Goal: Task Accomplishment & Management: Manage account settings

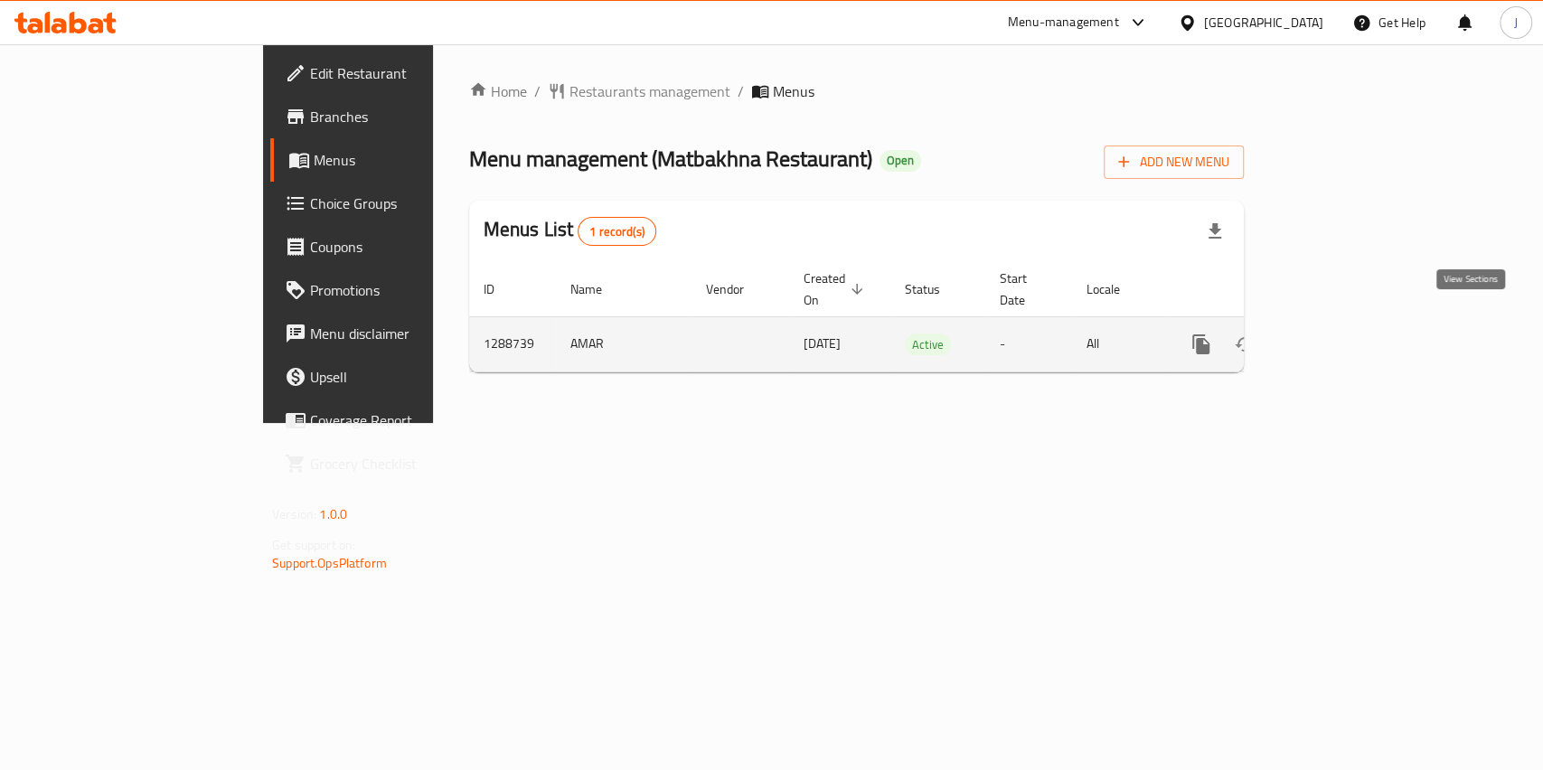
click at [1342, 334] on icon "enhanced table" at bounding box center [1332, 345] width 22 height 22
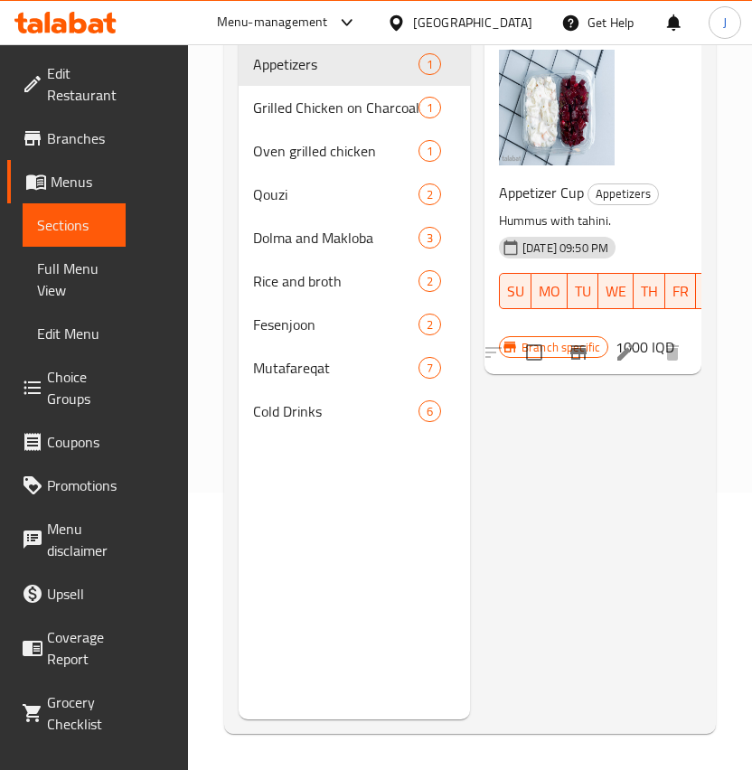
scroll to position [13, 0]
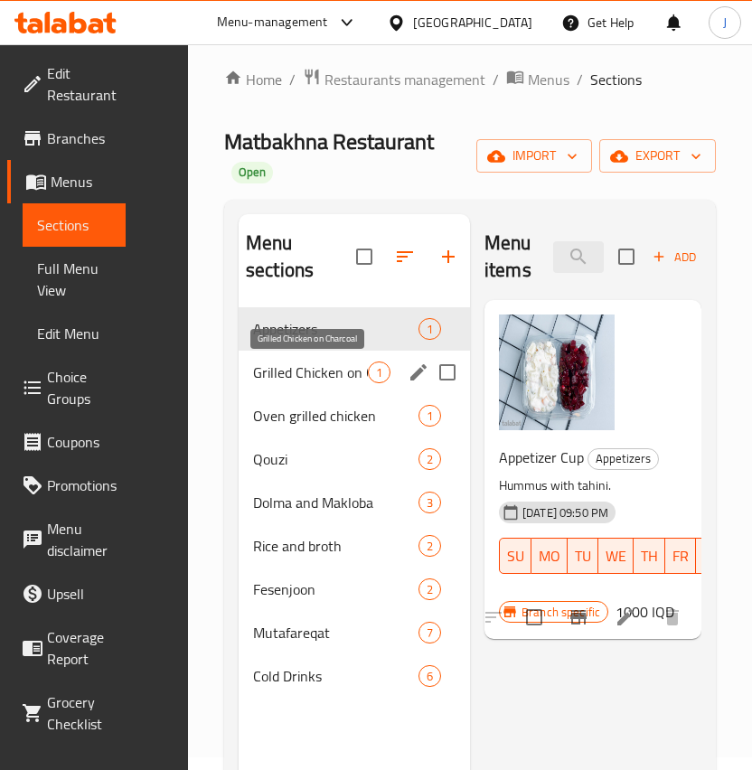
click at [312, 368] on span "Grilled Chicken on Charcoal" at bounding box center [310, 373] width 115 height 22
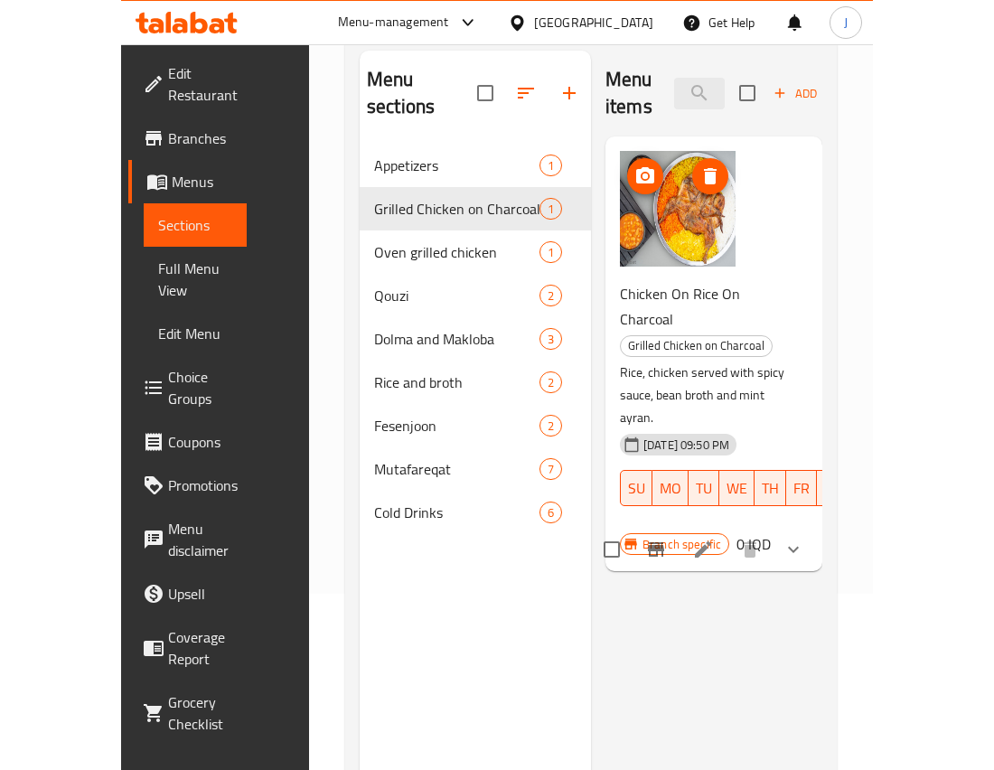
scroll to position [175, 0]
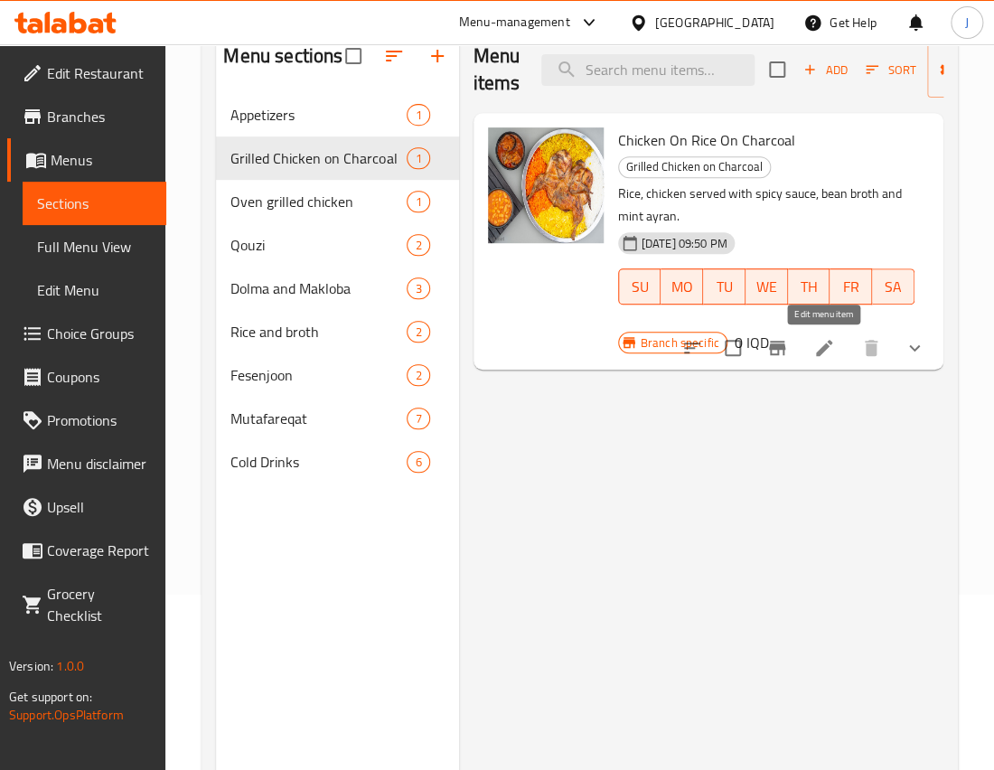
click at [826, 351] on icon at bounding box center [825, 348] width 22 height 22
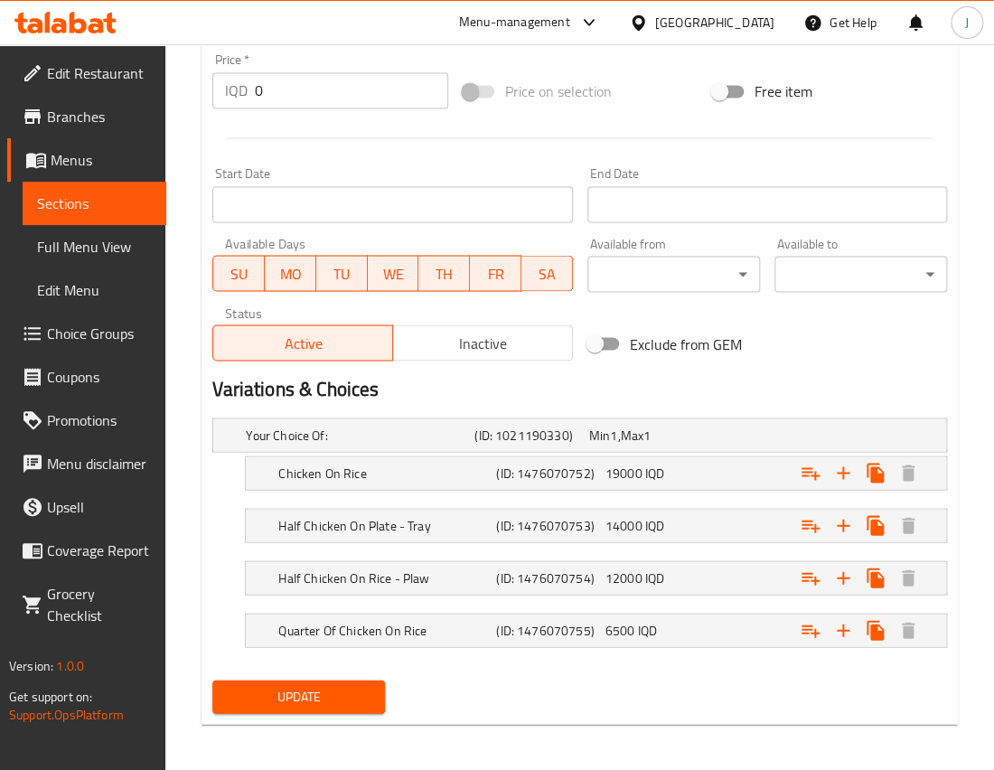
scroll to position [884, 0]
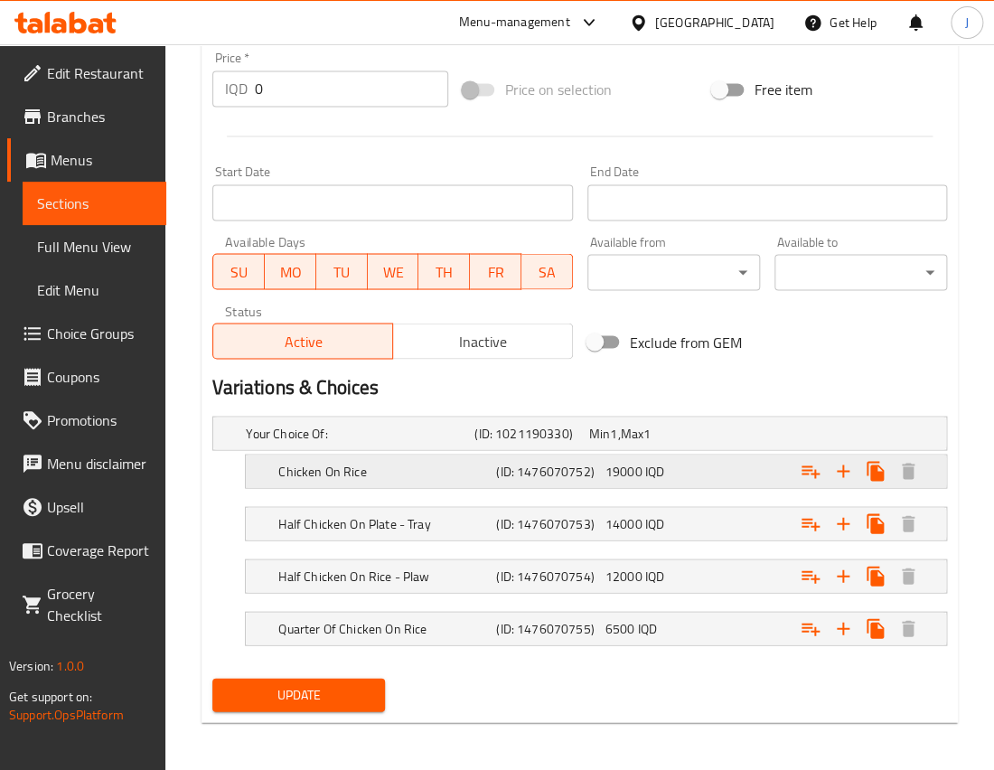
click at [577, 454] on div "Chicken On Rice (ID: 1476070752) 19000 IQD" at bounding box center [602, 471] width 654 height 40
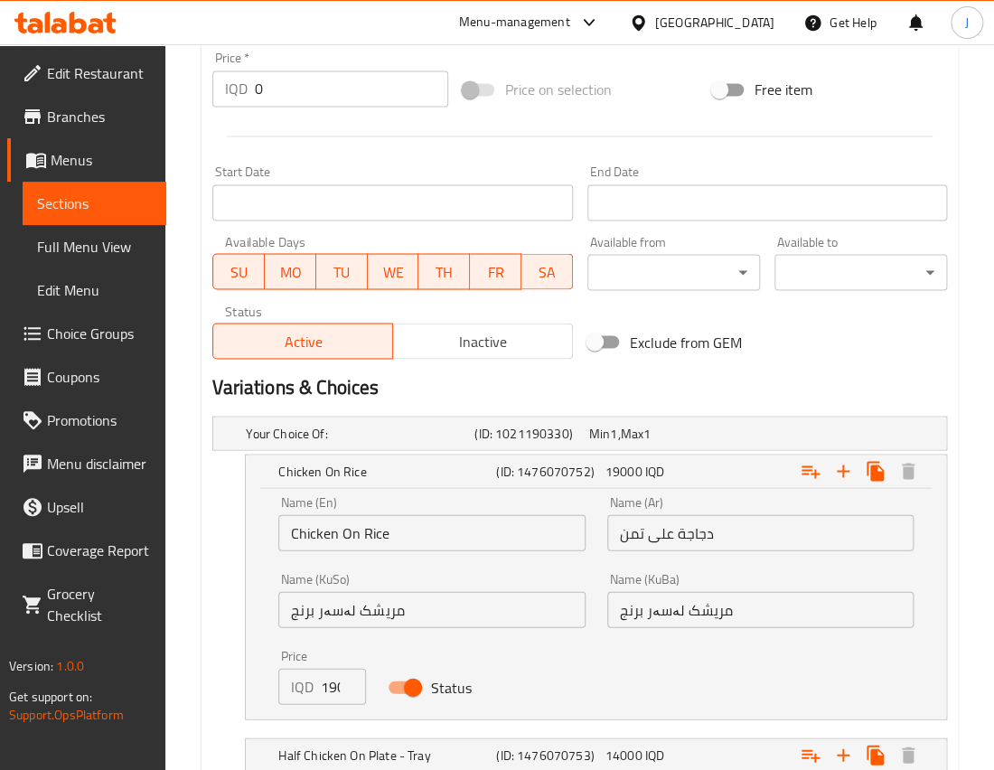
click at [334, 695] on input "19000" at bounding box center [343, 686] width 45 height 36
type input "20000"
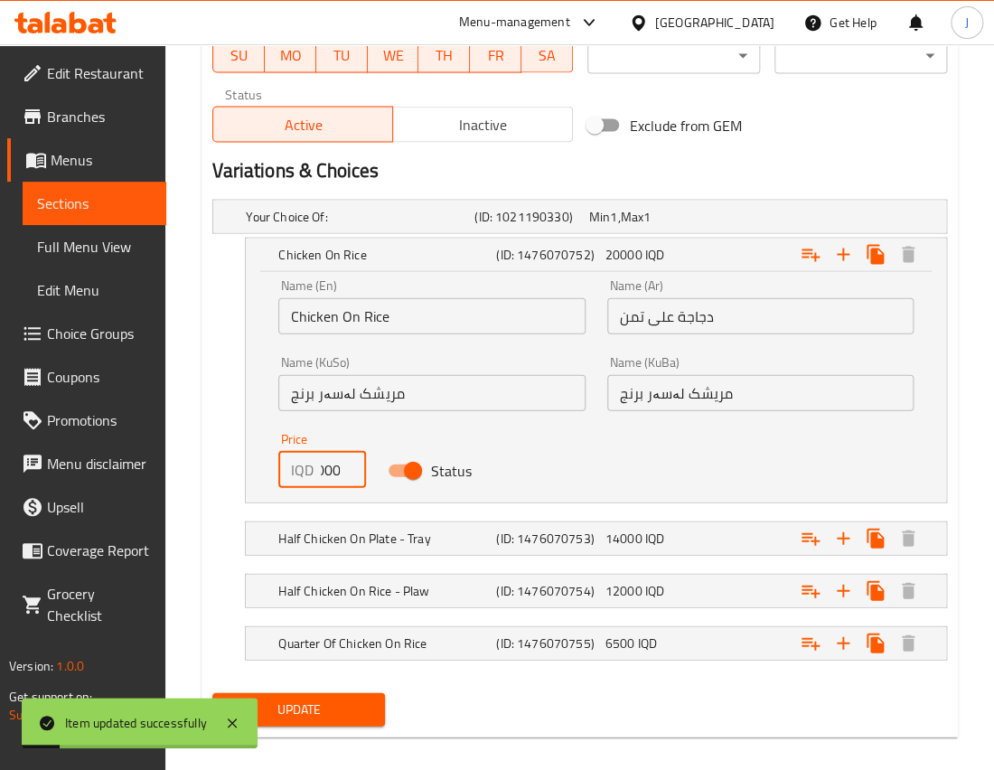
scroll to position [1100, 0]
click at [687, 249] on div "20000 IQD" at bounding box center [656, 255] width 101 height 18
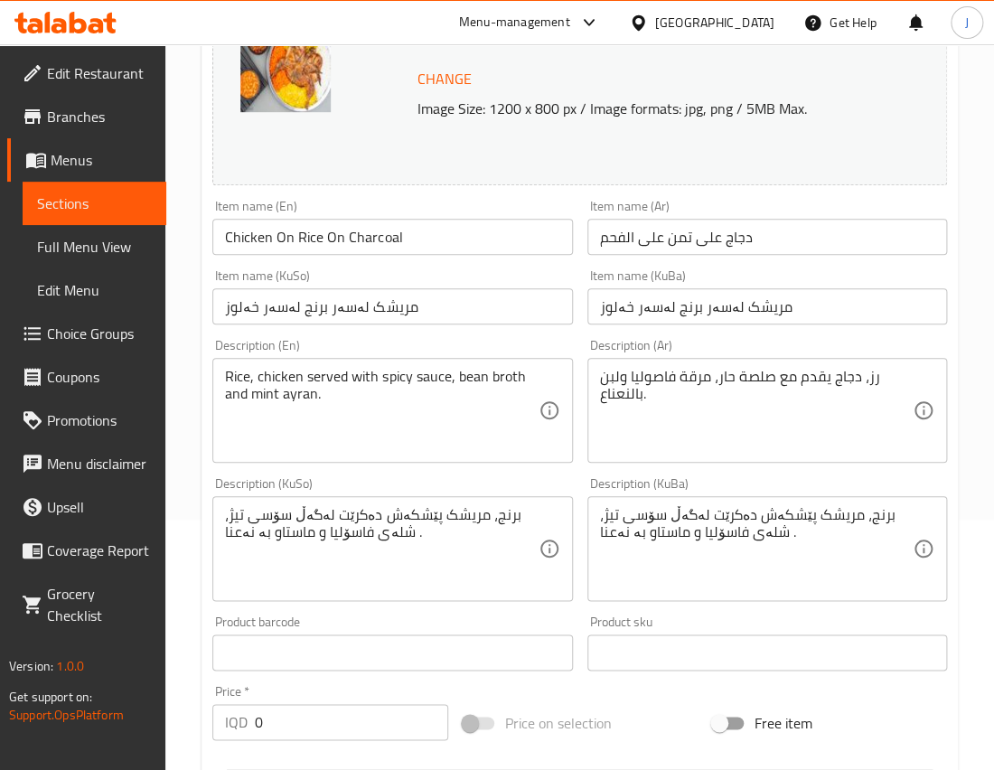
scroll to position [0, 0]
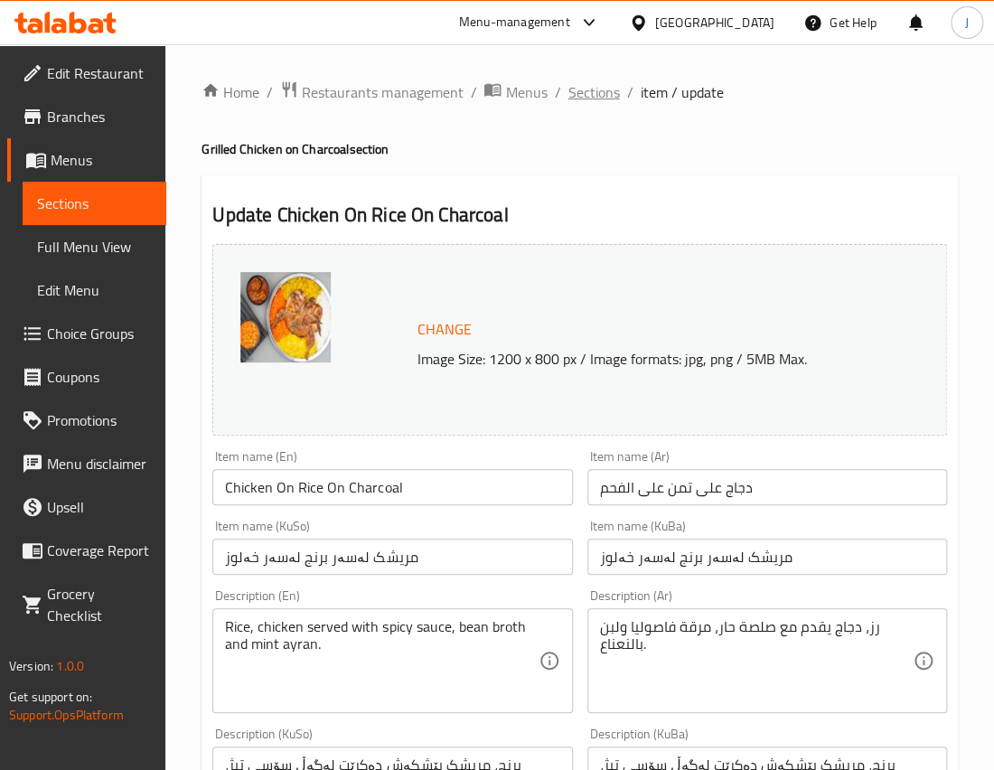
click at [580, 86] on span "Sections" at bounding box center [594, 92] width 52 height 22
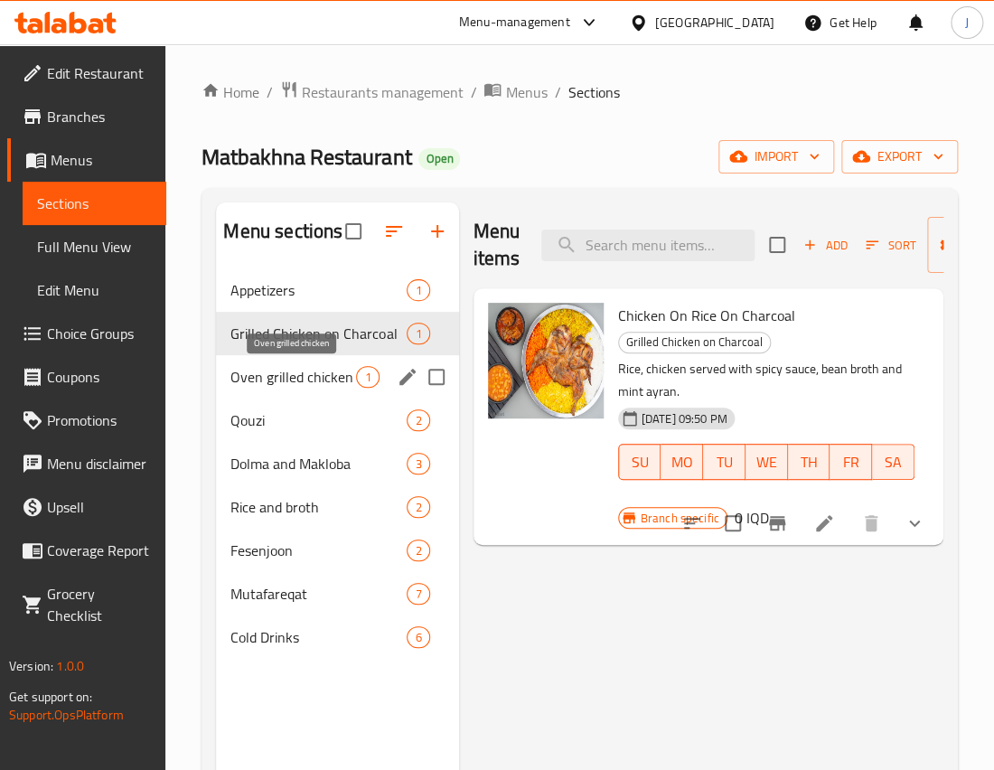
click at [287, 381] on span "Oven grilled chicken" at bounding box center [294, 377] width 126 height 22
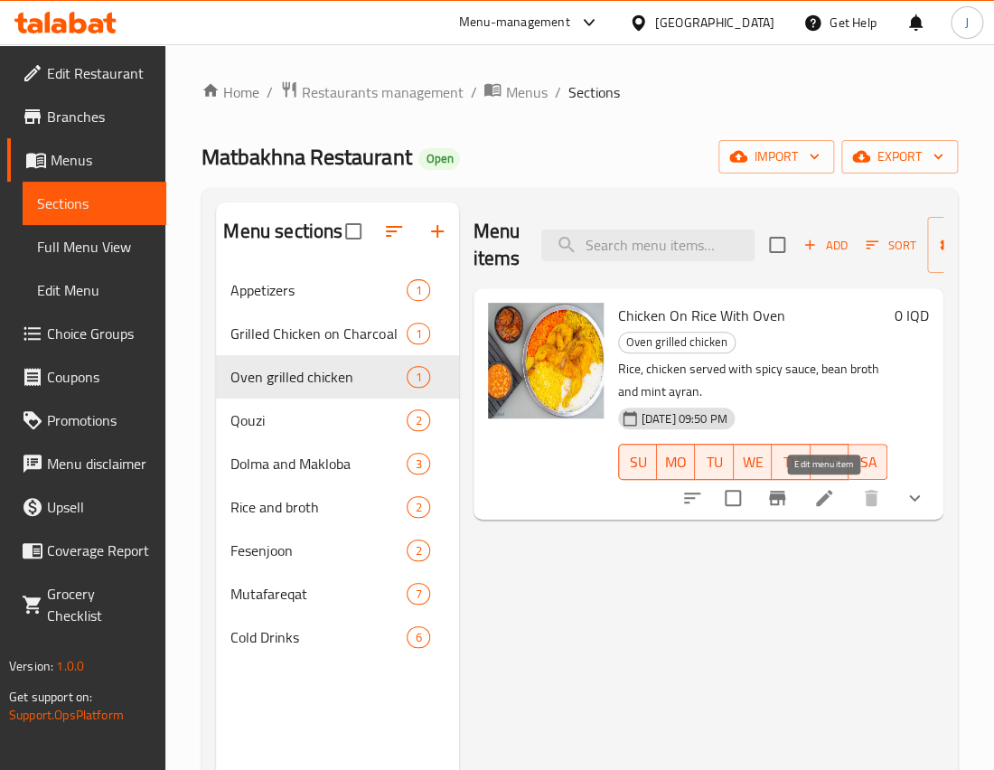
click at [832, 503] on icon at bounding box center [825, 498] width 22 height 22
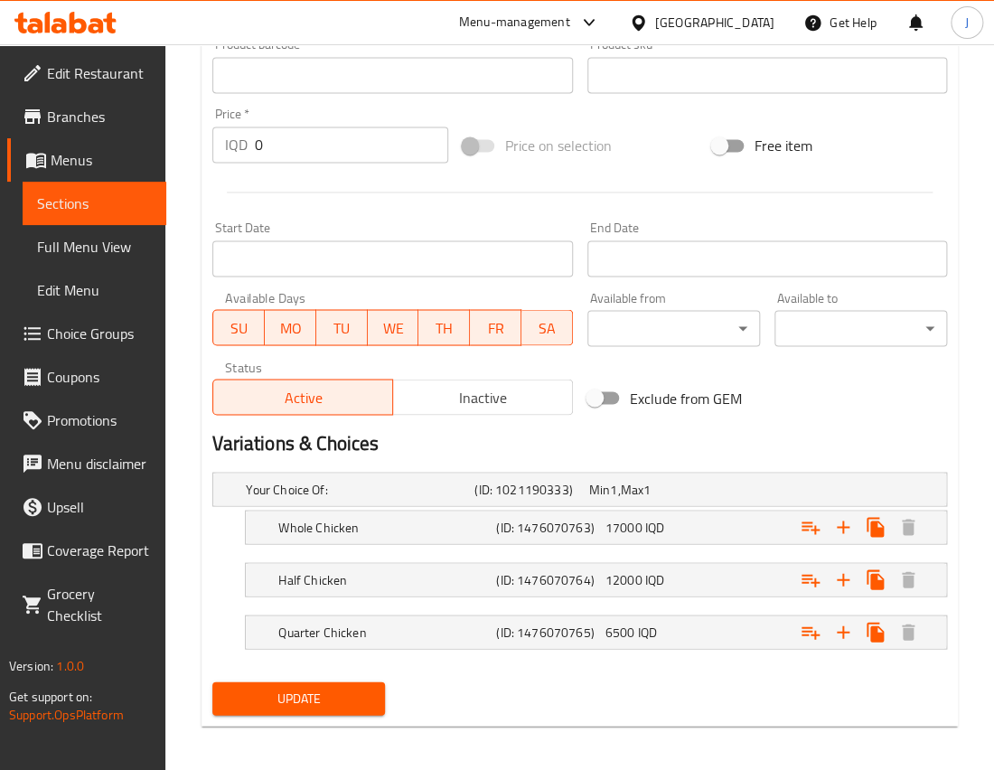
scroll to position [832, 0]
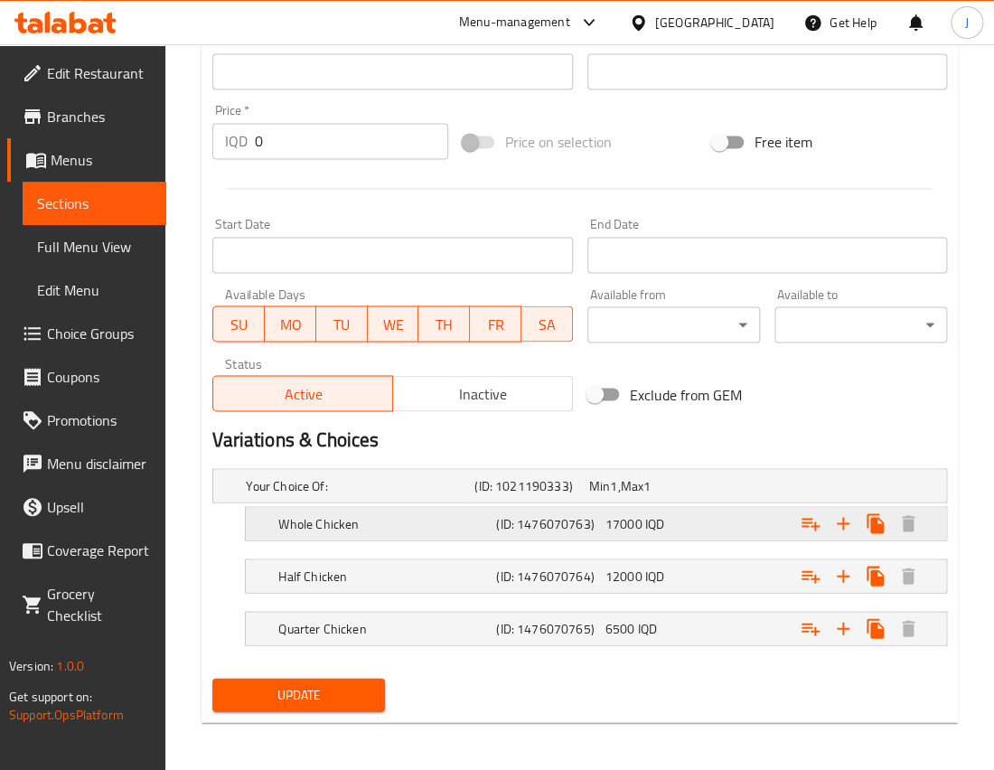
click at [527, 529] on h5 "(ID: 1476070763)" at bounding box center [546, 523] width 101 height 18
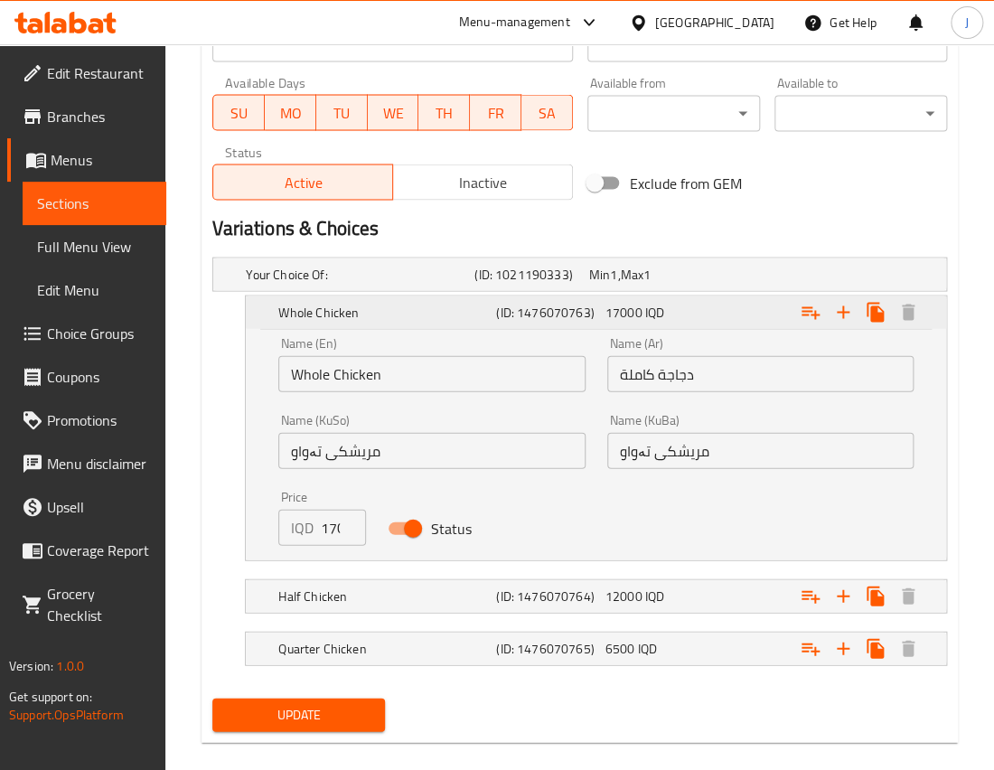
scroll to position [1063, 0]
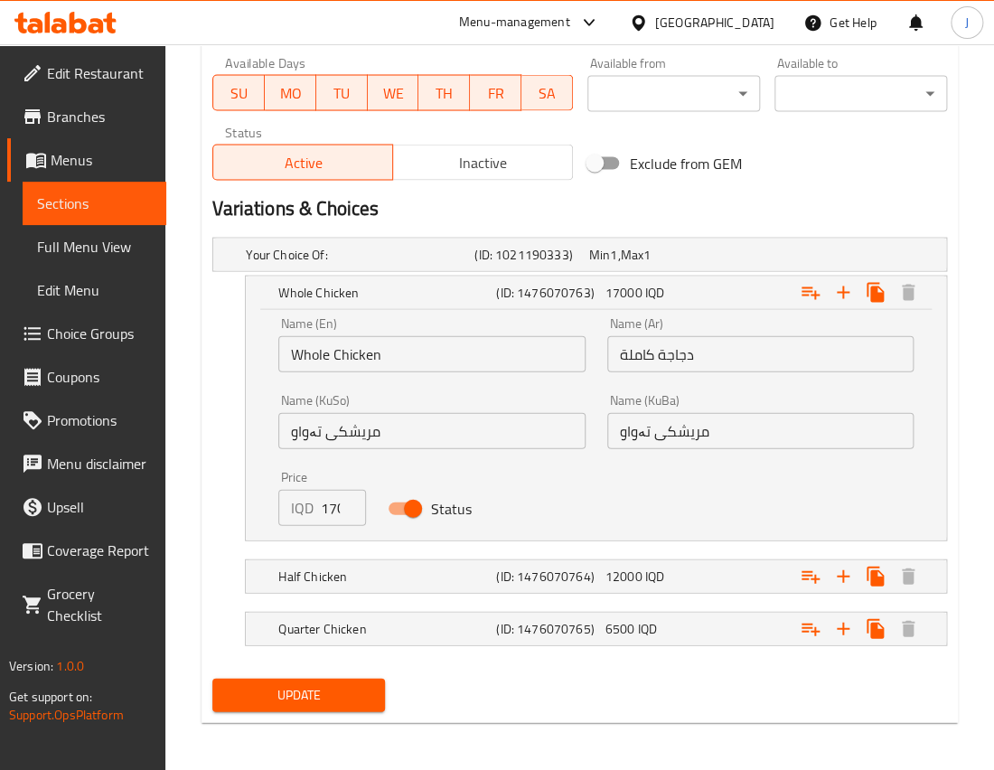
click at [338, 510] on input "17000" at bounding box center [343, 507] width 45 height 36
type input "18000"
click at [375, 585] on div "Half Chicken" at bounding box center [384, 575] width 218 height 25
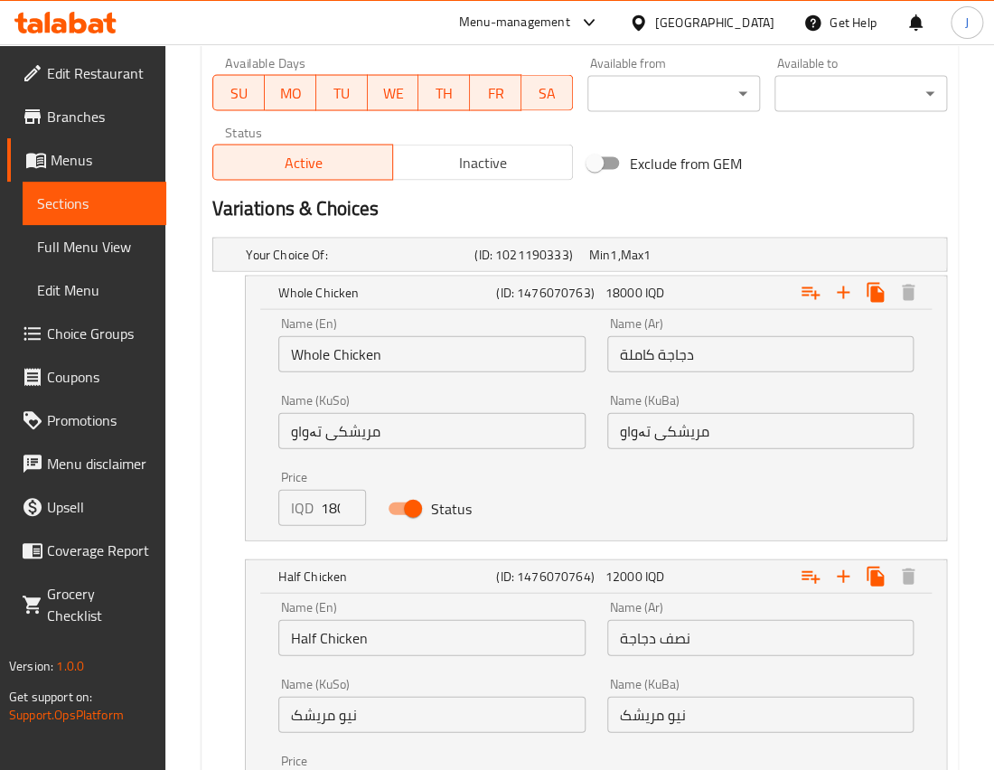
scroll to position [1295, 0]
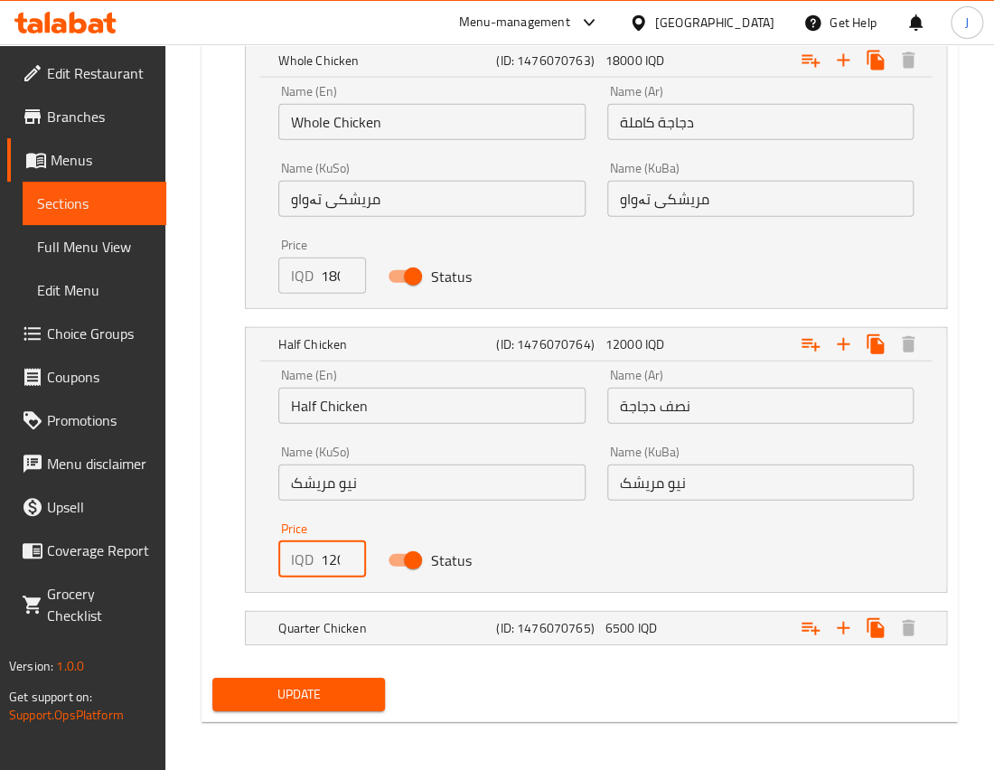
click at [321, 551] on input "12000" at bounding box center [343, 559] width 45 height 36
click at [386, 620] on h5 "Quarter Chicken" at bounding box center [383, 628] width 211 height 18
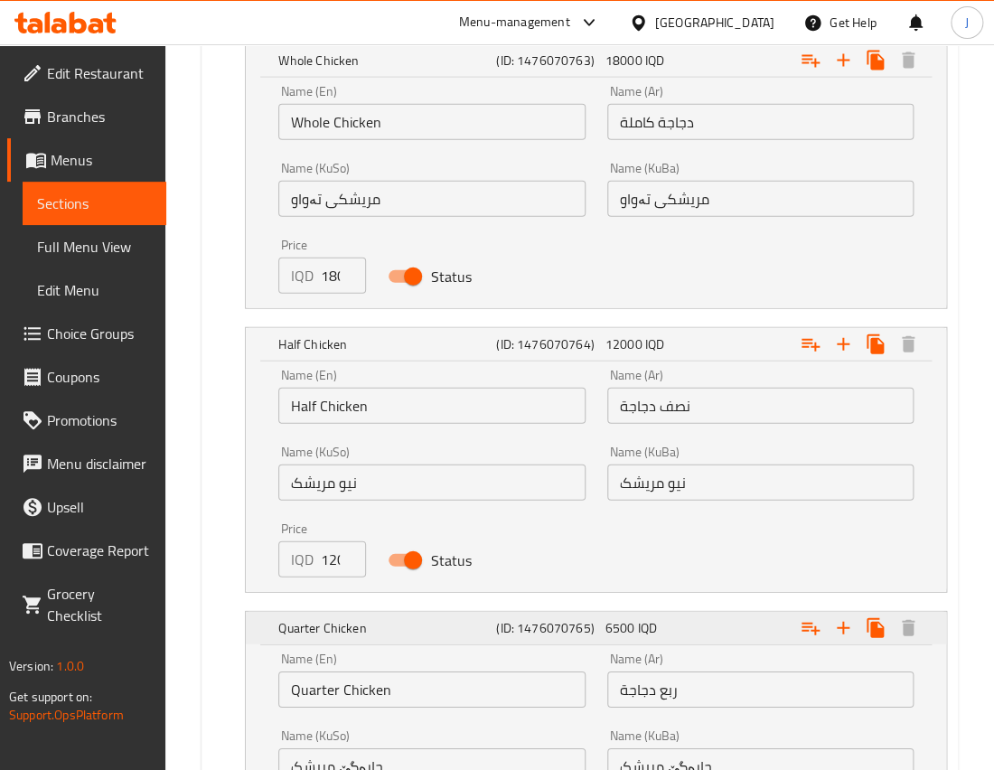
scroll to position [1526, 0]
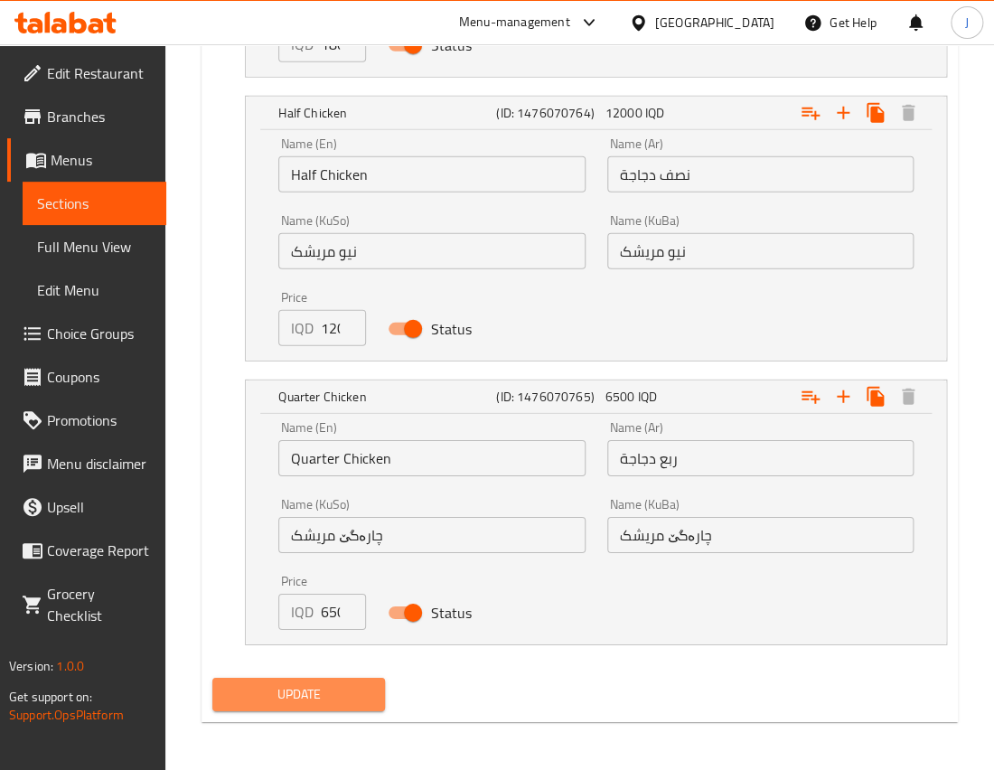
click at [311, 692] on span "Update" at bounding box center [299, 694] width 144 height 23
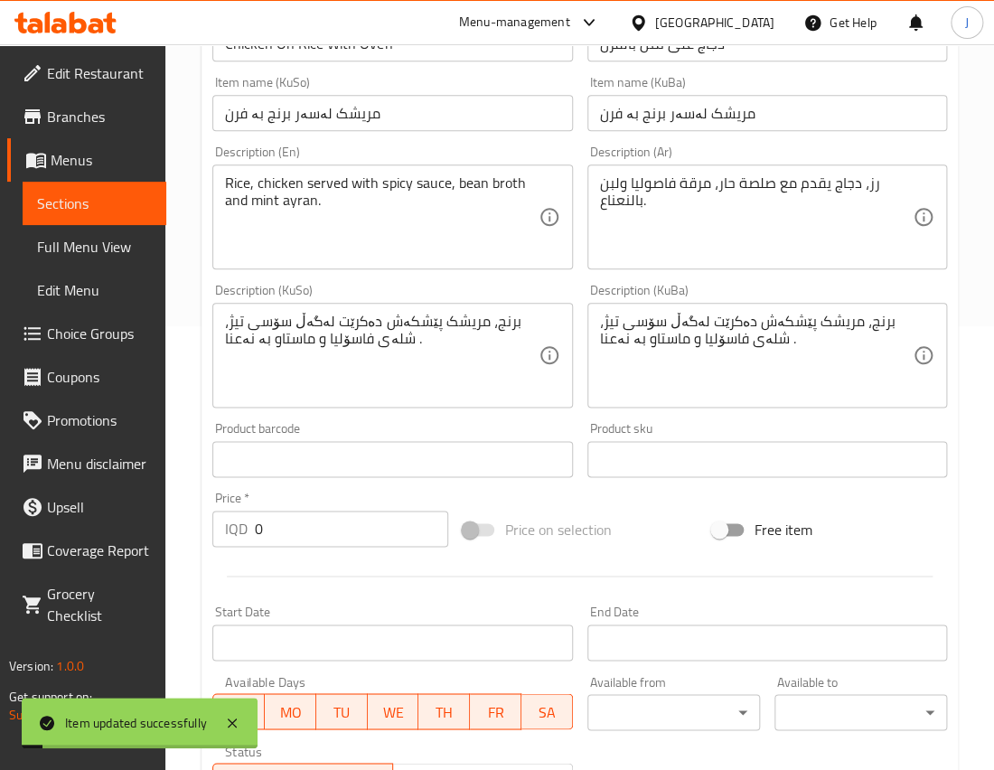
scroll to position [0, 0]
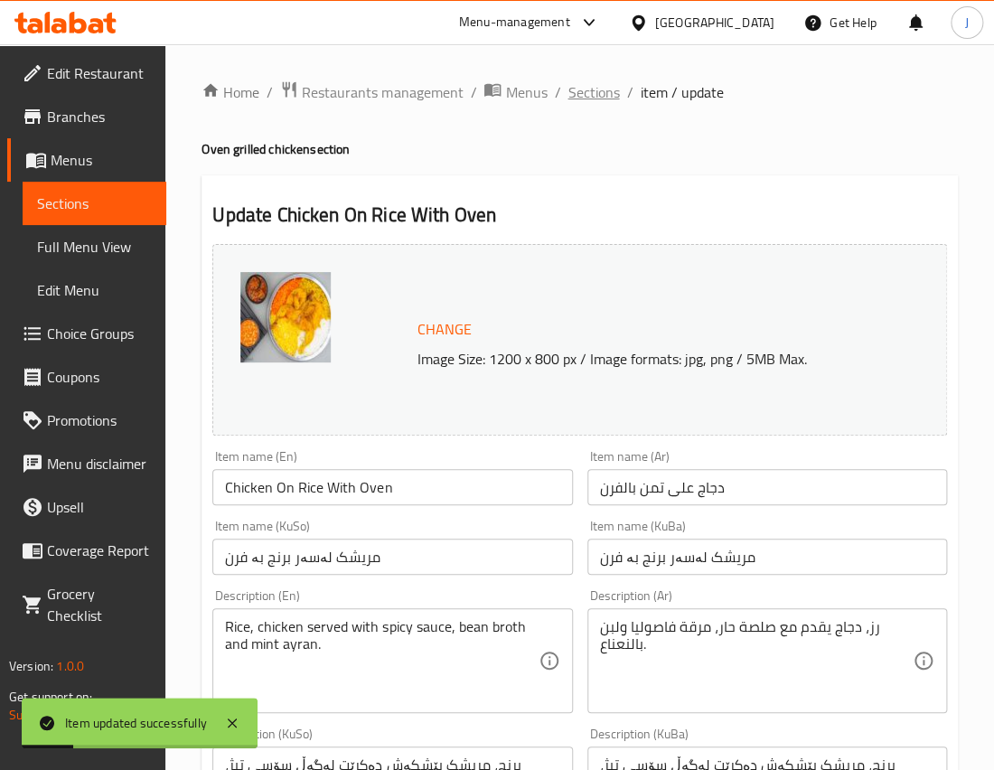
click at [601, 86] on span "Sections" at bounding box center [594, 92] width 52 height 22
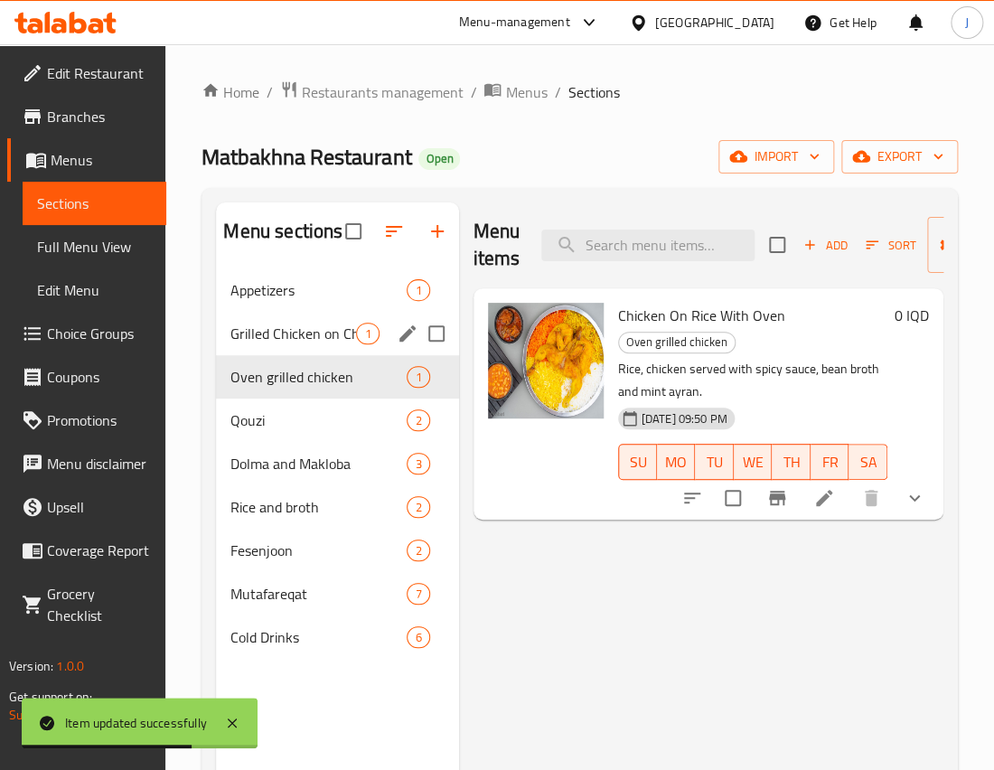
click at [315, 346] on div "Grilled Chicken on Charcoal 1" at bounding box center [337, 333] width 242 height 43
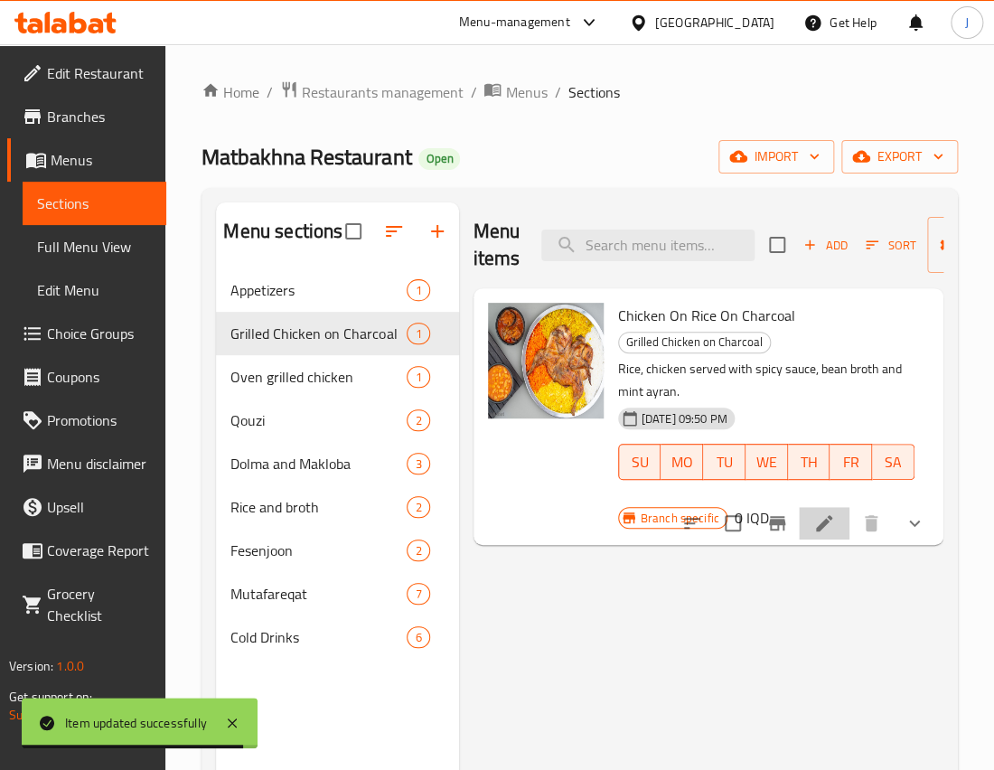
click at [837, 525] on li at bounding box center [824, 523] width 51 height 33
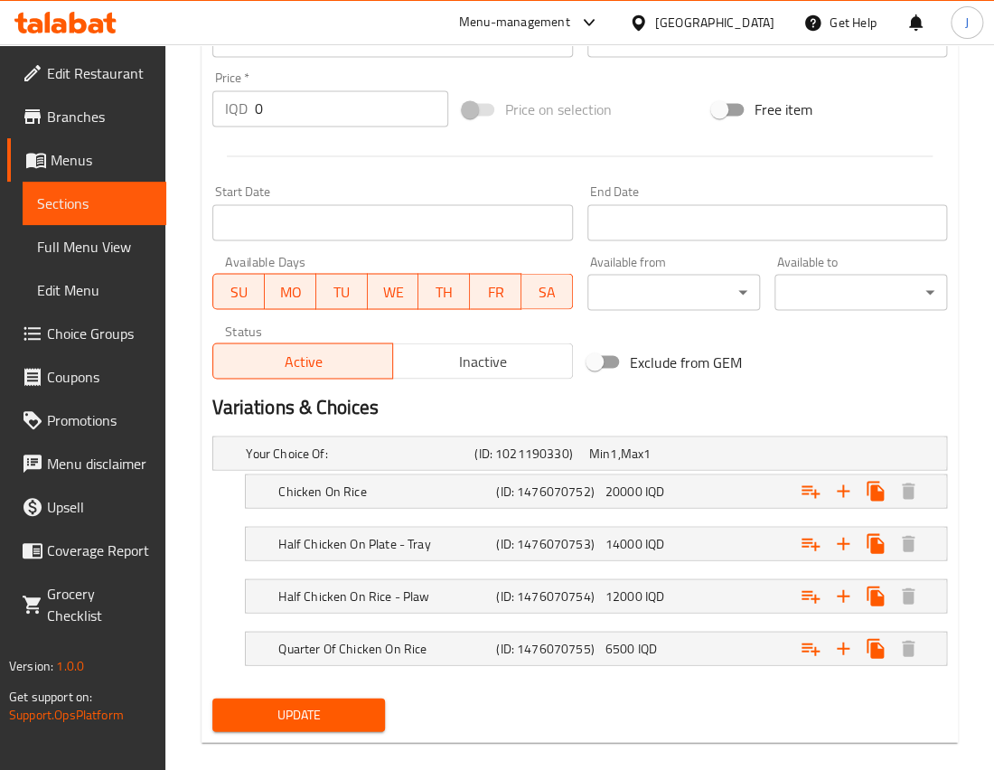
scroll to position [884, 0]
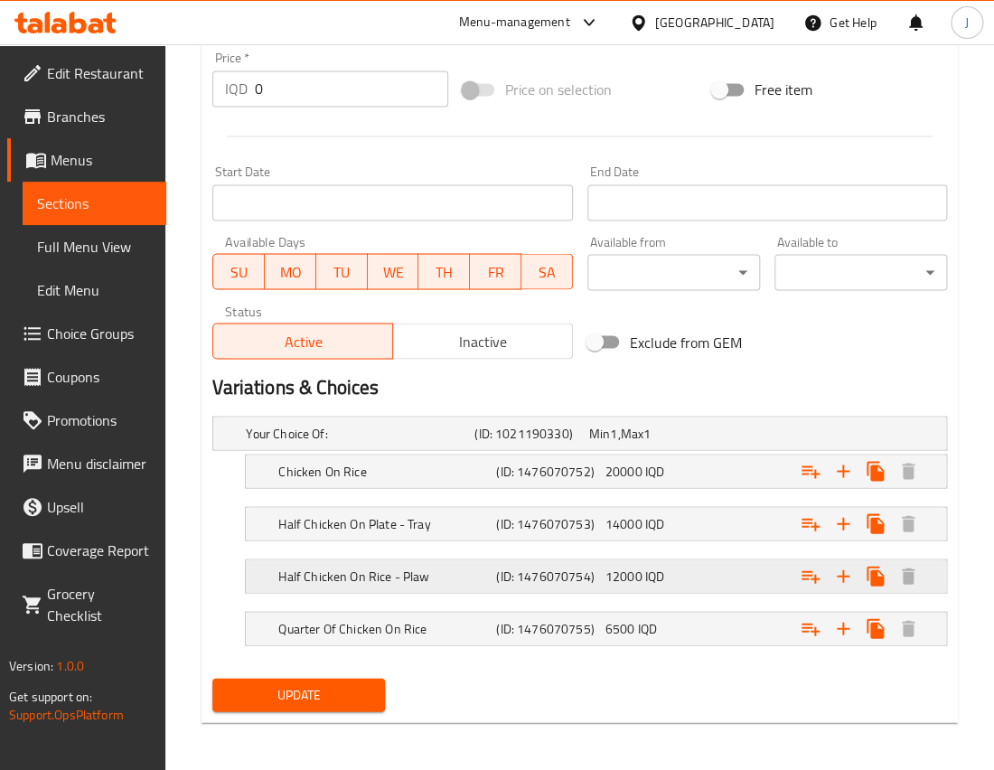
click at [718, 567] on div "Expand" at bounding box center [820, 576] width 218 height 40
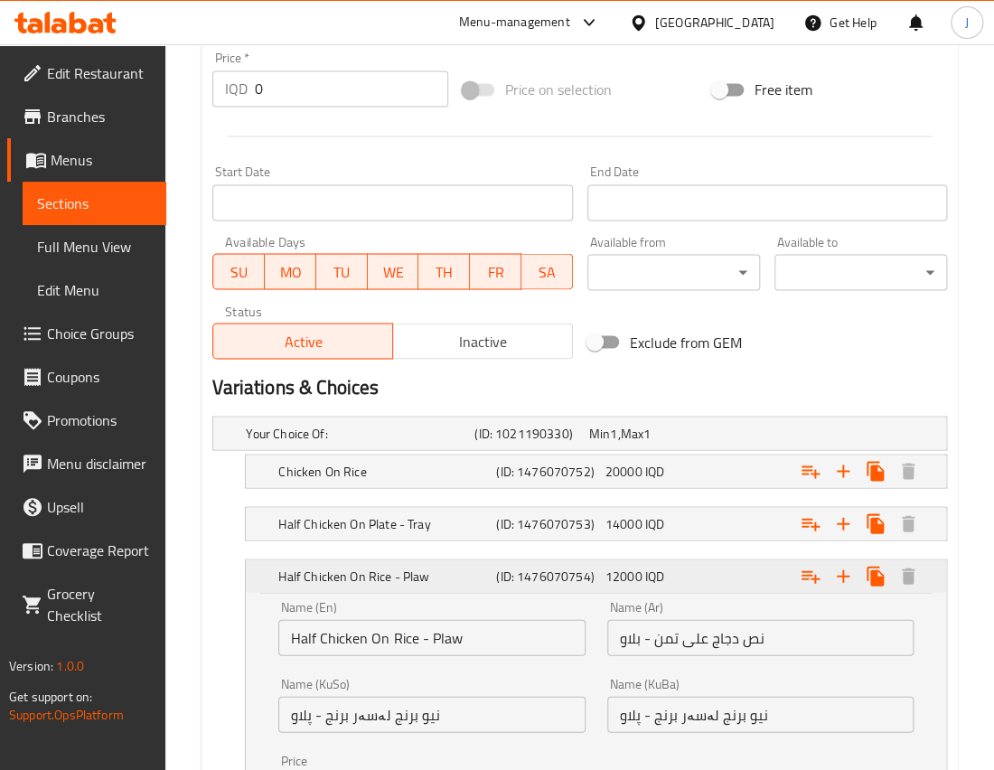
scroll to position [1116, 0]
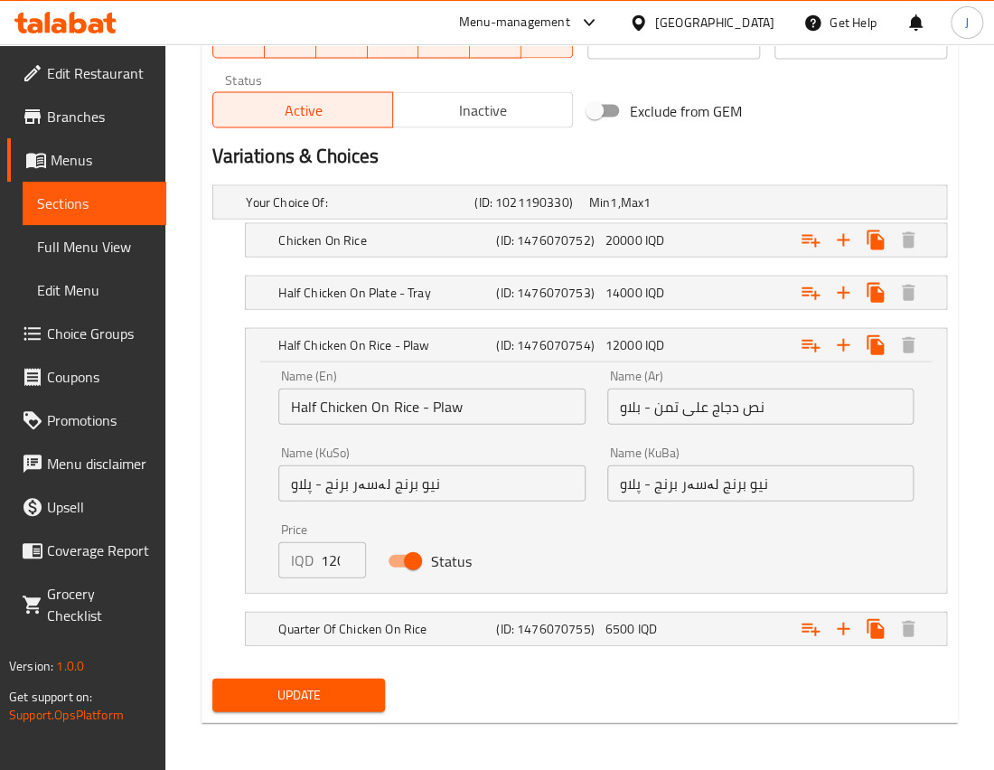
click at [417, 565] on input "Status" at bounding box center [413, 560] width 103 height 34
checkbox input "false"
click at [469, 628] on h5 "Quarter Of Chicken On Rice" at bounding box center [383, 628] width 211 height 18
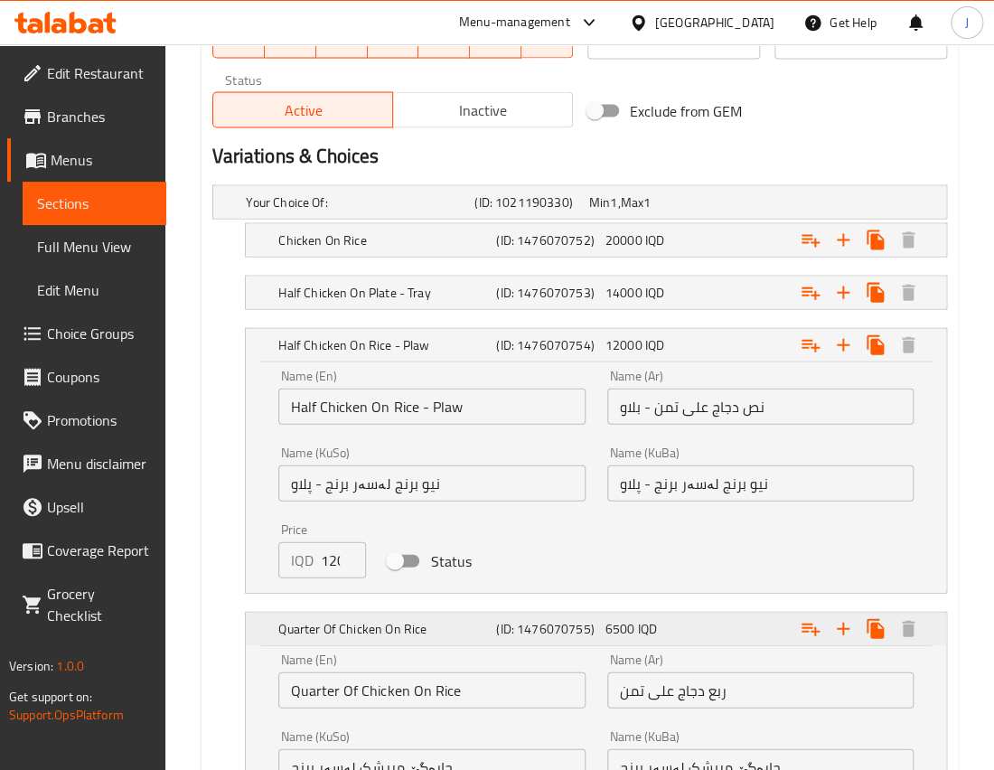
scroll to position [1347, 0]
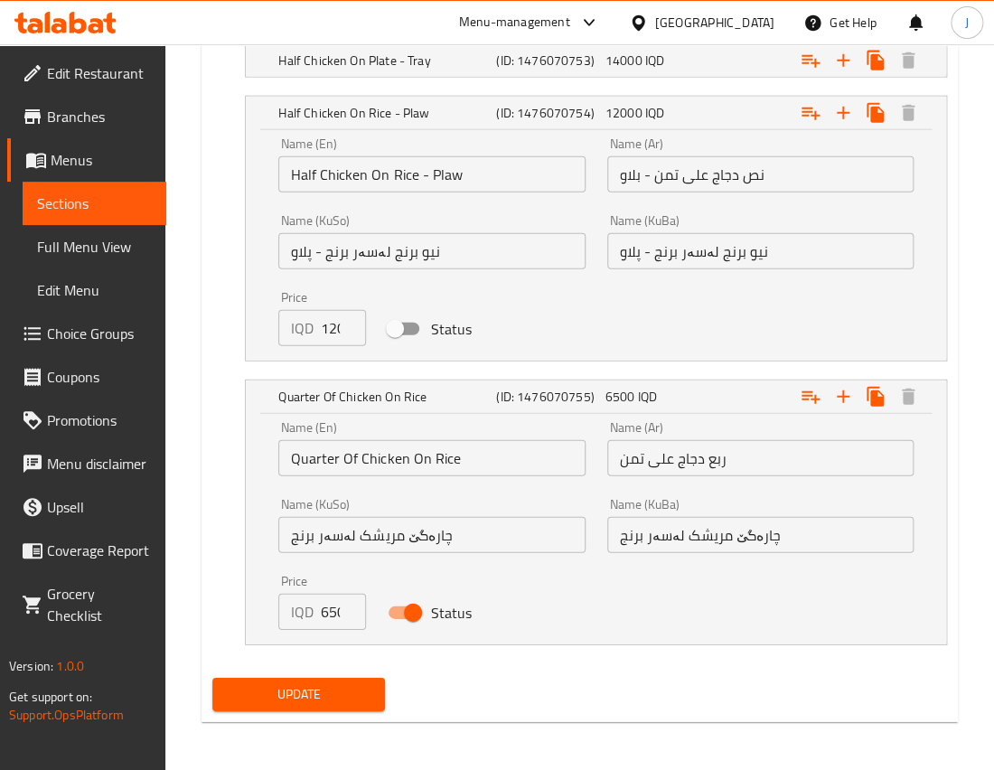
click at [406, 600] on input "Status" at bounding box center [413, 613] width 103 height 34
checkbox input "false"
click at [312, 696] on span "Update" at bounding box center [299, 694] width 144 height 23
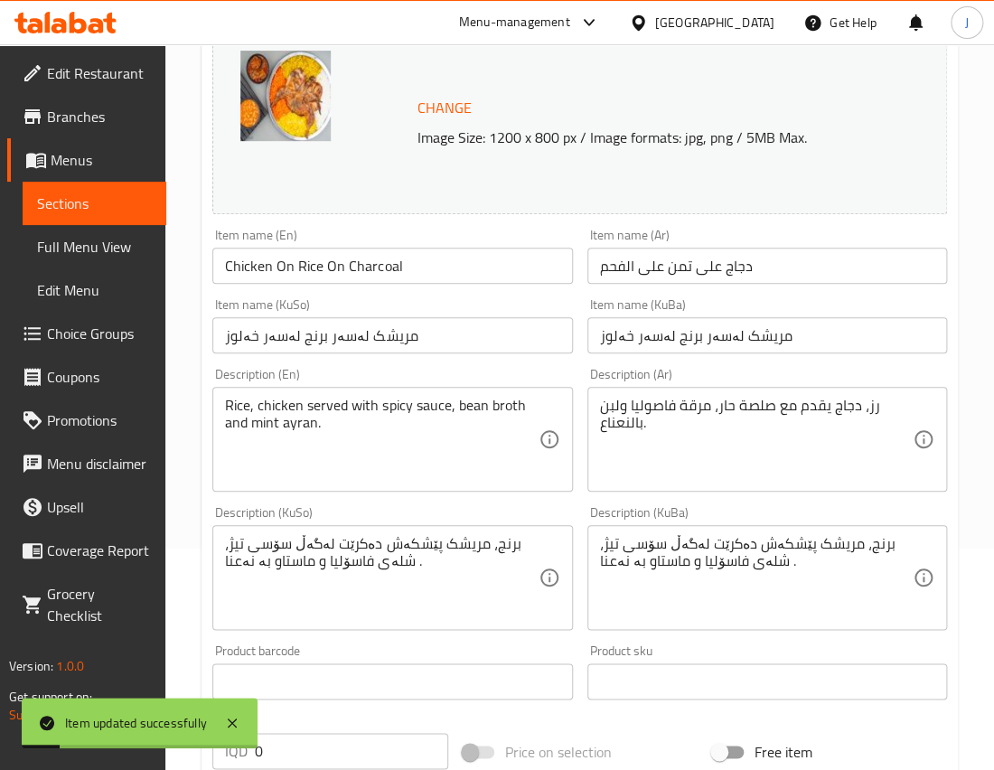
scroll to position [0, 0]
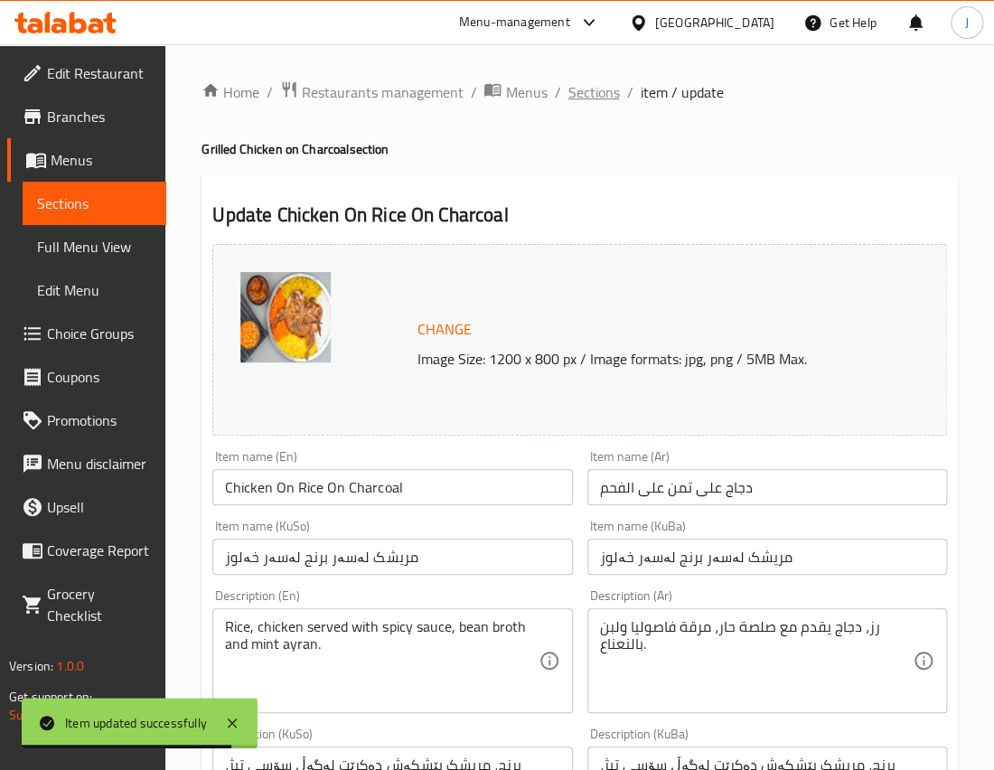
click at [607, 94] on span "Sections" at bounding box center [594, 92] width 52 height 22
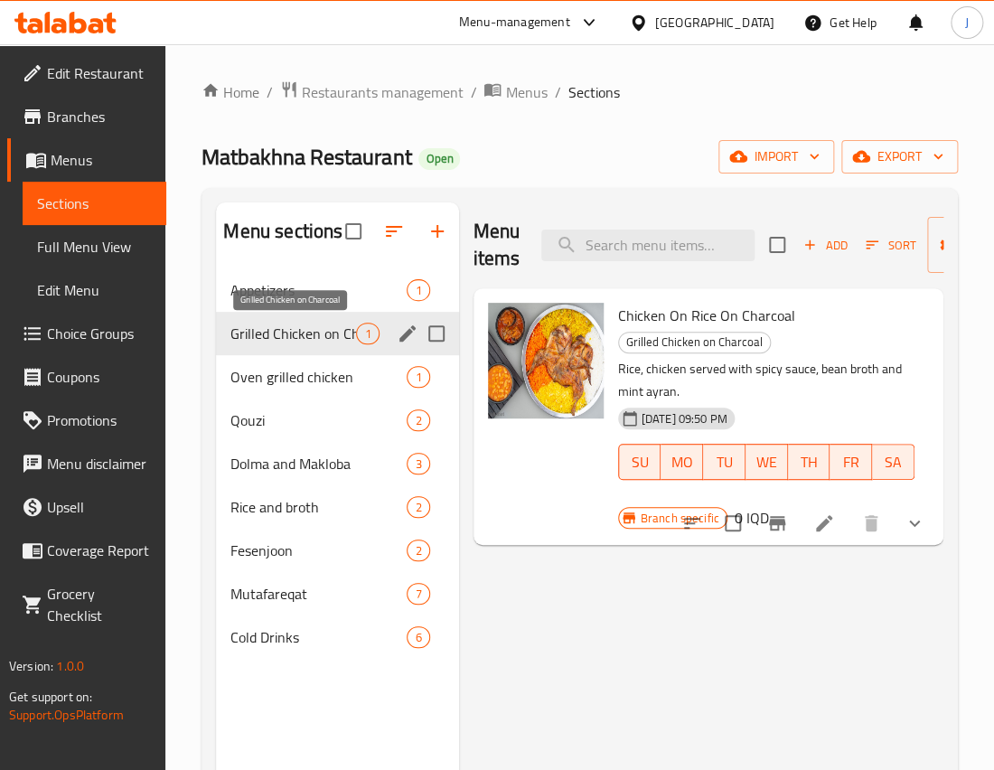
click at [300, 334] on span "Grilled Chicken on Charcoal" at bounding box center [294, 334] width 126 height 22
click at [835, 530] on li at bounding box center [824, 523] width 51 height 33
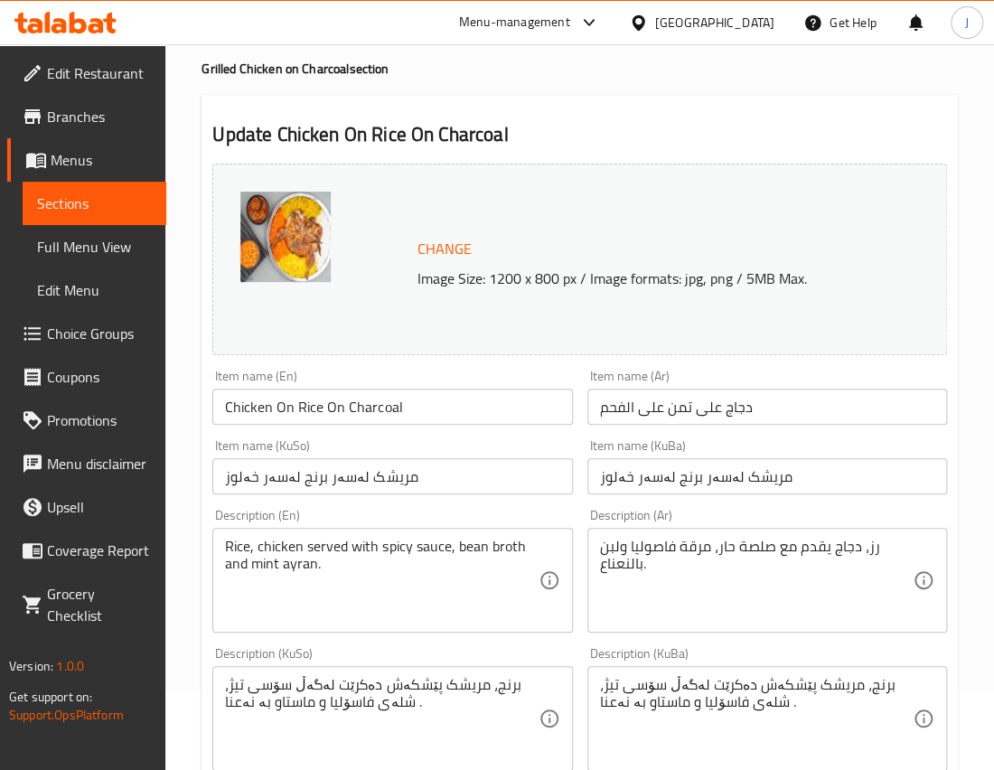
scroll to position [81, 0]
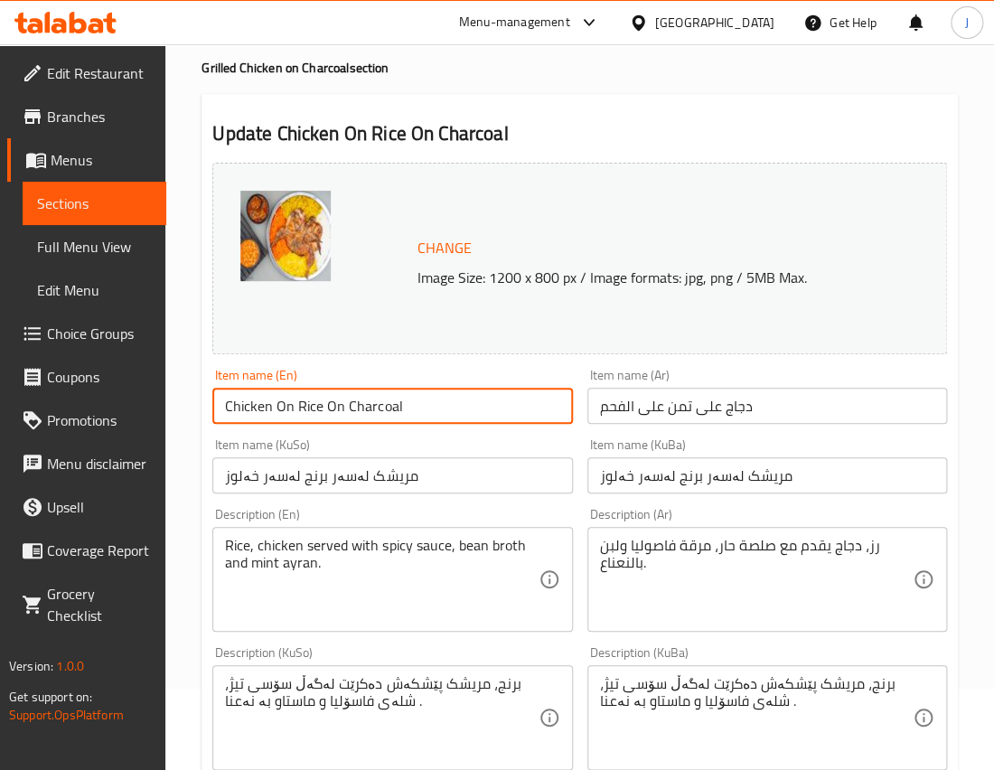
click at [340, 402] on input "Chicken On Rice On Charcoal" at bounding box center [392, 406] width 360 height 36
type input "Chicken On Charcoal"
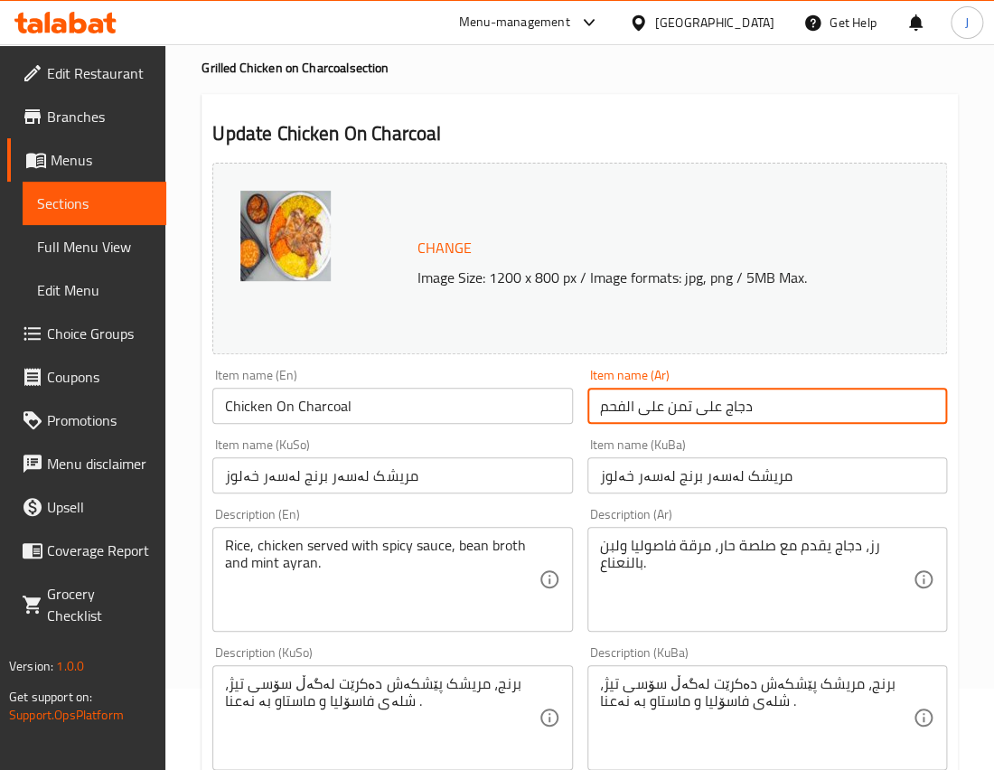
click at [674, 406] on input "دجاج على تمن على الفحم" at bounding box center [768, 406] width 360 height 36
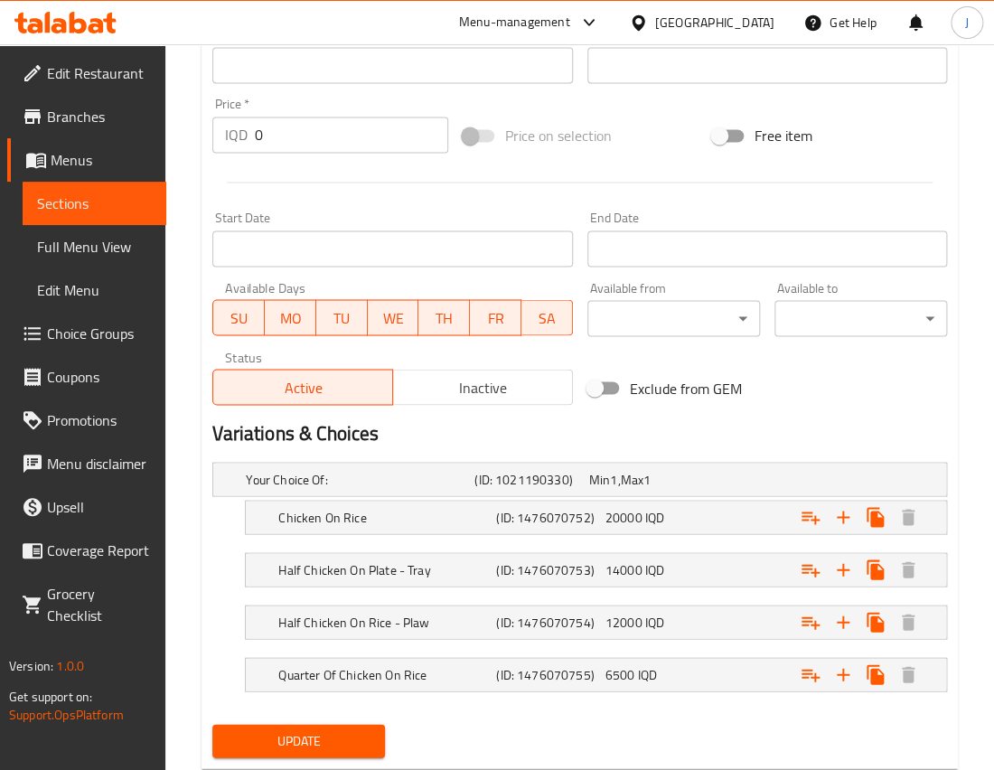
scroll to position [884, 0]
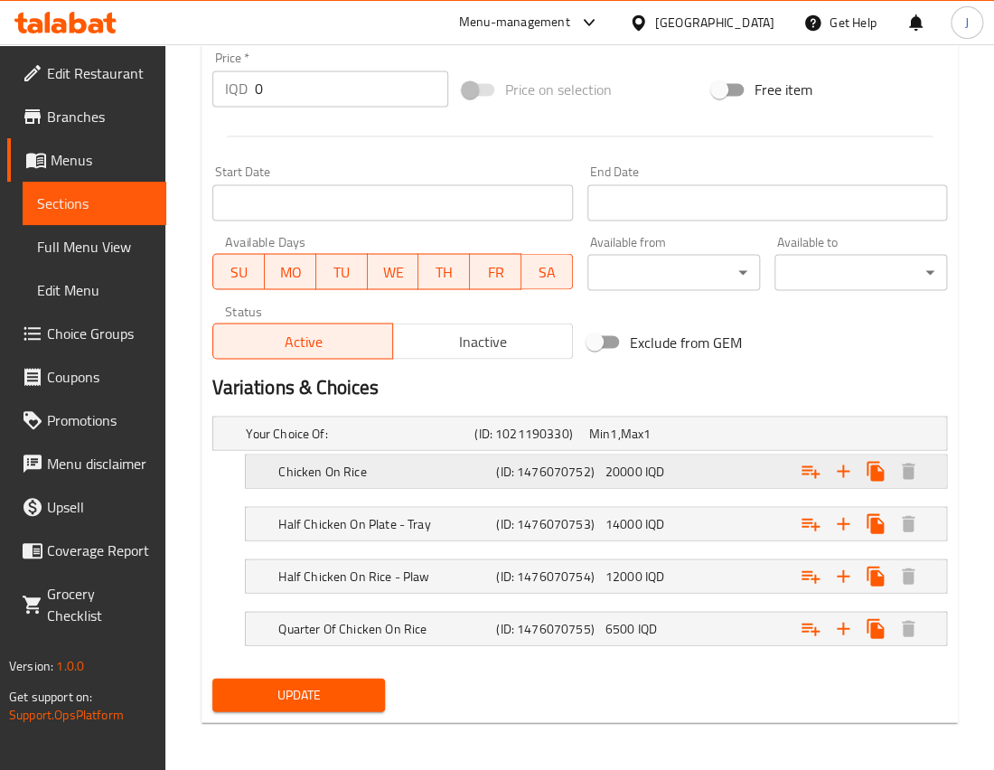
type input "دجاج مشوي على الفحم"
click at [485, 474] on h5 "Chicken On Rice" at bounding box center [383, 471] width 211 height 18
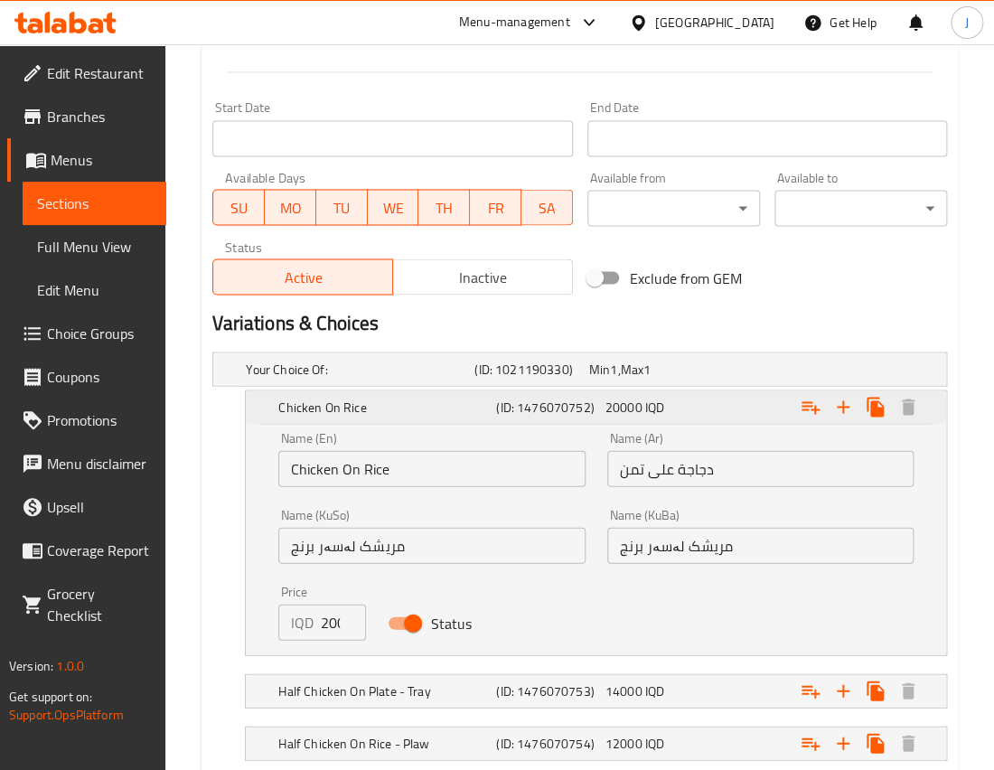
scroll to position [949, 0]
click at [627, 468] on input "دجاجة على تمن" at bounding box center [760, 467] width 306 height 36
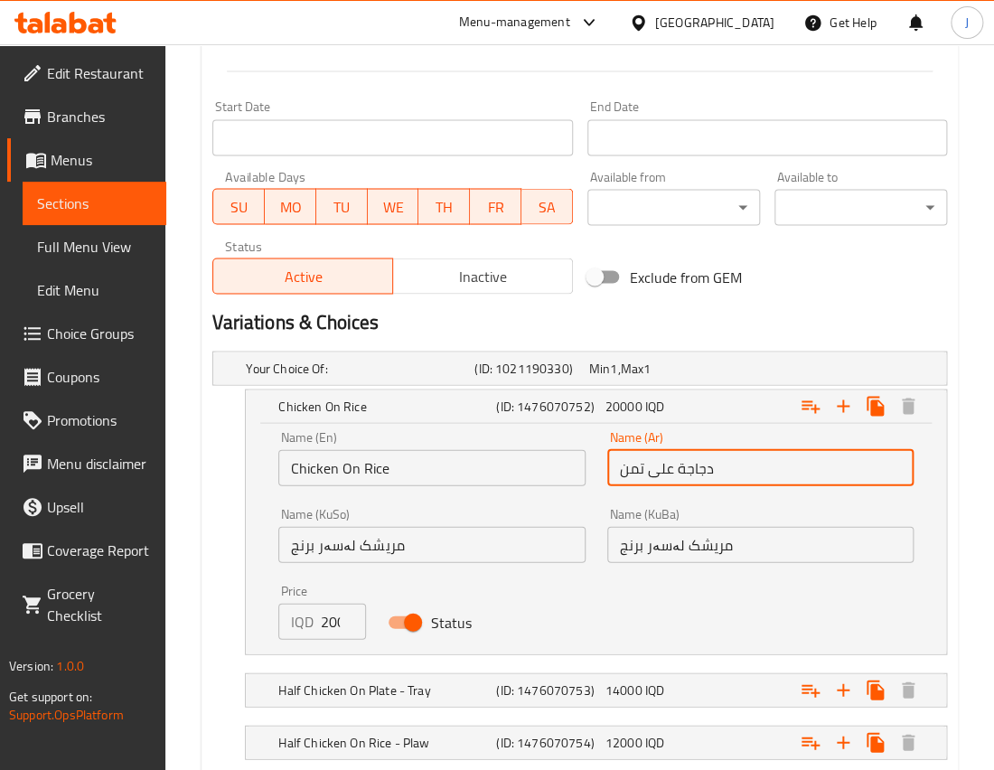
click at [627, 468] on input "دجاجة على تمن" at bounding box center [760, 467] width 306 height 36
type input "دجاجة كاملة"
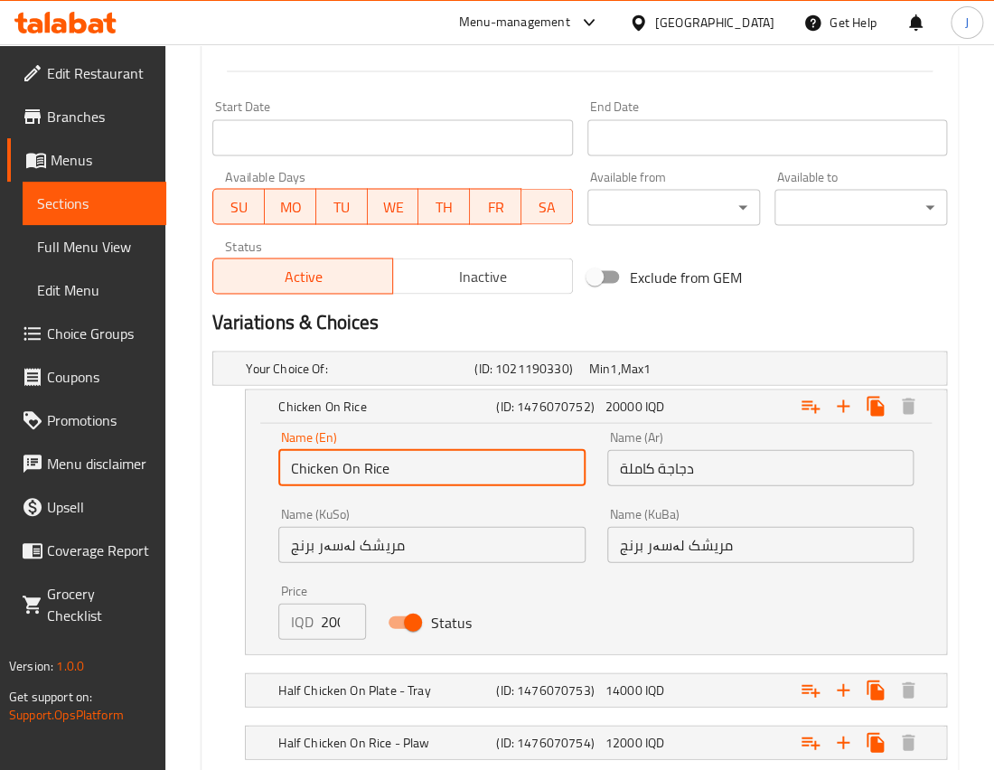
drag, startPoint x: 405, startPoint y: 464, endPoint x: 341, endPoint y: 466, distance: 64.2
click at [341, 466] on input "Chicken On Rice" at bounding box center [431, 467] width 306 height 36
click at [289, 466] on input "Chicken" at bounding box center [431, 467] width 306 height 36
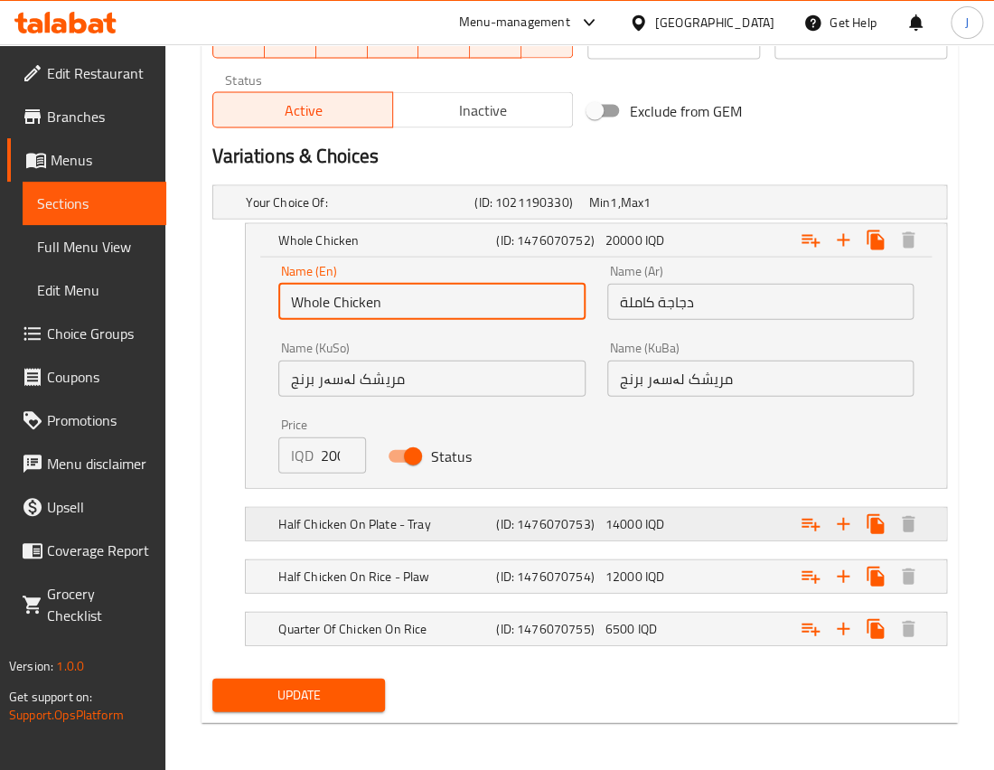
type input "Whole Chicken"
click at [473, 514] on h5 "Half Chicken On Plate - Tray" at bounding box center [383, 523] width 211 height 18
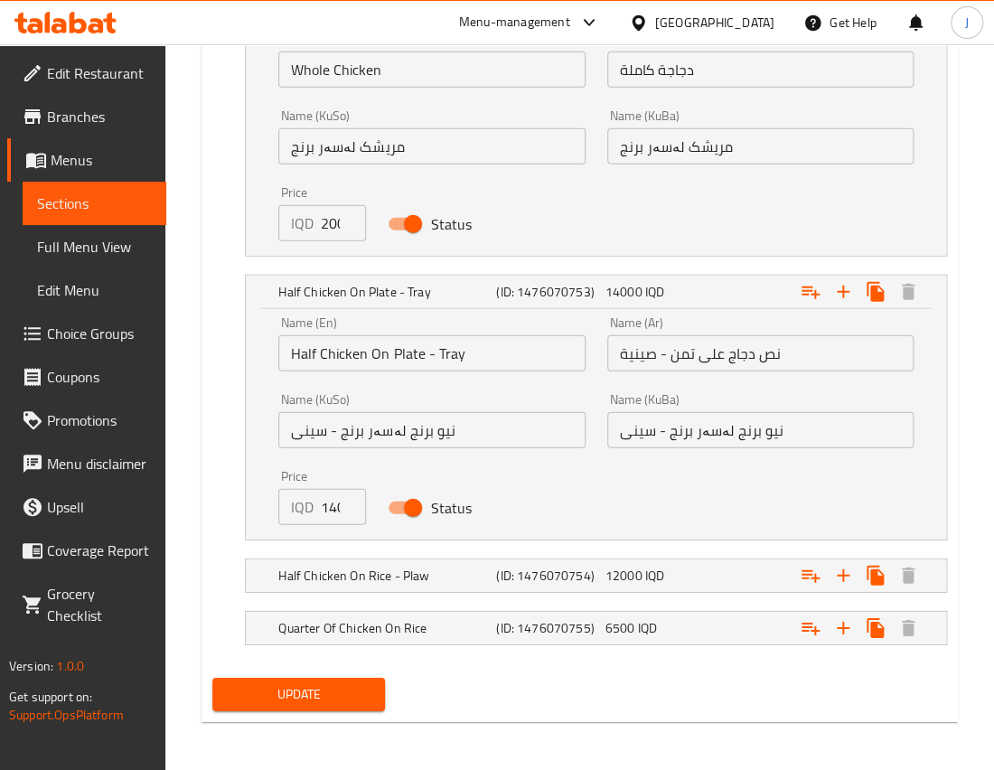
scroll to position [1345, 0]
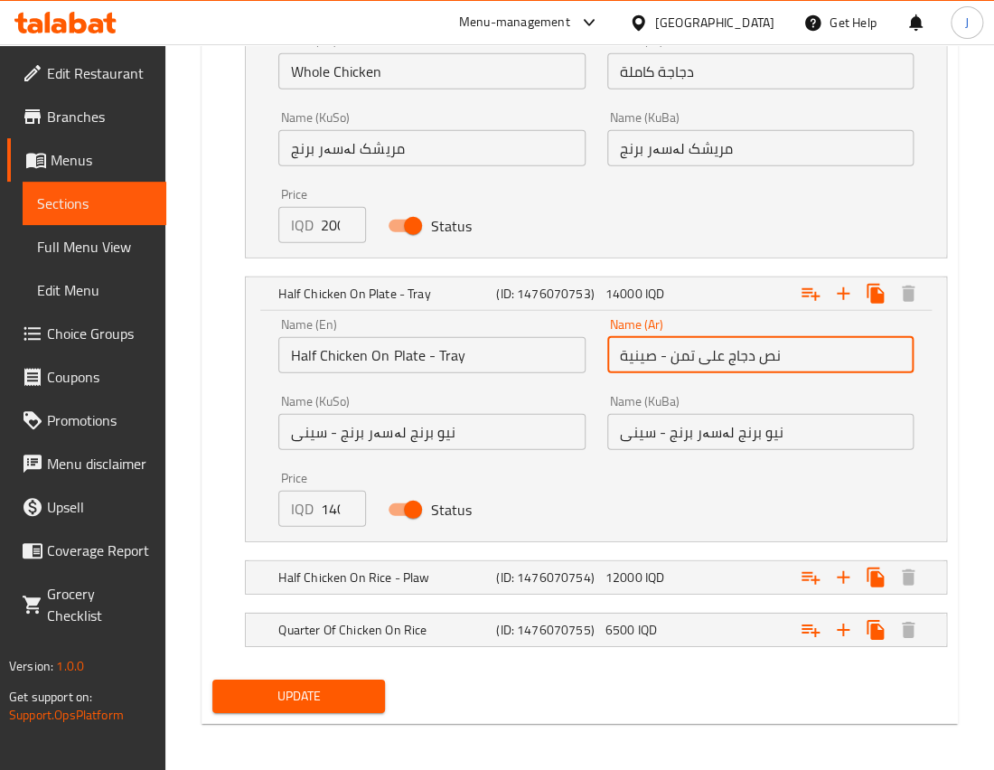
drag, startPoint x: 620, startPoint y: 357, endPoint x: 723, endPoint y: 351, distance: 103.2
click at [723, 351] on input "نص دجاج على تمن - صينية" at bounding box center [760, 355] width 306 height 36
type input "نص دجاج"
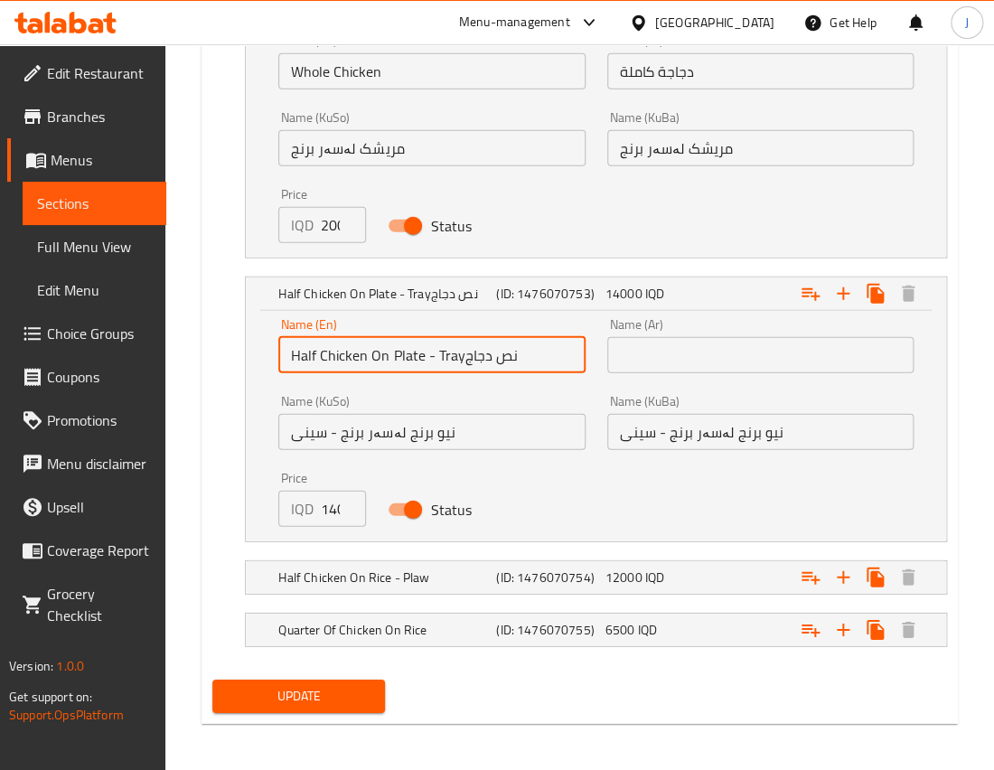
type input "Half Chicken On Plate - Tray"
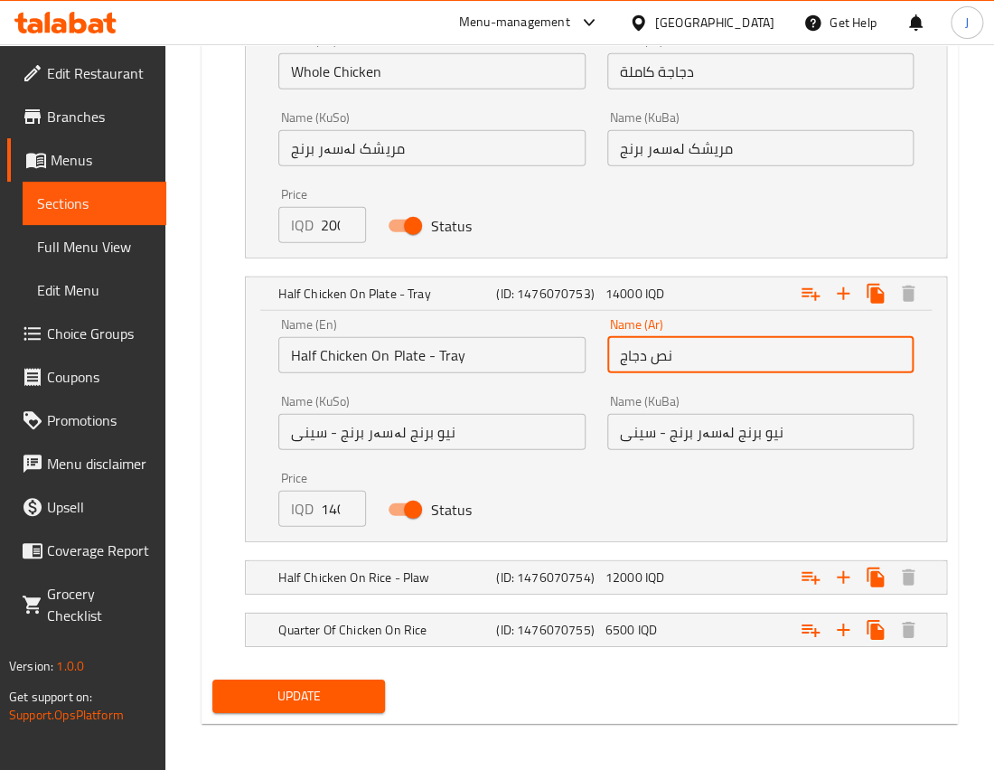
type input "نص دجاج"
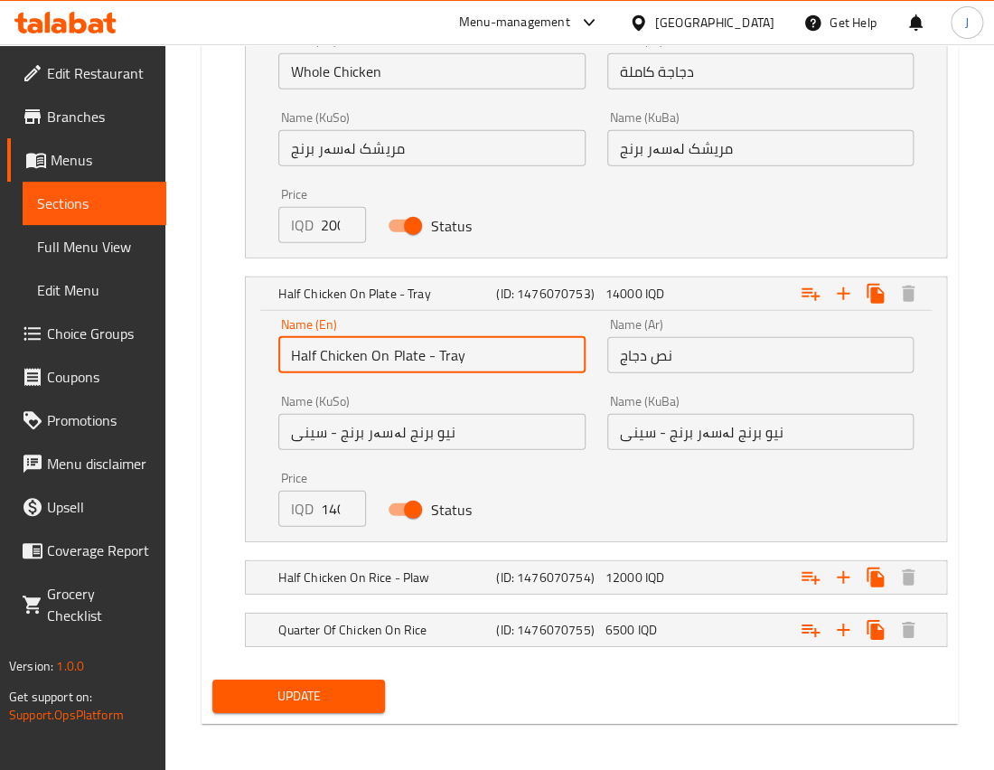
click at [485, 354] on input "Half Chicken On Plate - Tray" at bounding box center [431, 355] width 306 height 36
drag, startPoint x: 485, startPoint y: 354, endPoint x: 372, endPoint y: 349, distance: 113.1
click at [372, 349] on input "Half Chicken On Plate - Tray" at bounding box center [431, 355] width 306 height 36
type input "Half Chicken"
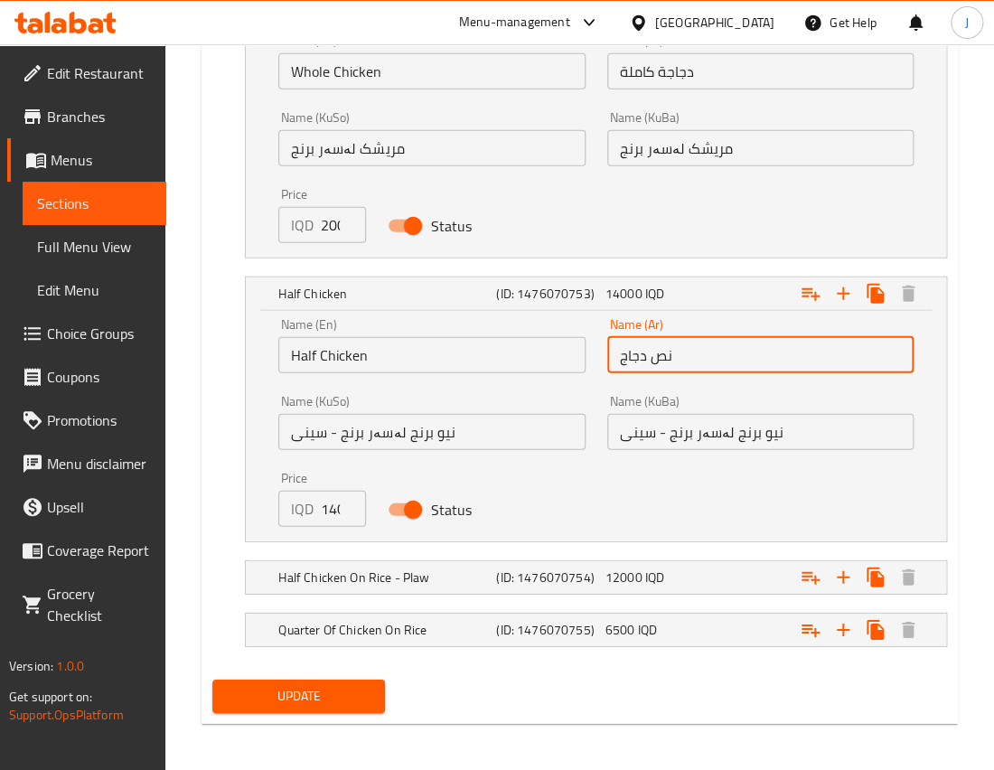
click at [649, 356] on input "نص دجاج" at bounding box center [760, 355] width 306 height 36
click at [617, 351] on input "نصف دجاج" at bounding box center [760, 355] width 306 height 36
click at [623, 357] on input "نصف دجاج" at bounding box center [760, 355] width 306 height 36
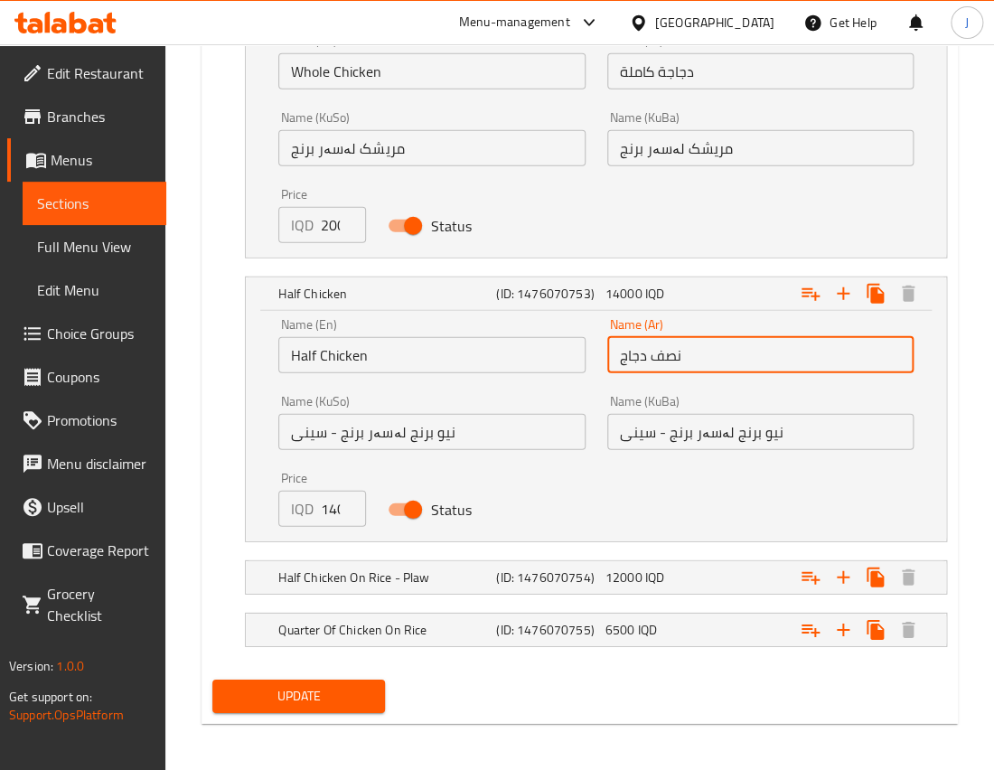
click at [623, 357] on input "نصف دجاج" at bounding box center [760, 355] width 306 height 36
click at [629, 357] on input "نصف دجاج" at bounding box center [760, 355] width 306 height 36
type input "نصف دجاجة"
click at [646, 424] on input "نیو برنج لەسەر برنج - سینی" at bounding box center [760, 432] width 306 height 36
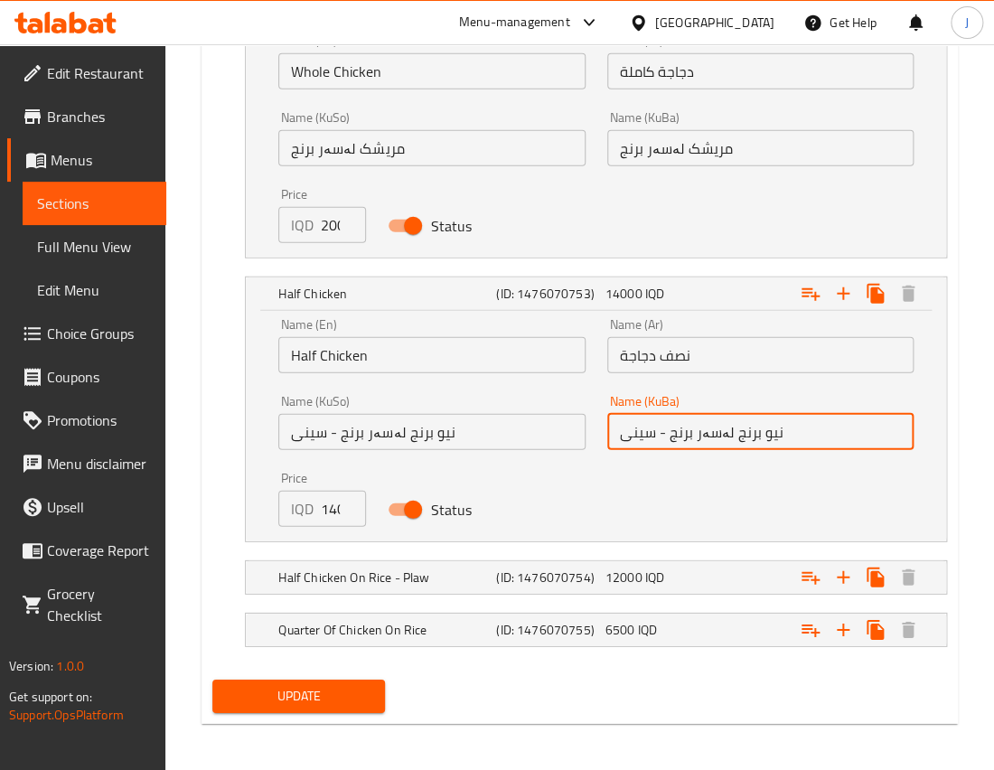
scroll to position [1347, 0]
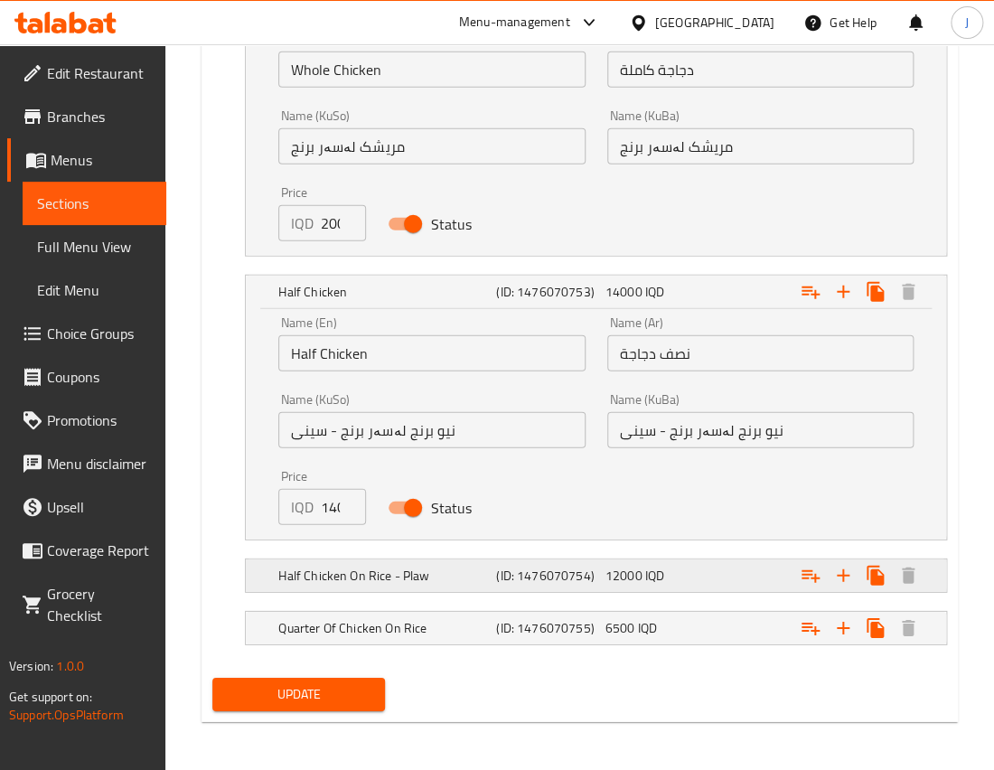
click at [546, 580] on h5 "(ID: 1476070754)" at bounding box center [546, 576] width 101 height 18
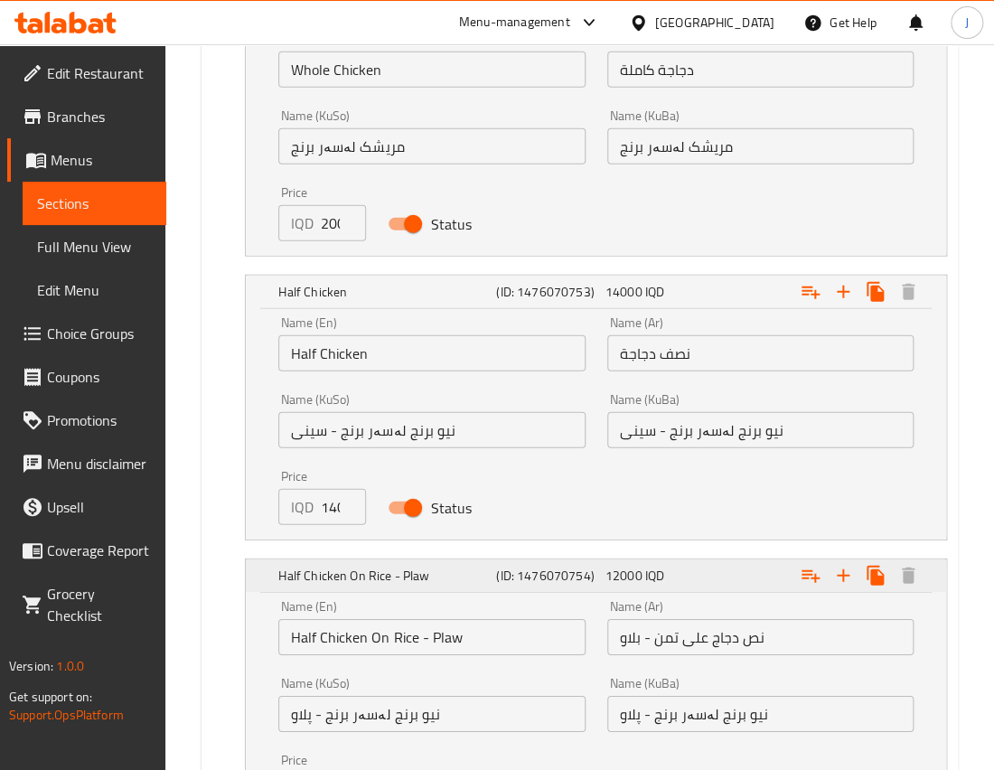
scroll to position [1578, 0]
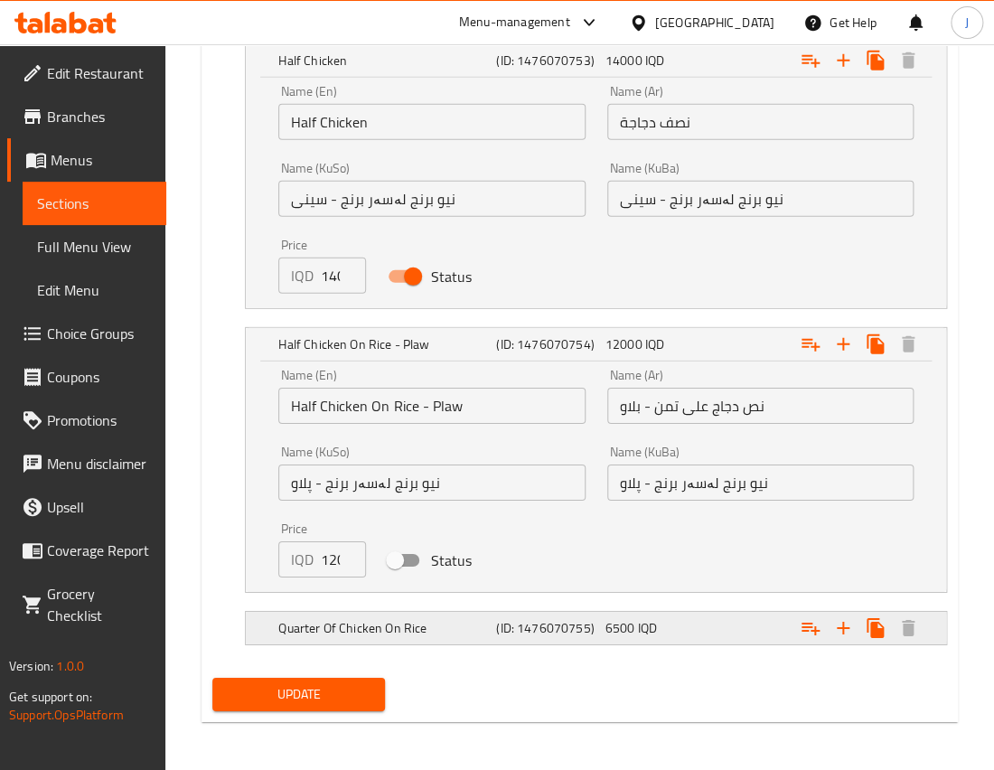
click at [509, 619] on h5 "(ID: 1476070755)" at bounding box center [546, 628] width 101 height 18
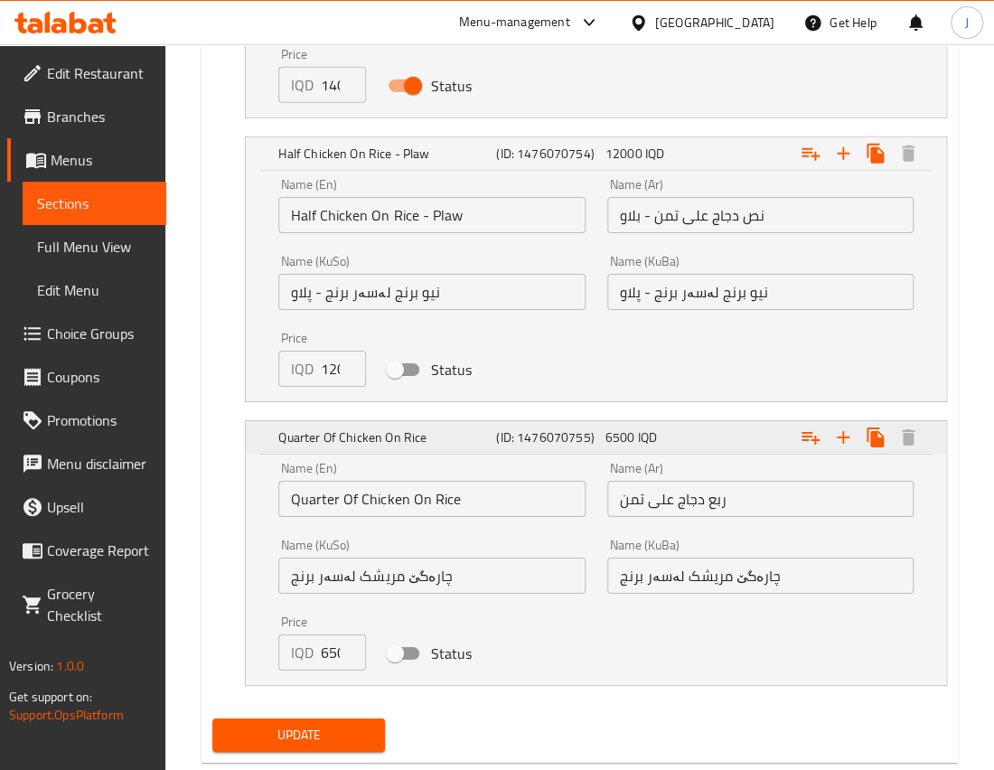
scroll to position [1810, 0]
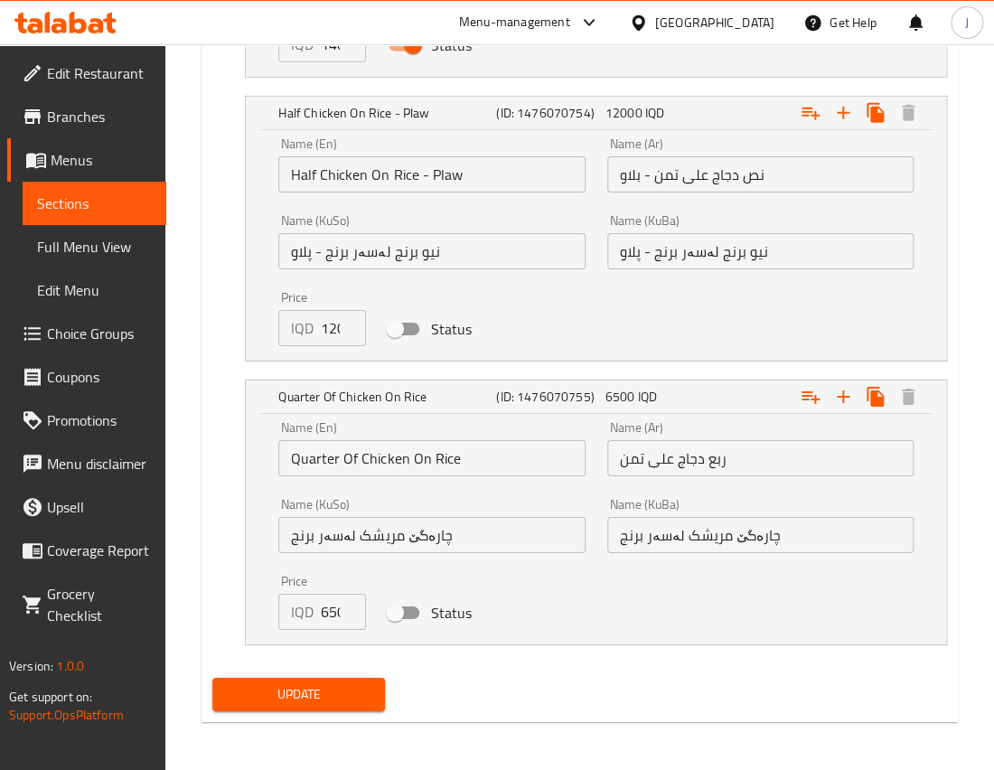
click at [311, 693] on span "Update" at bounding box center [299, 694] width 144 height 23
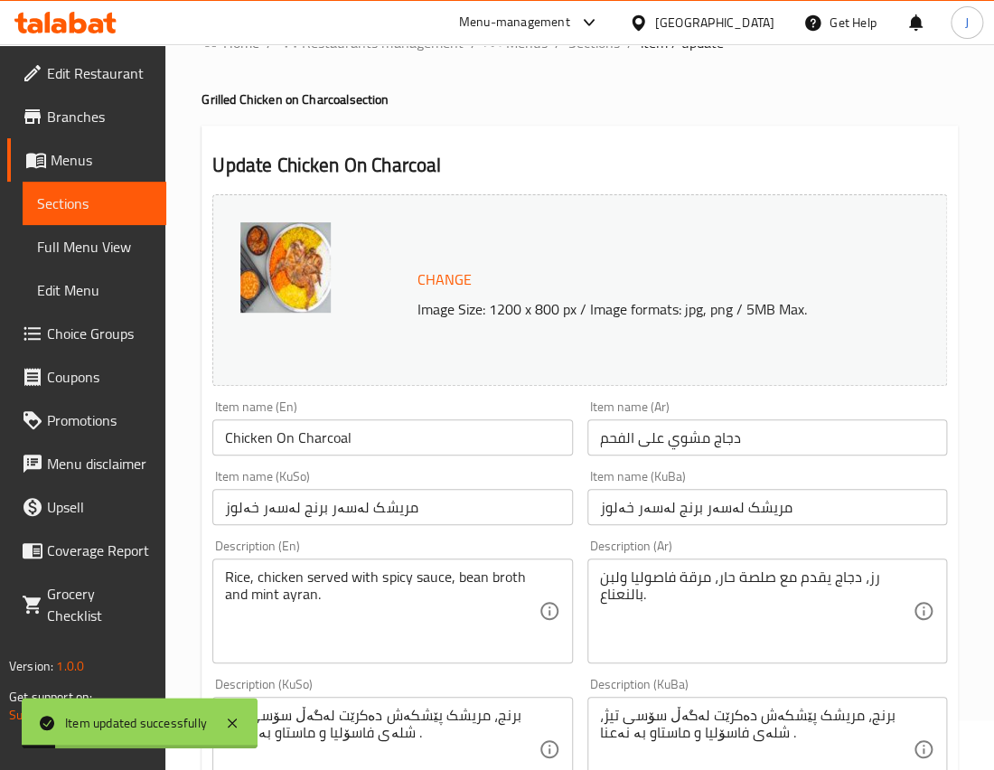
scroll to position [0, 0]
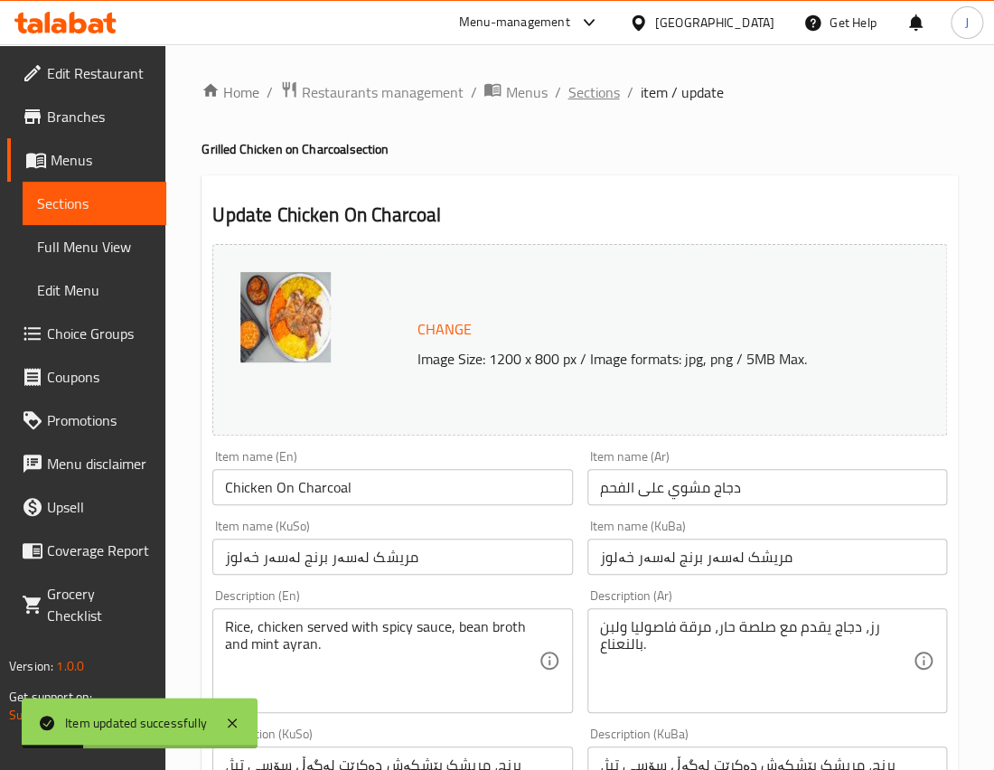
click at [584, 90] on span "Sections" at bounding box center [594, 92] width 52 height 22
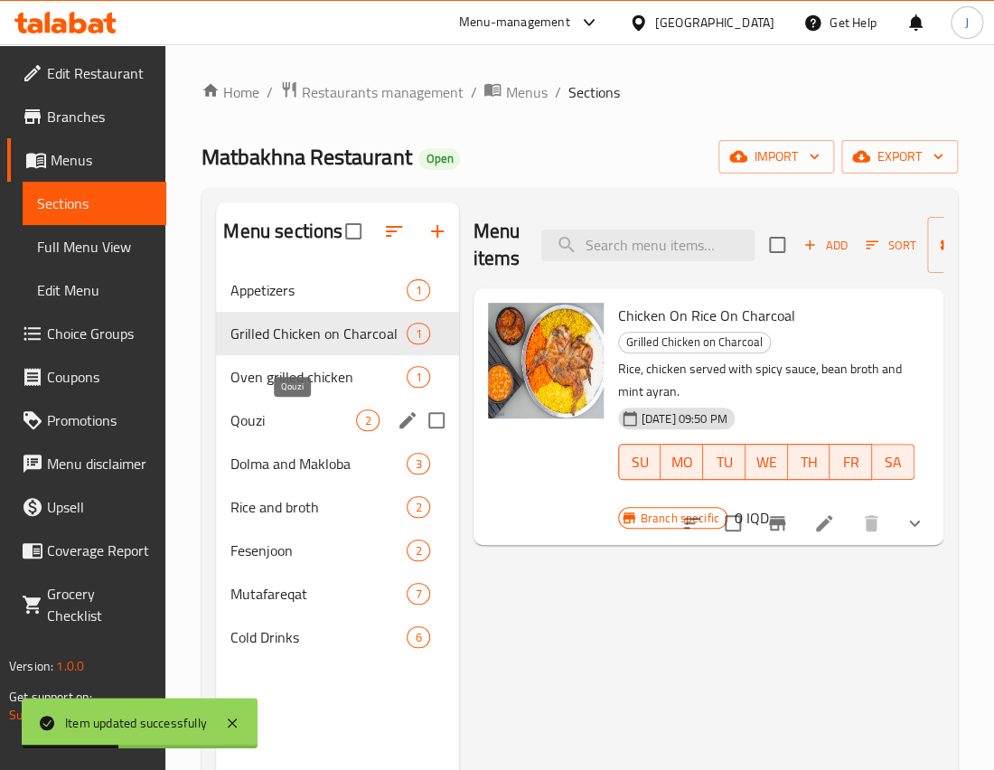
click at [297, 421] on span "Qouzi" at bounding box center [294, 421] width 126 height 22
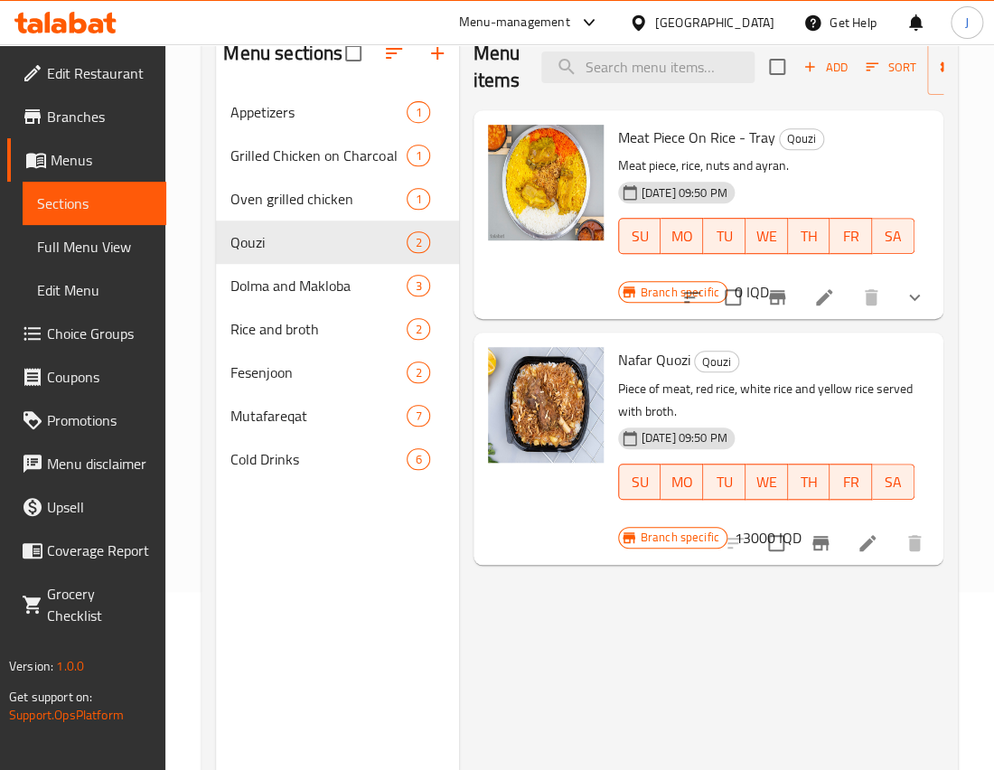
scroll to position [148, 0]
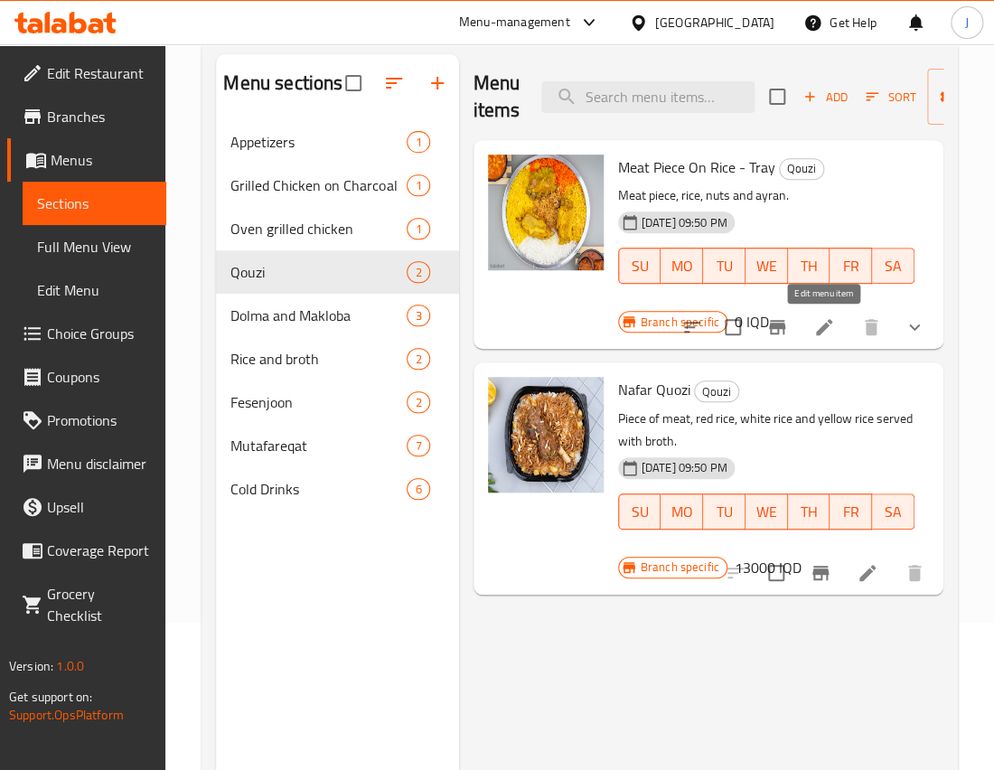
click at [826, 334] on icon at bounding box center [825, 327] width 22 height 22
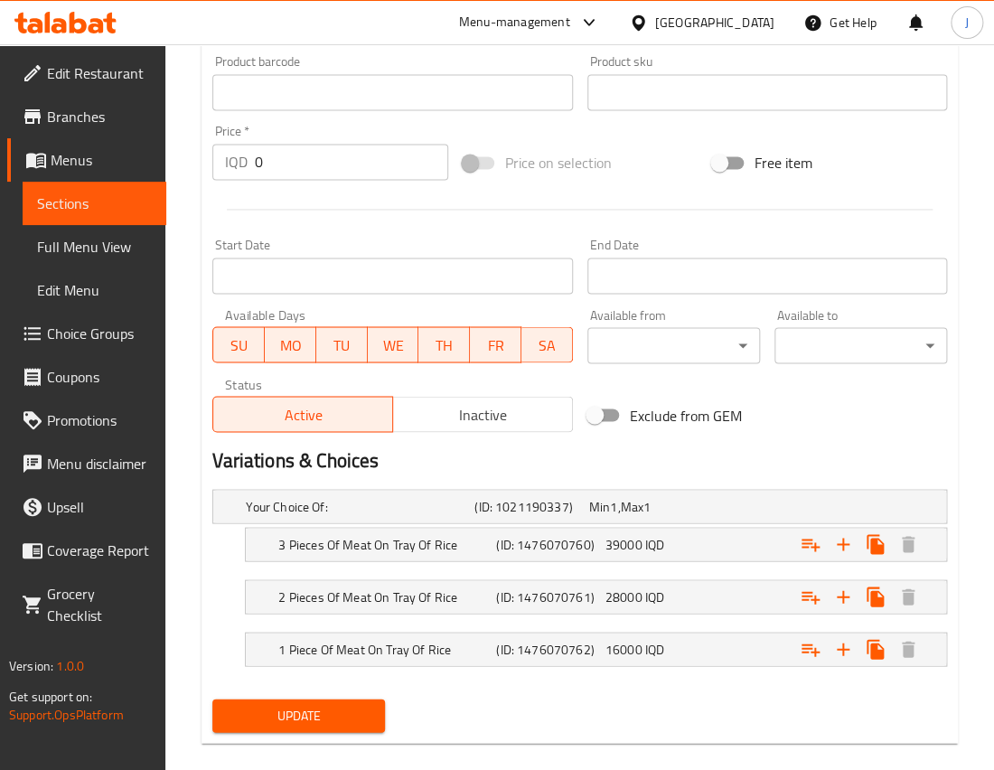
scroll to position [812, 0]
click at [597, 532] on div "(ID: 1476070760)" at bounding box center [547, 543] width 108 height 25
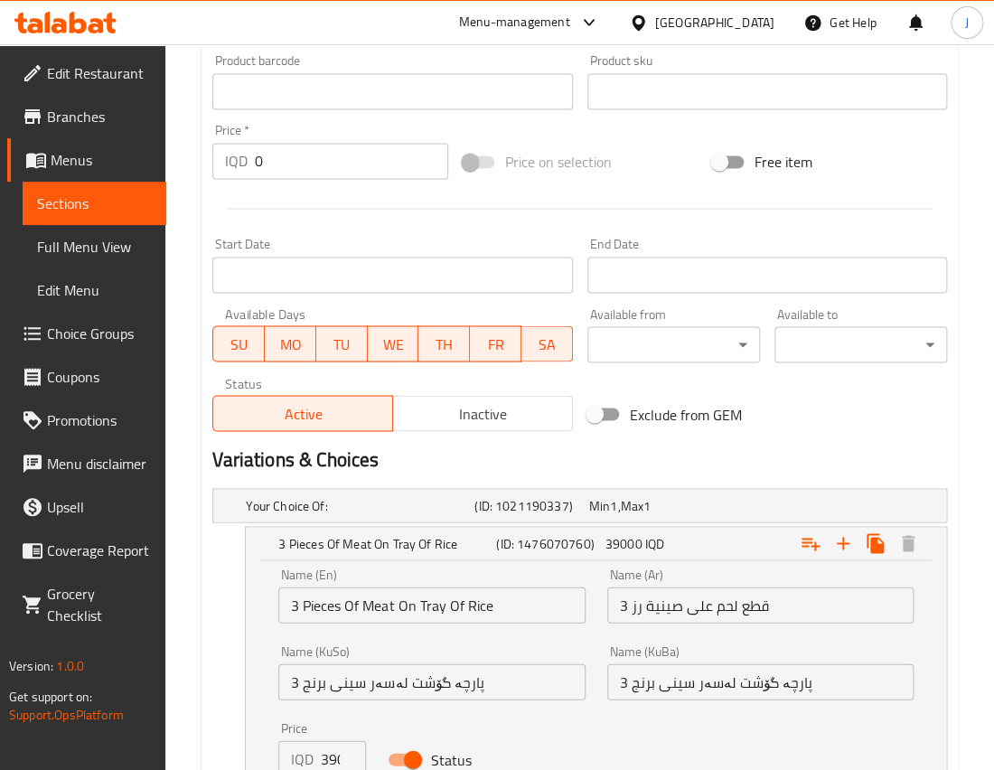
scroll to position [1063, 0]
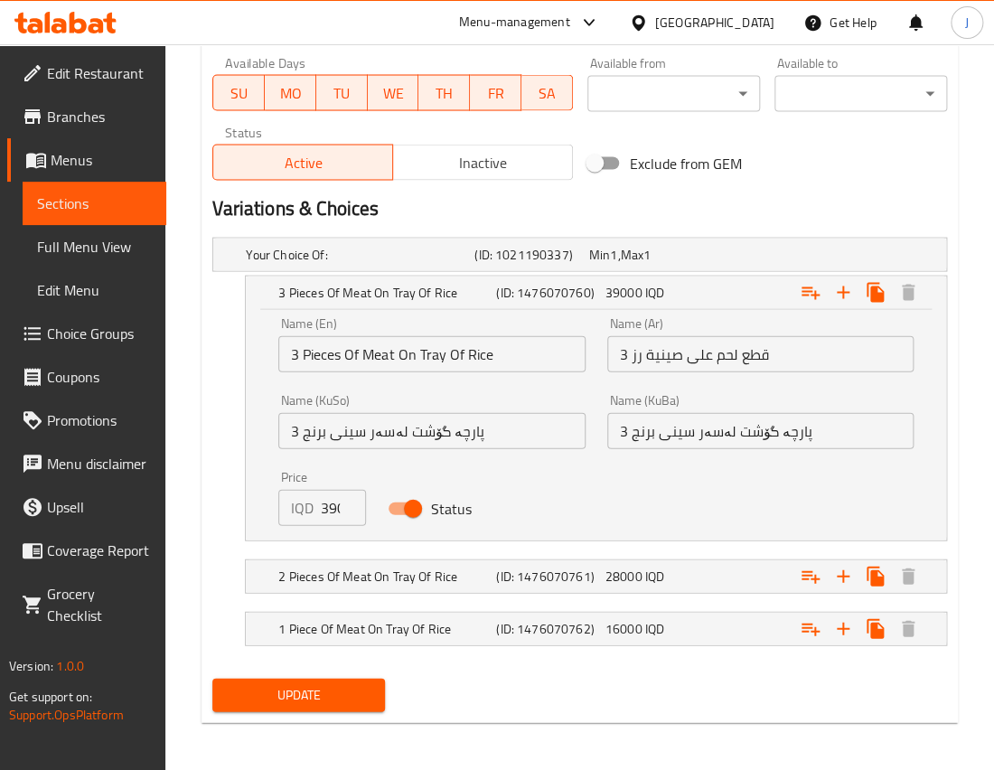
click at [334, 494] on input "39000" at bounding box center [343, 507] width 45 height 36
type input "43000"
click at [370, 568] on h5 "2 Pieces Of Meat On Tray Of Rice" at bounding box center [383, 576] width 211 height 18
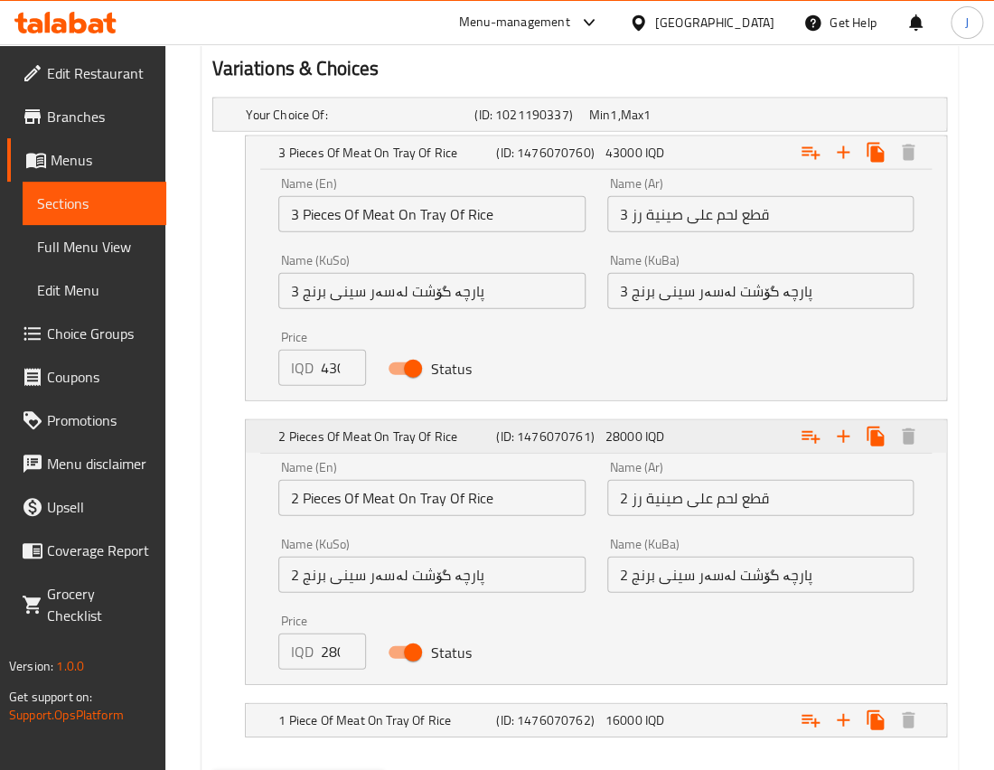
scroll to position [1220, 0]
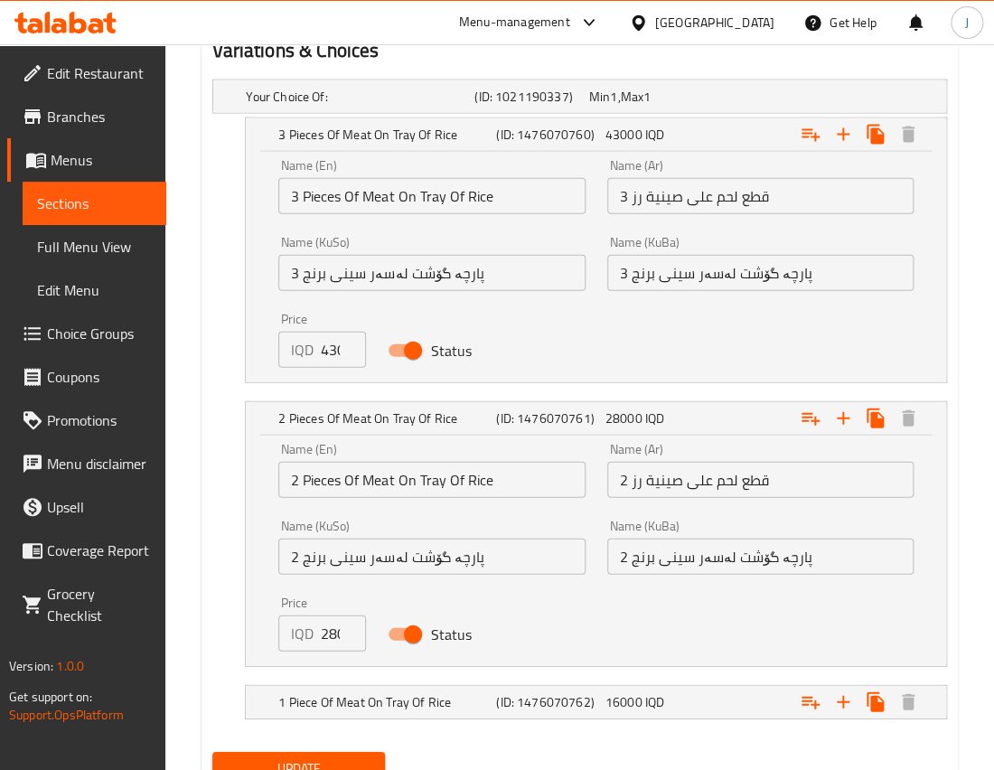
click at [329, 642] on input "28000" at bounding box center [343, 634] width 45 height 36
type input "32000"
click at [375, 701] on h5 "1 Piece Of Meat On Tray Of Rice" at bounding box center [383, 702] width 211 height 18
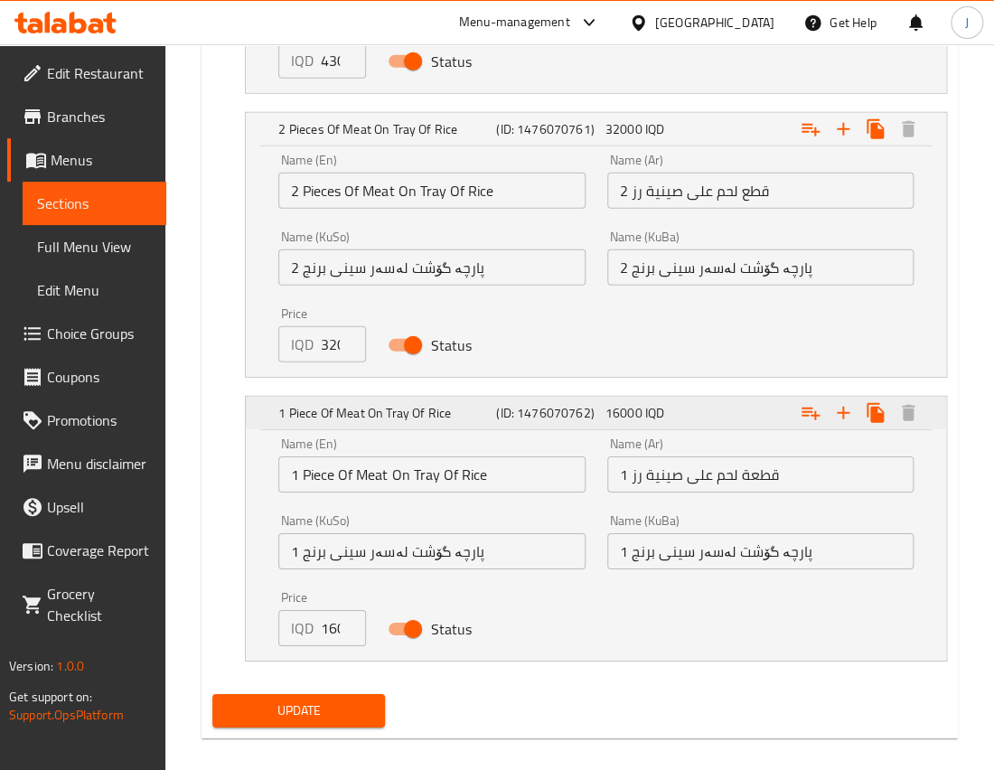
scroll to position [1514, 0]
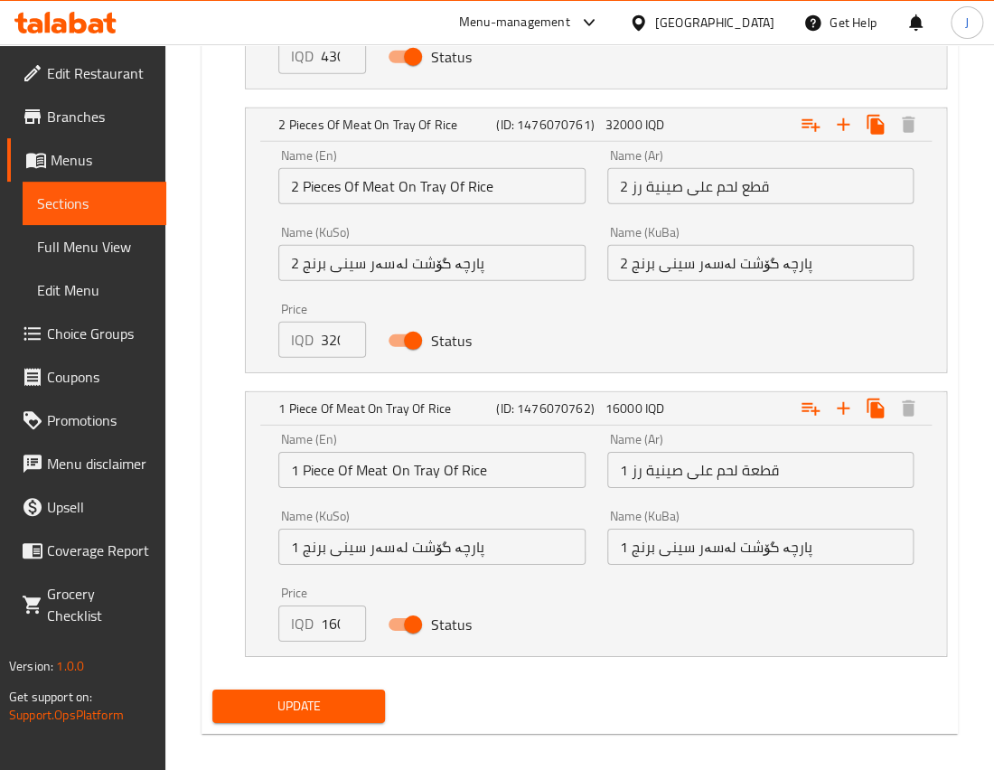
click at [328, 618] on input "16000" at bounding box center [343, 624] width 45 height 36
type input "18000"
click at [331, 696] on span "Update" at bounding box center [299, 706] width 144 height 23
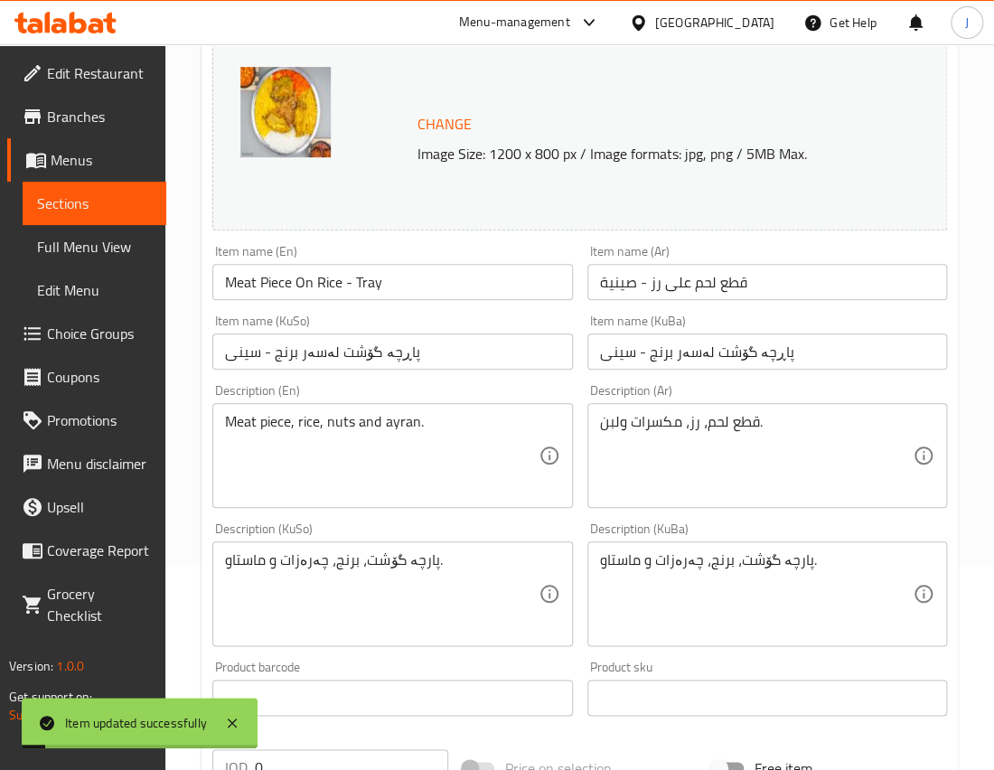
scroll to position [0, 0]
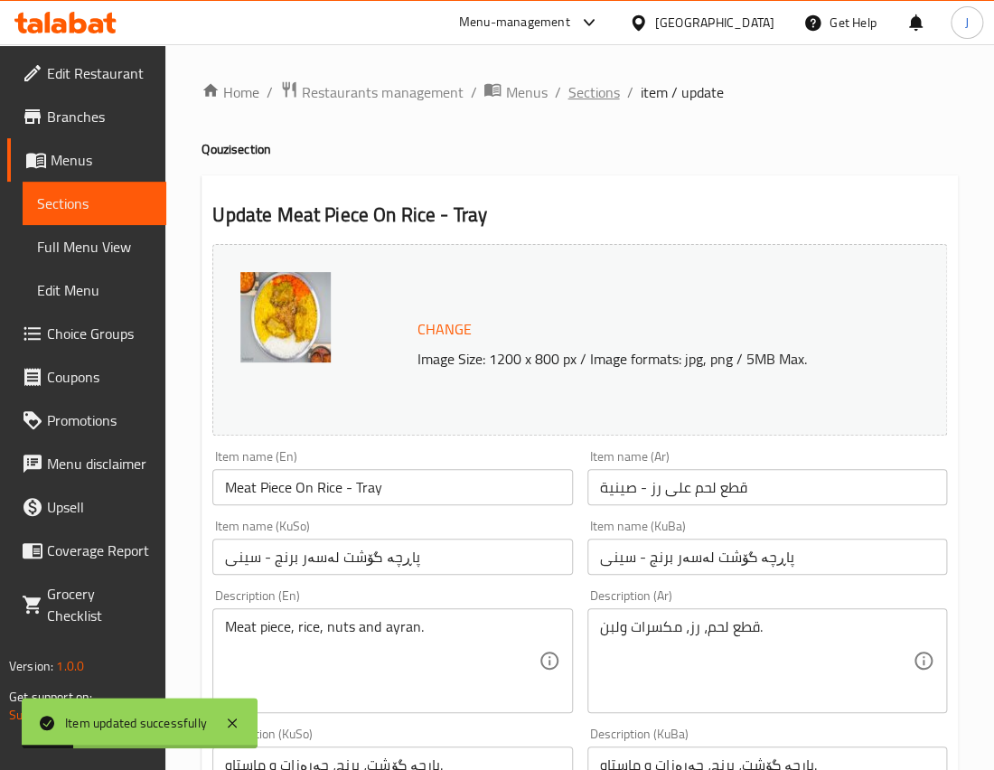
click at [594, 91] on span "Sections" at bounding box center [594, 92] width 52 height 22
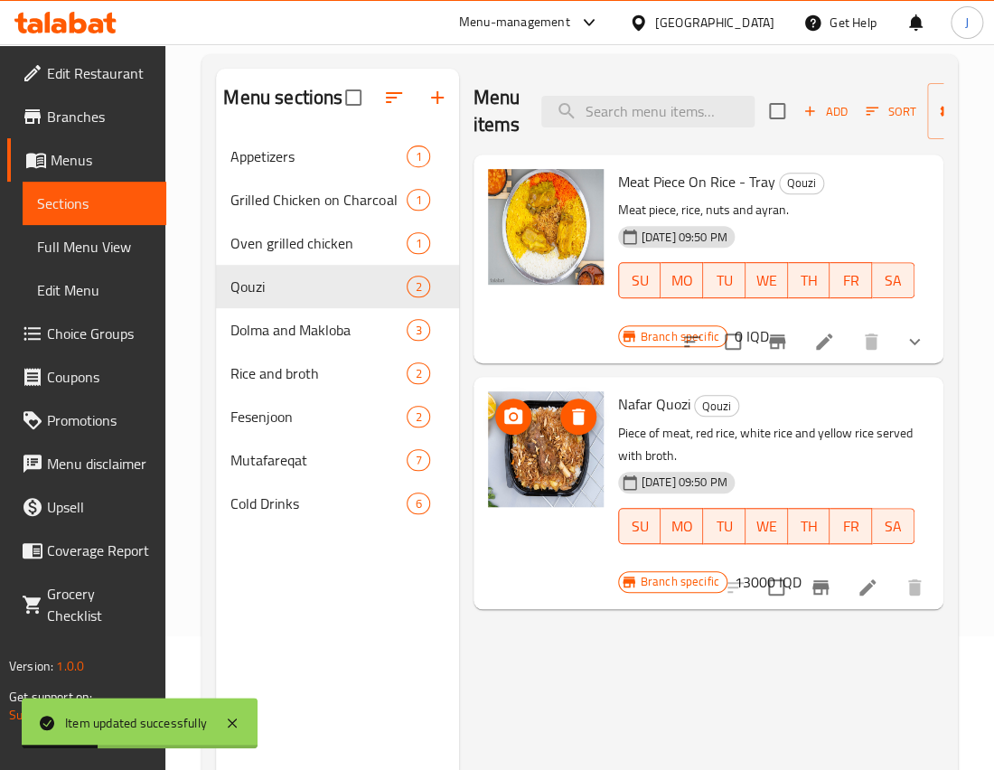
scroll to position [139, 0]
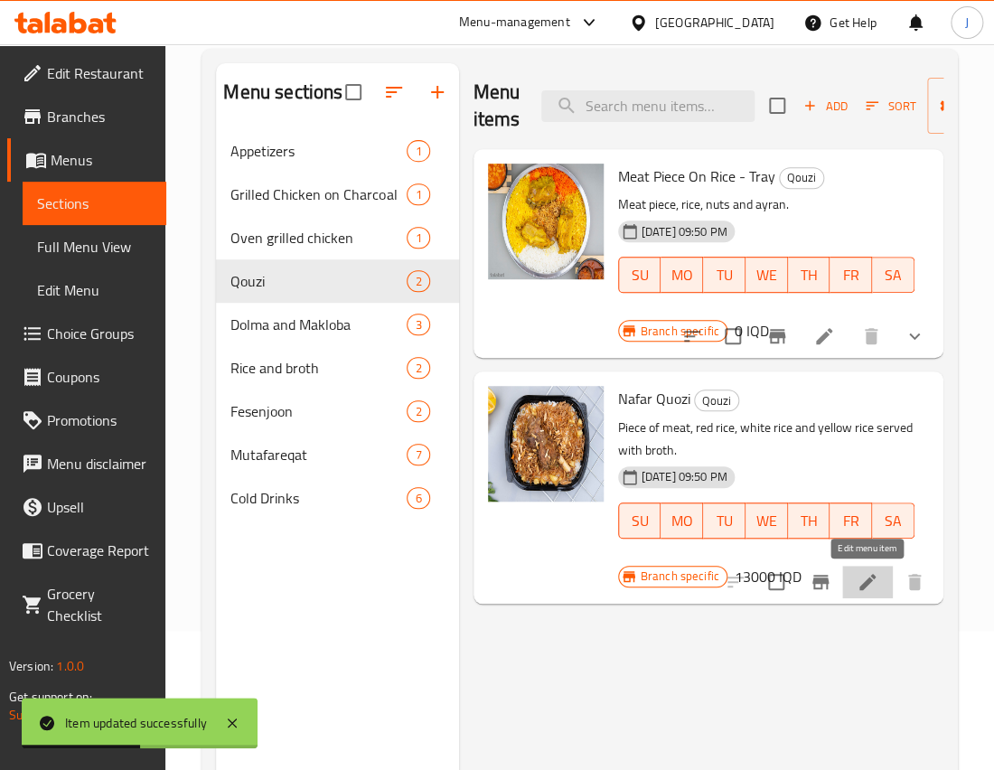
click at [861, 585] on icon at bounding box center [868, 582] width 16 height 16
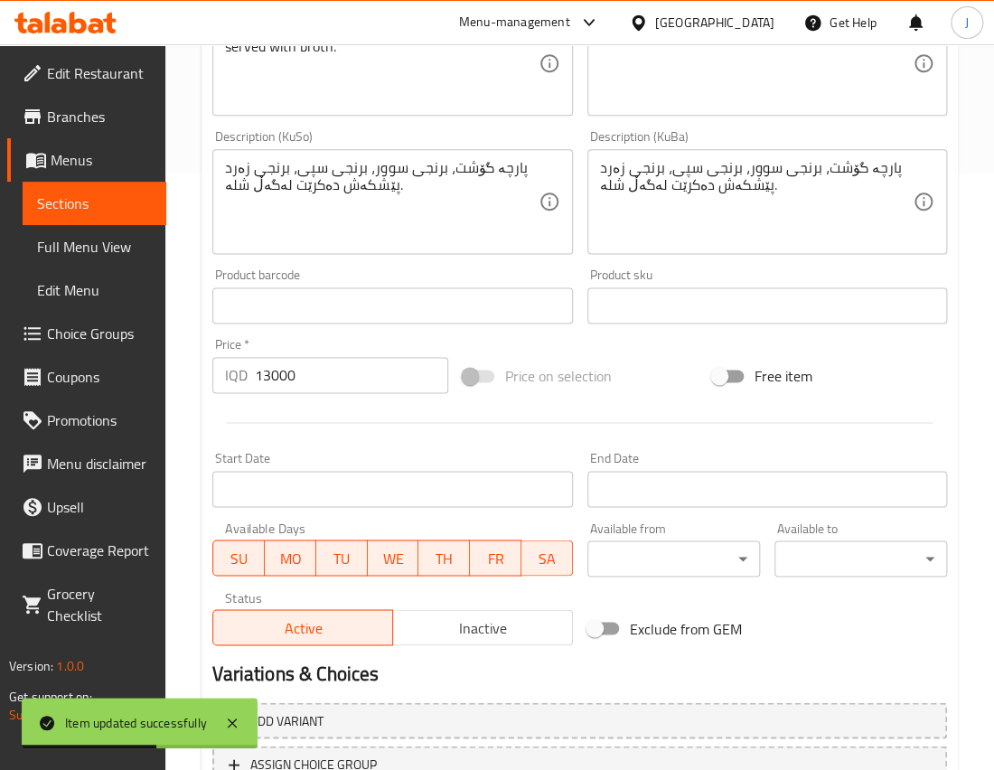
scroll to position [740, 0]
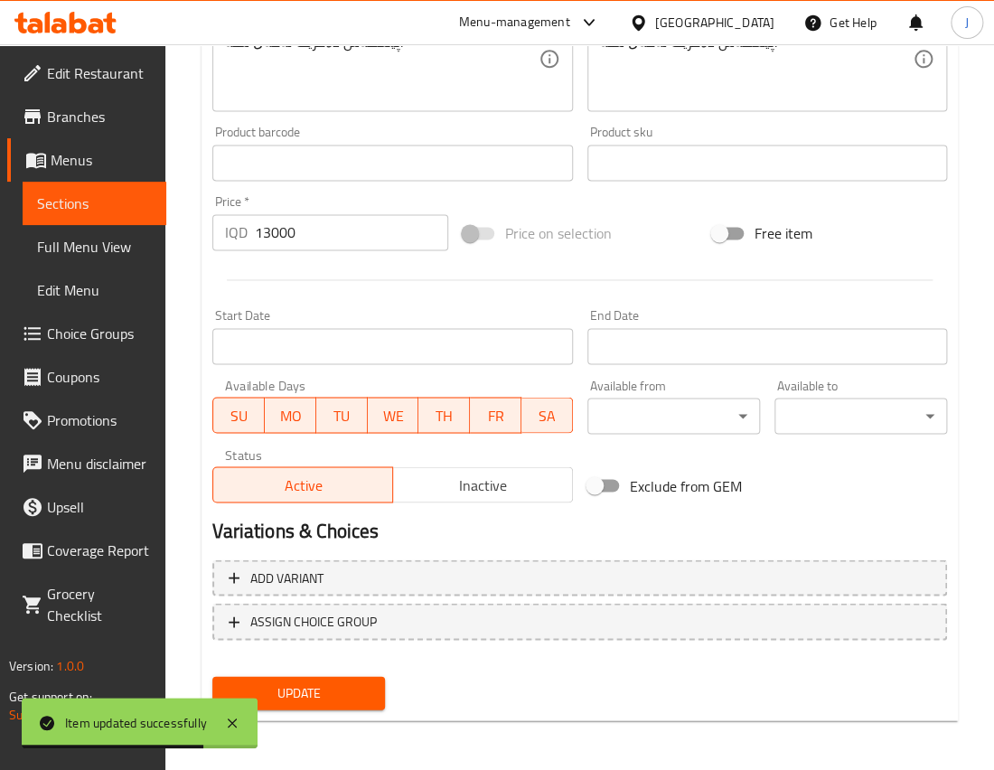
click at [474, 475] on span "Inactive" at bounding box center [482, 485] width 165 height 26
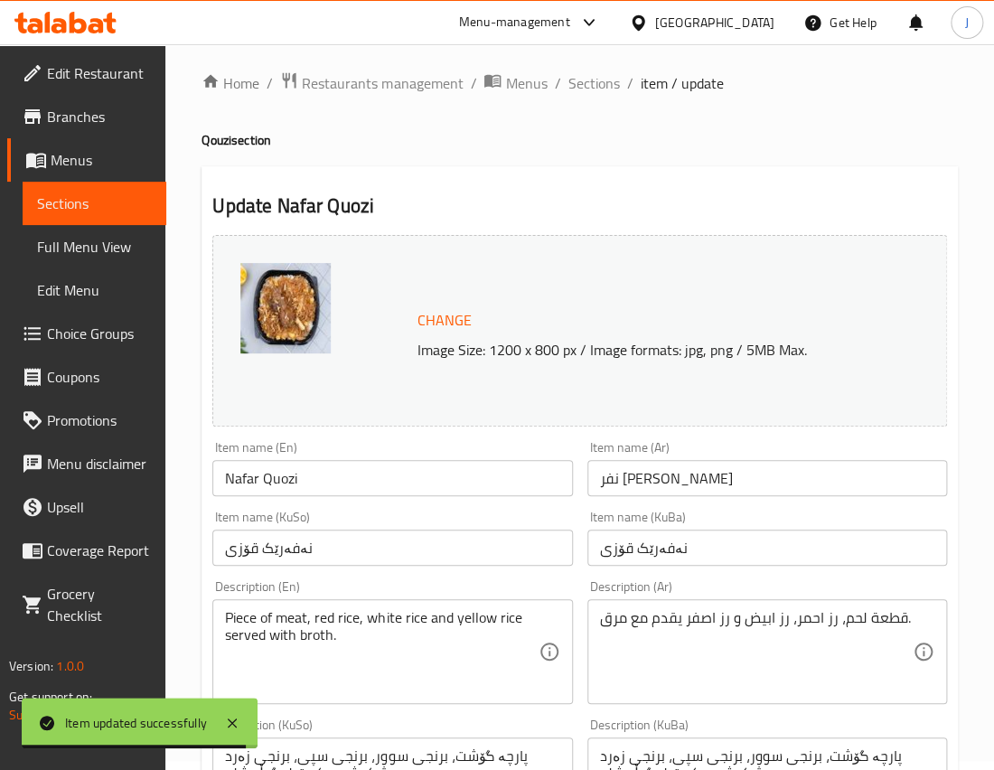
scroll to position [0, 0]
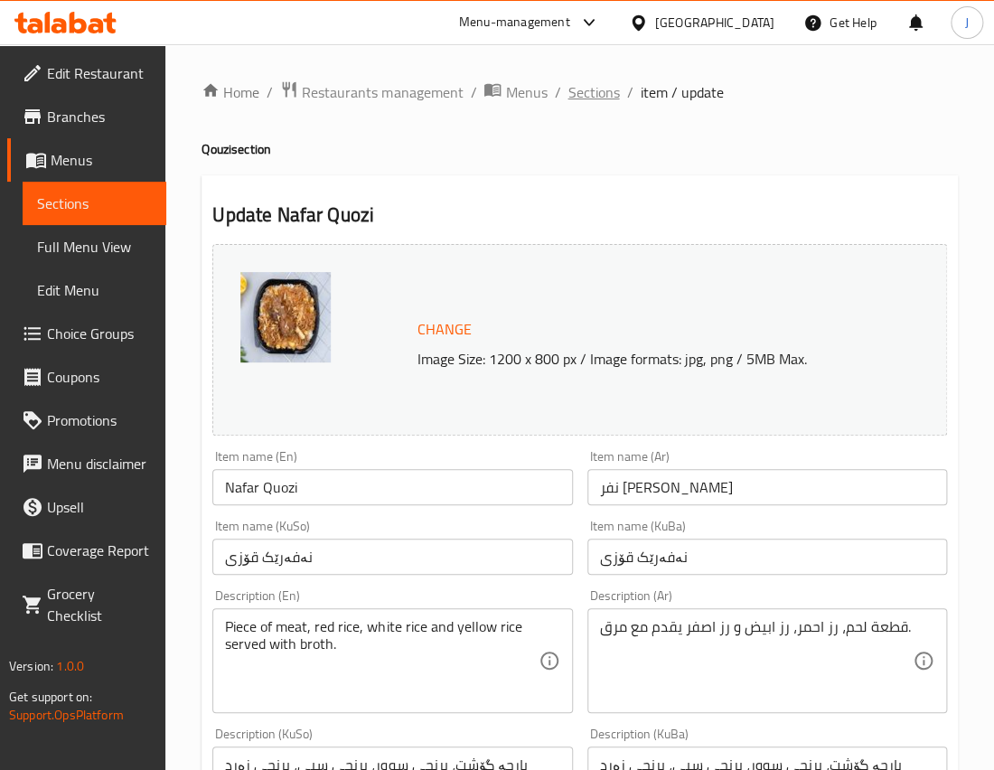
click at [589, 88] on span "Sections" at bounding box center [594, 92] width 52 height 22
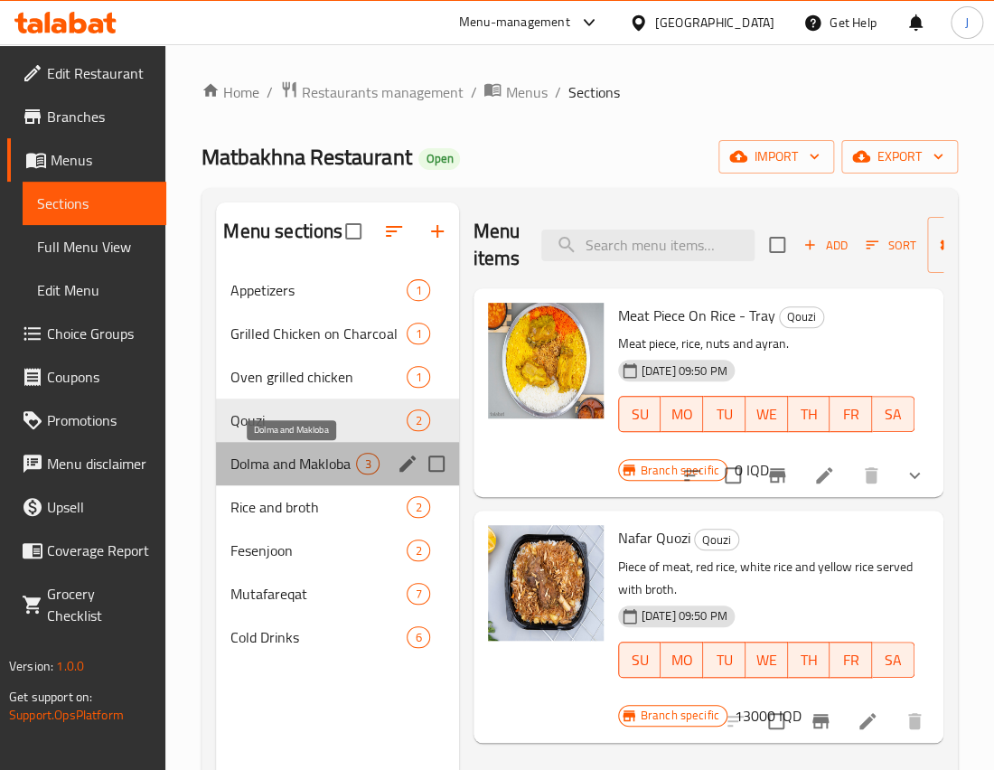
click at [322, 467] on span "Dolma and Makloba" at bounding box center [294, 464] width 126 height 22
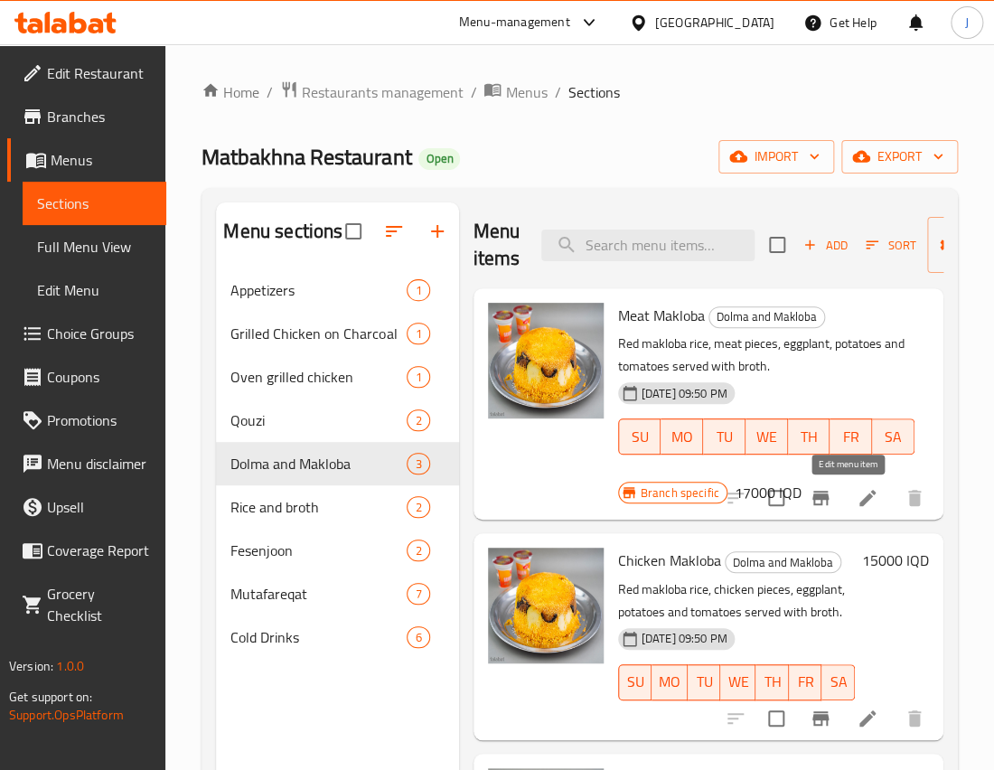
click at [860, 496] on icon at bounding box center [868, 498] width 16 height 16
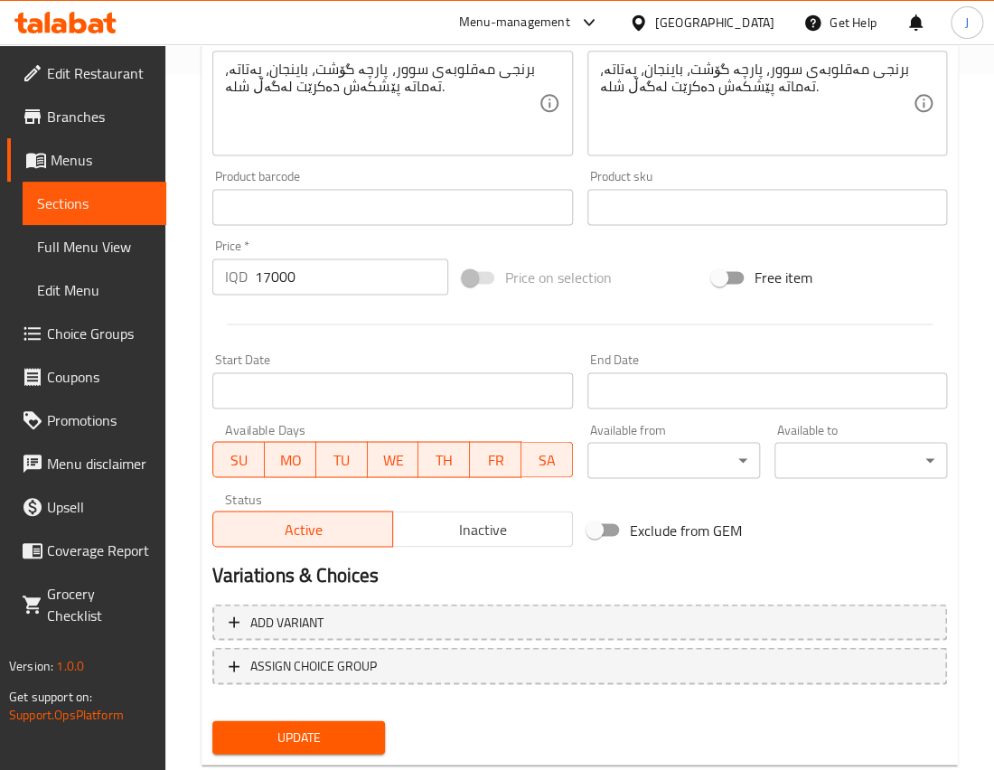
scroll to position [699, 0]
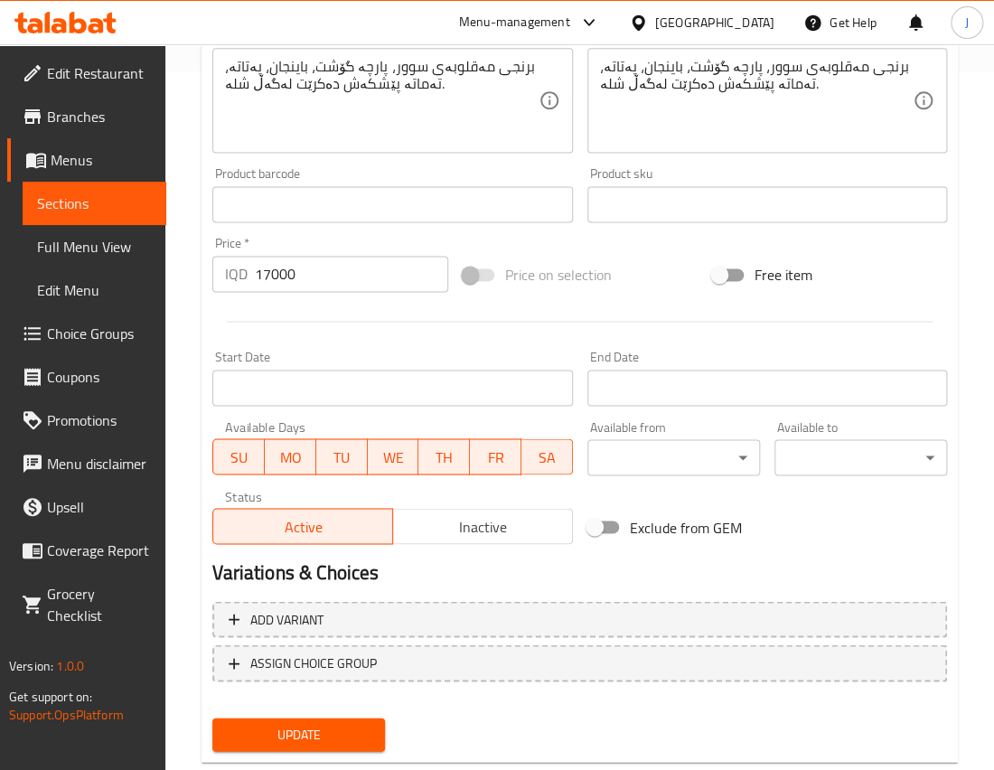
click at [301, 282] on input "17000" at bounding box center [351, 274] width 193 height 36
click at [297, 280] on input "17000" at bounding box center [351, 274] width 193 height 36
click at [282, 276] on input "17000" at bounding box center [351, 274] width 193 height 36
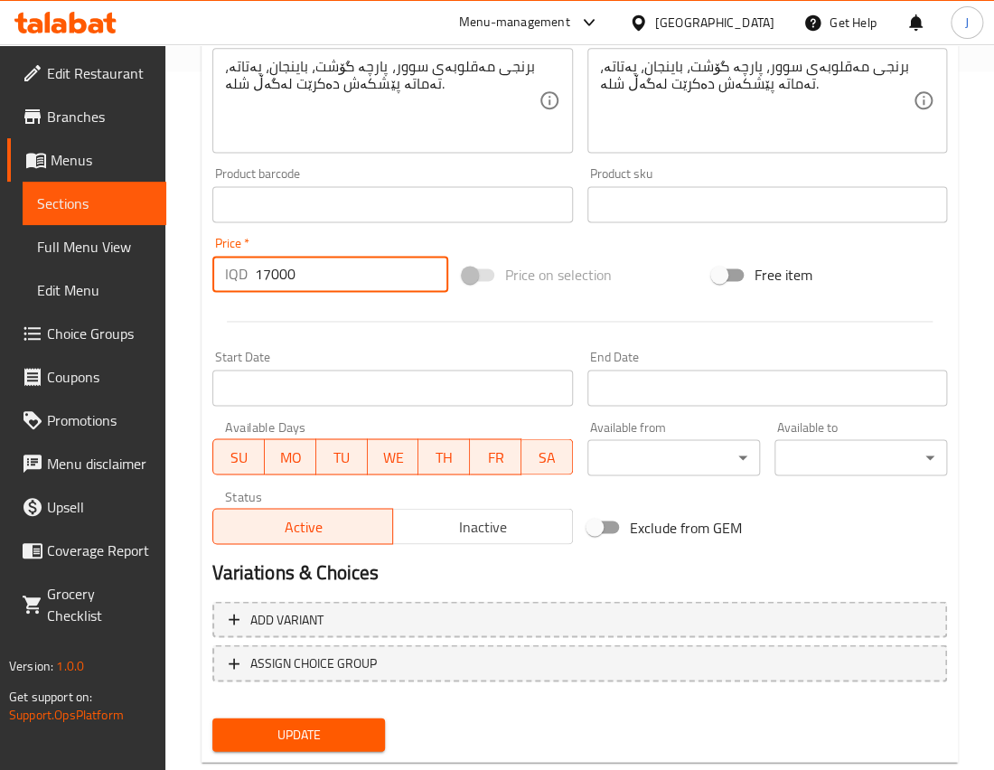
click at [282, 276] on input "17000" at bounding box center [351, 274] width 193 height 36
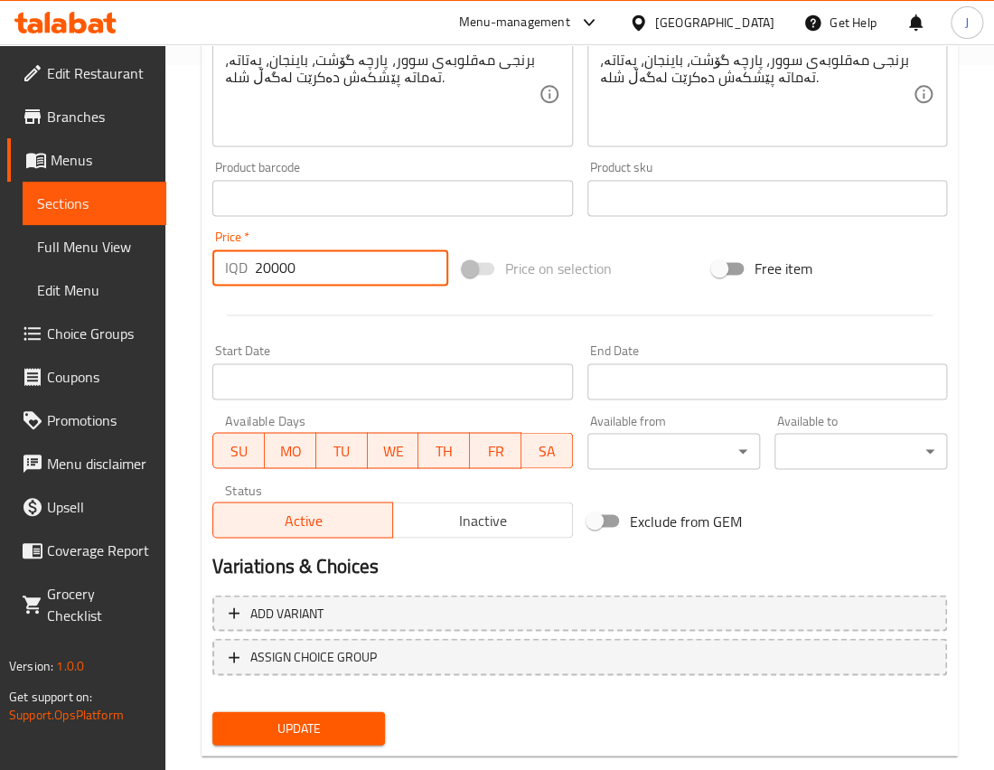
scroll to position [740, 0]
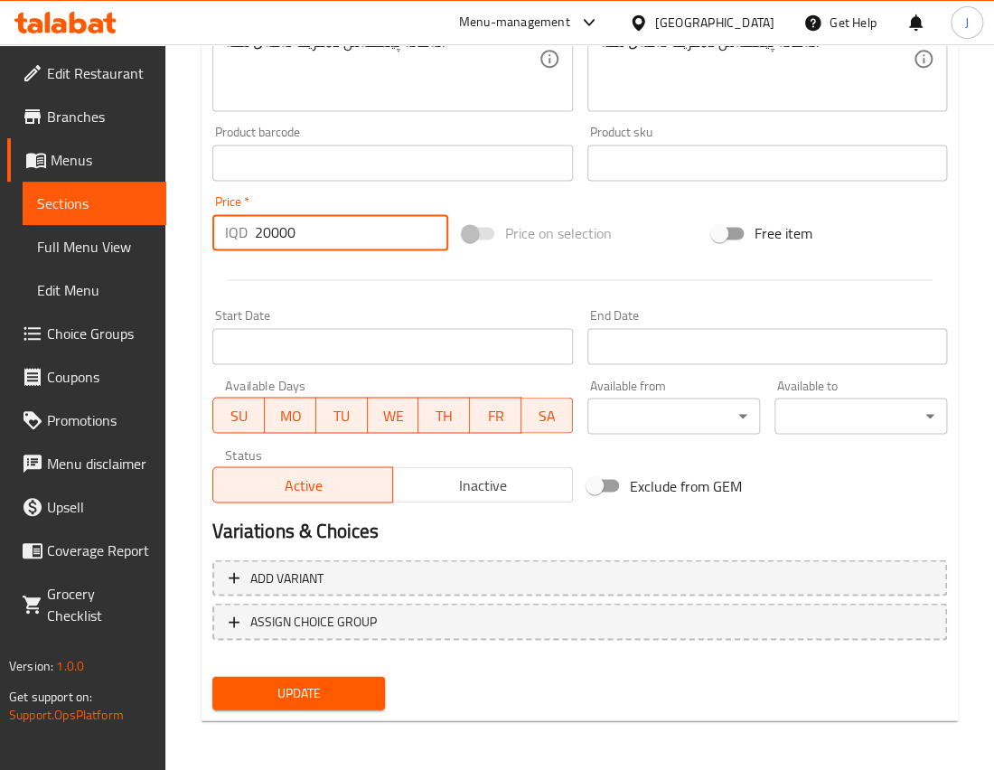
type input "20000"
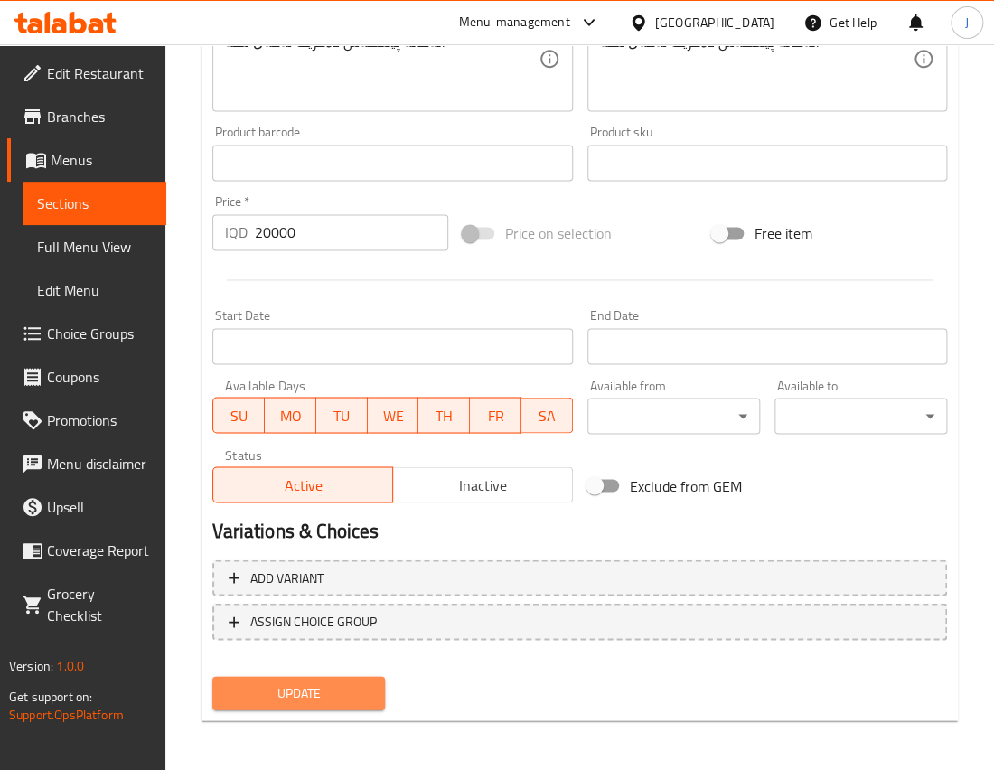
click at [315, 686] on span "Update" at bounding box center [299, 693] width 144 height 23
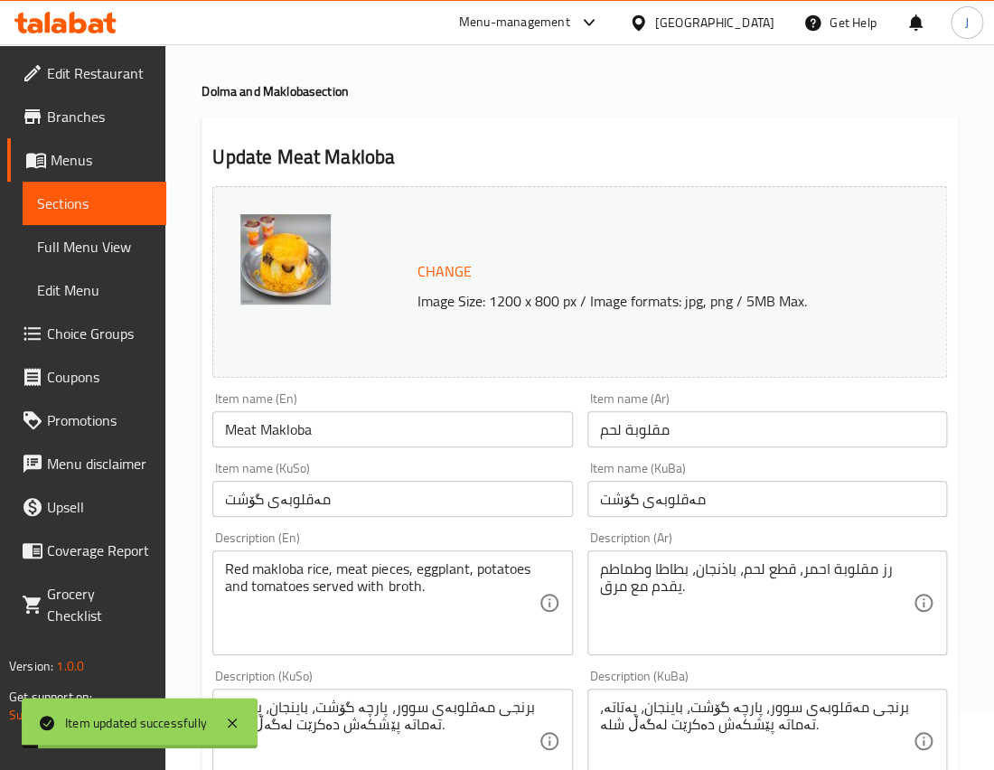
scroll to position [0, 0]
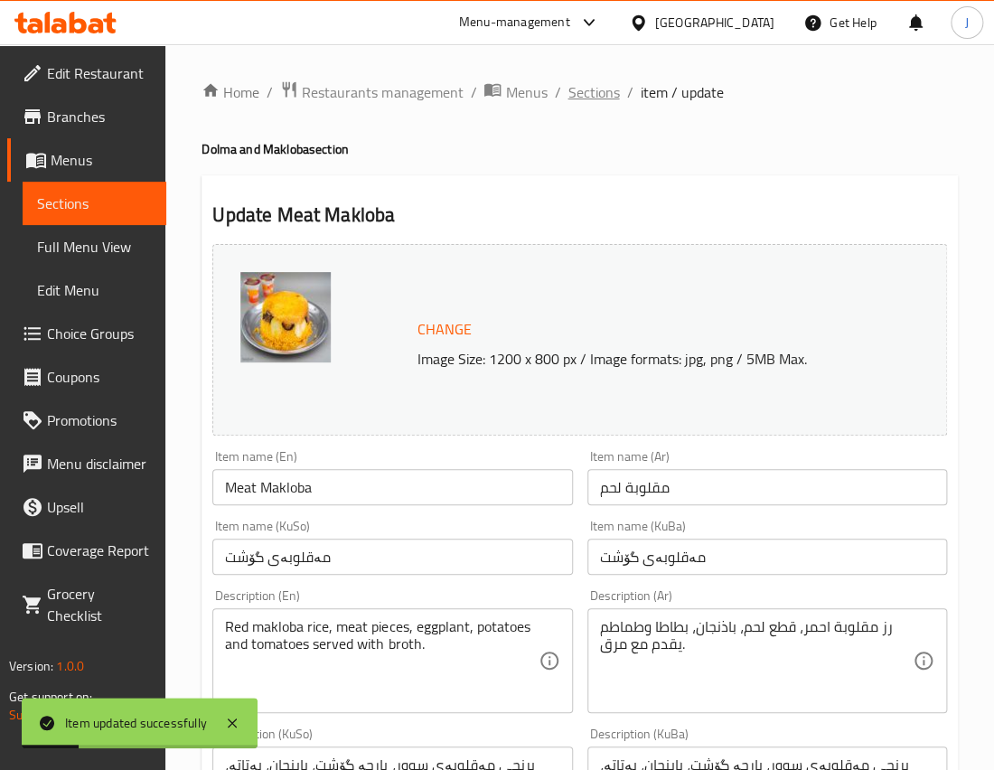
click at [597, 94] on span "Sections" at bounding box center [594, 92] width 52 height 22
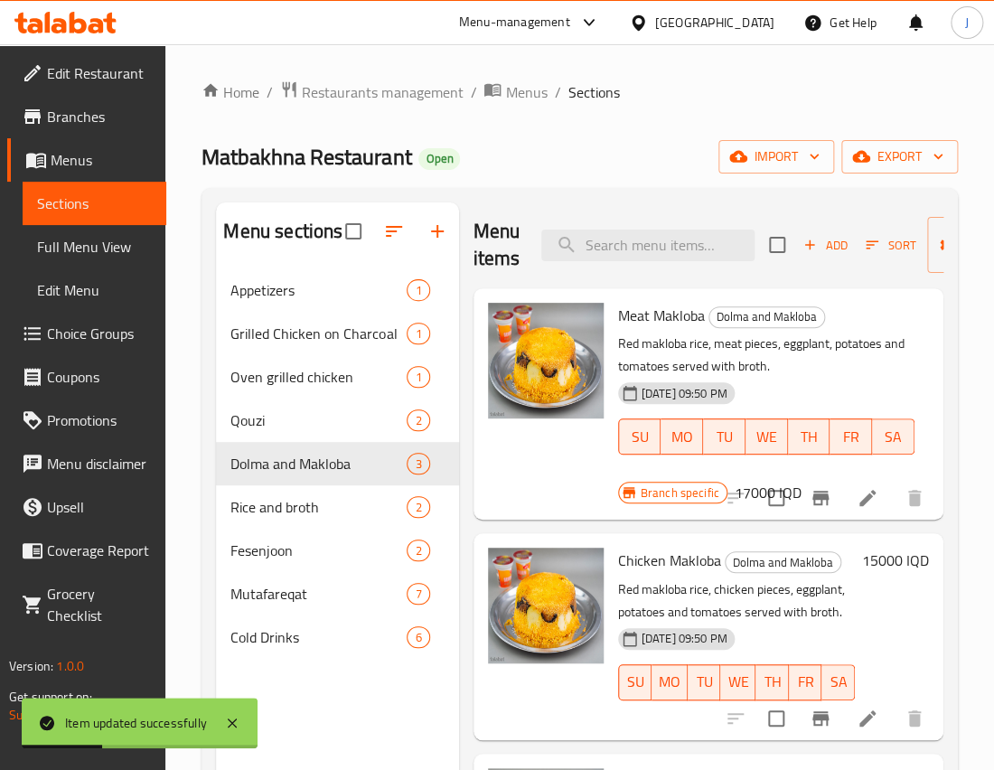
scroll to position [56, 0]
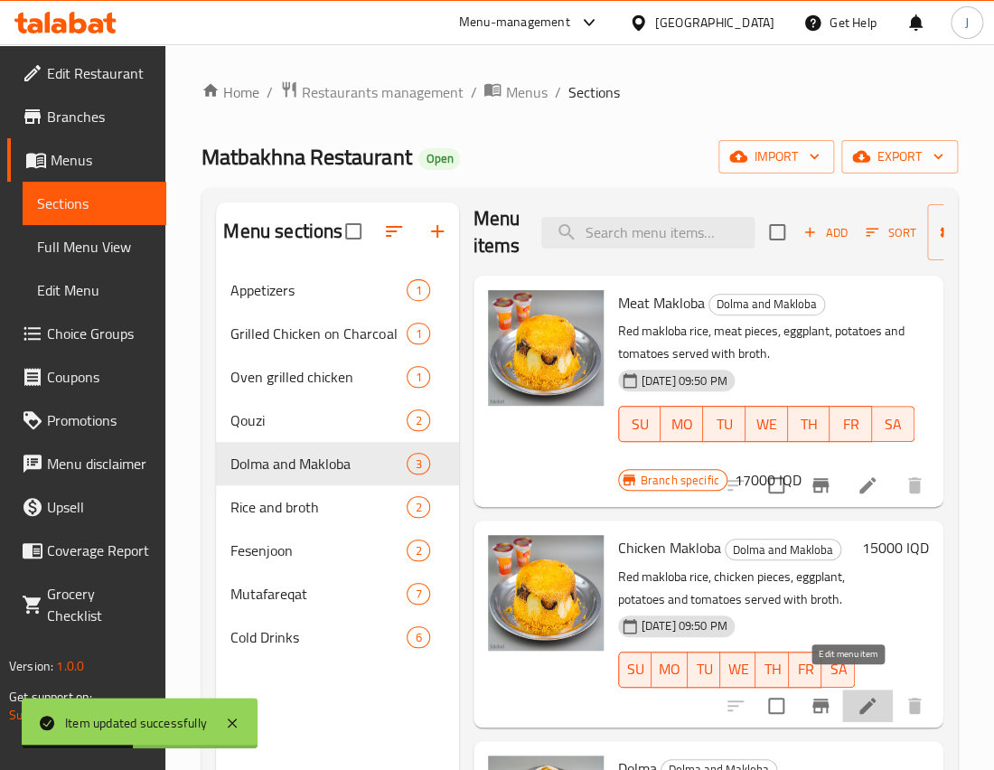
click at [858, 695] on icon at bounding box center [868, 706] width 22 height 22
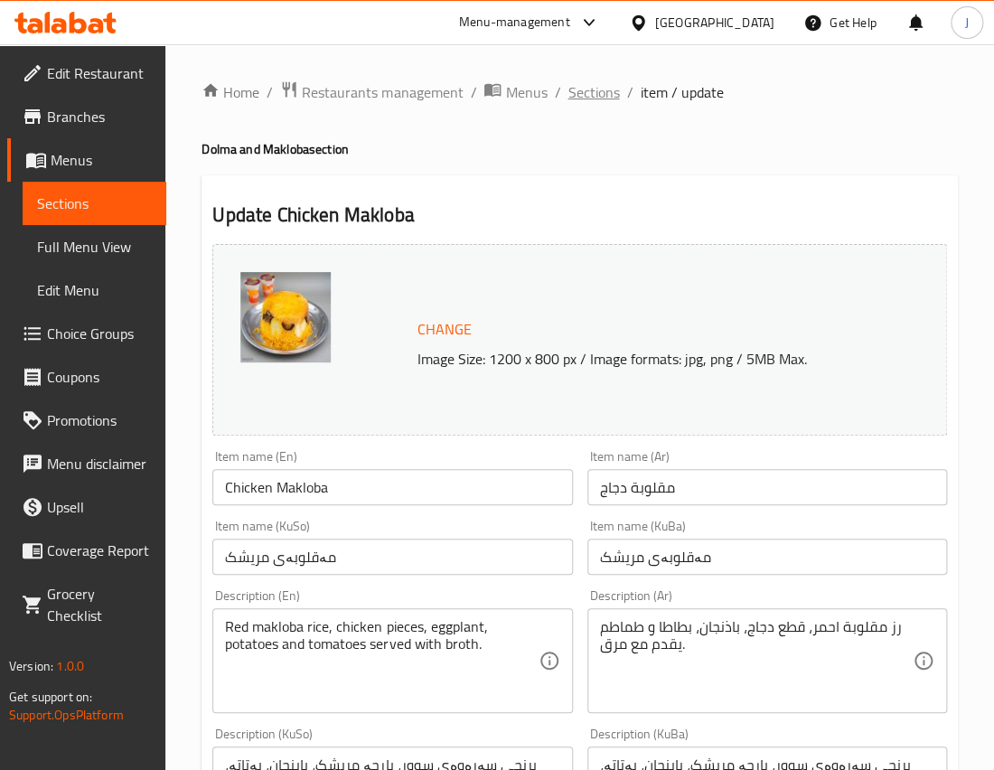
click at [605, 95] on span "Sections" at bounding box center [594, 92] width 52 height 22
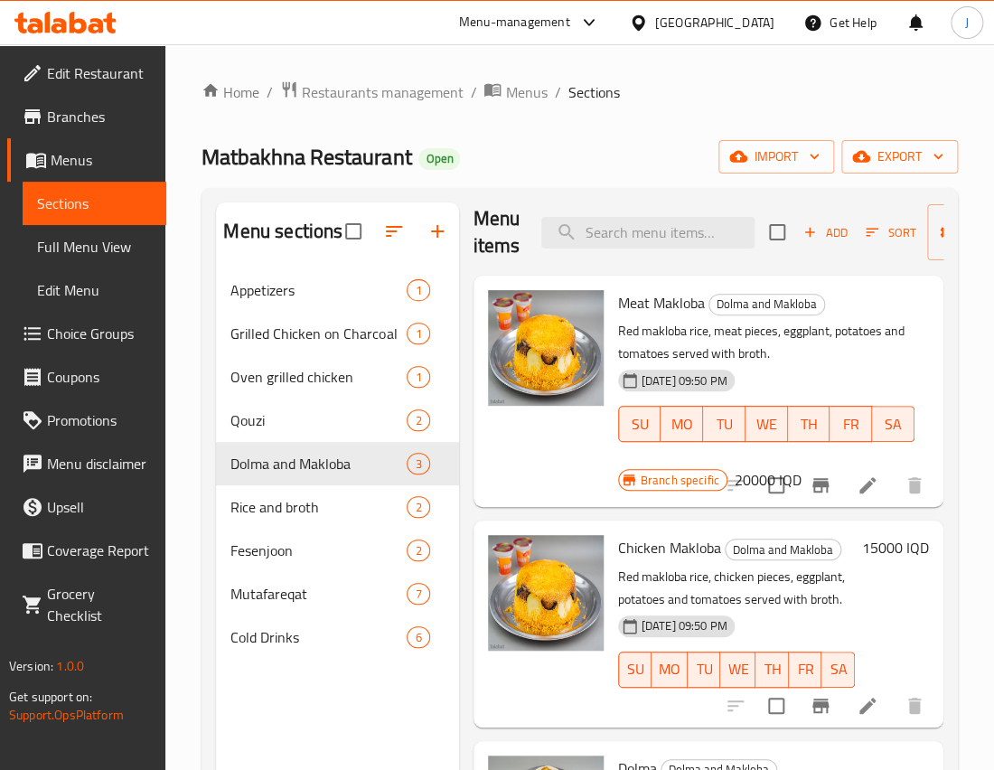
scroll to position [253, 0]
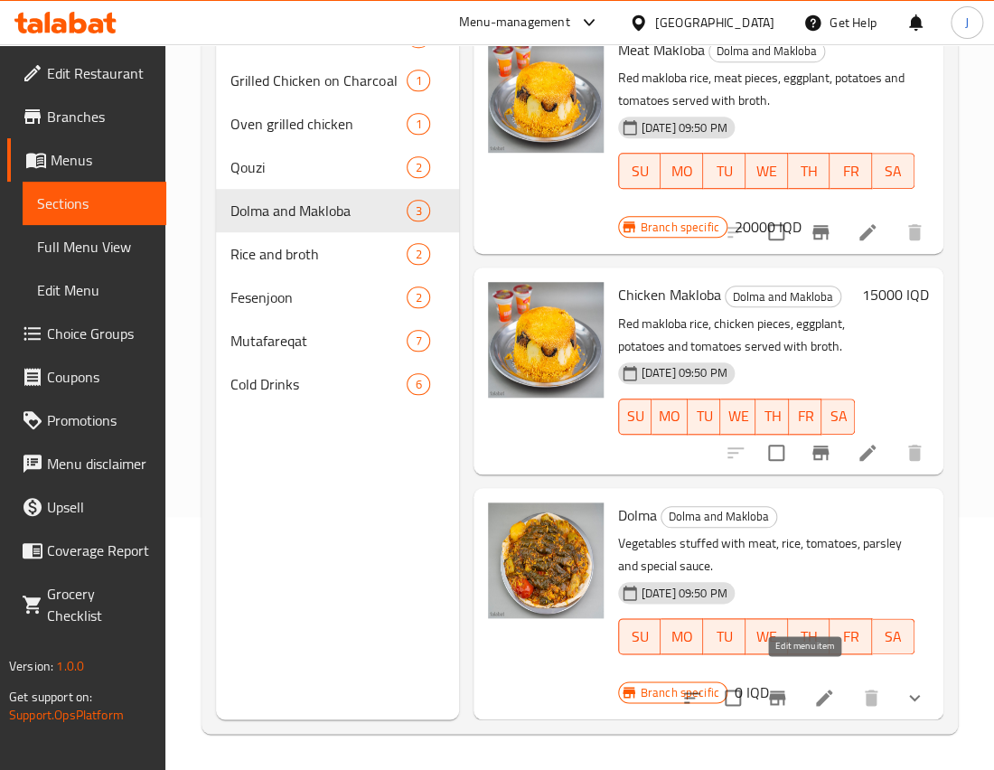
click at [814, 687] on icon at bounding box center [825, 698] width 22 height 22
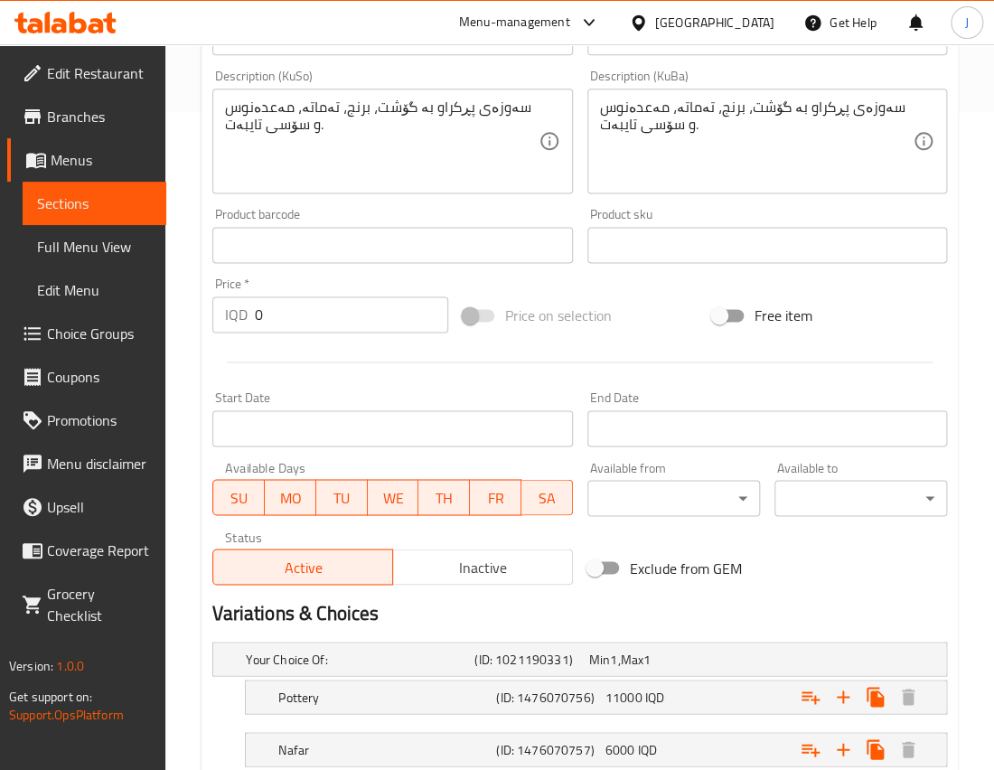
scroll to position [780, 0]
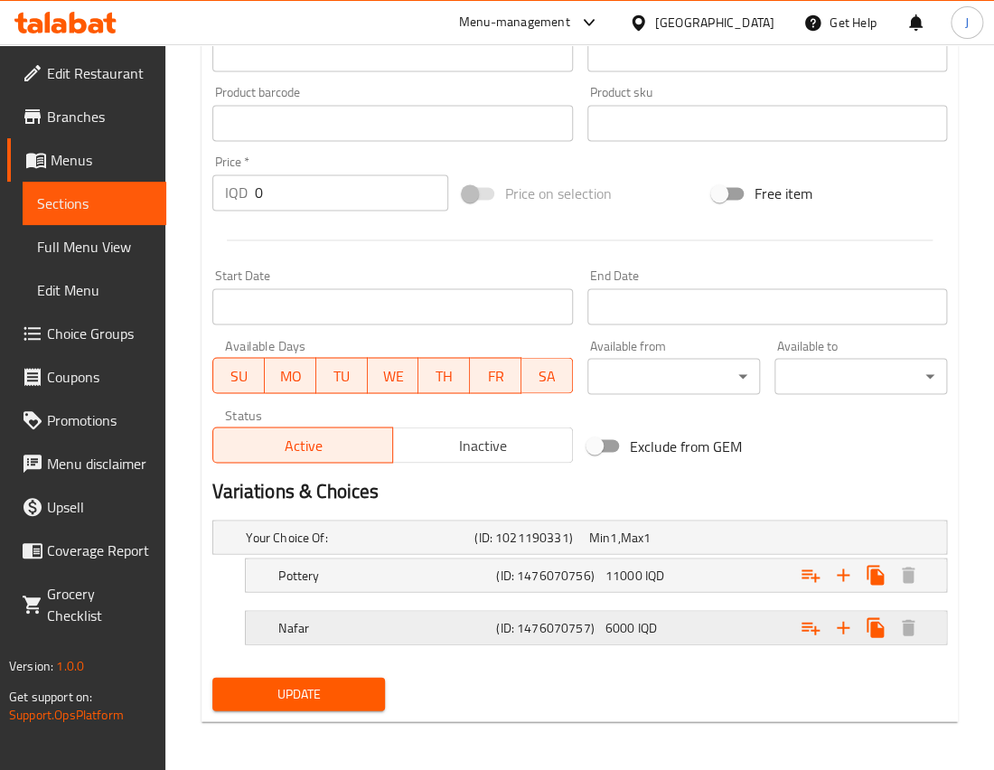
click at [760, 629] on div "Expand" at bounding box center [820, 627] width 218 height 40
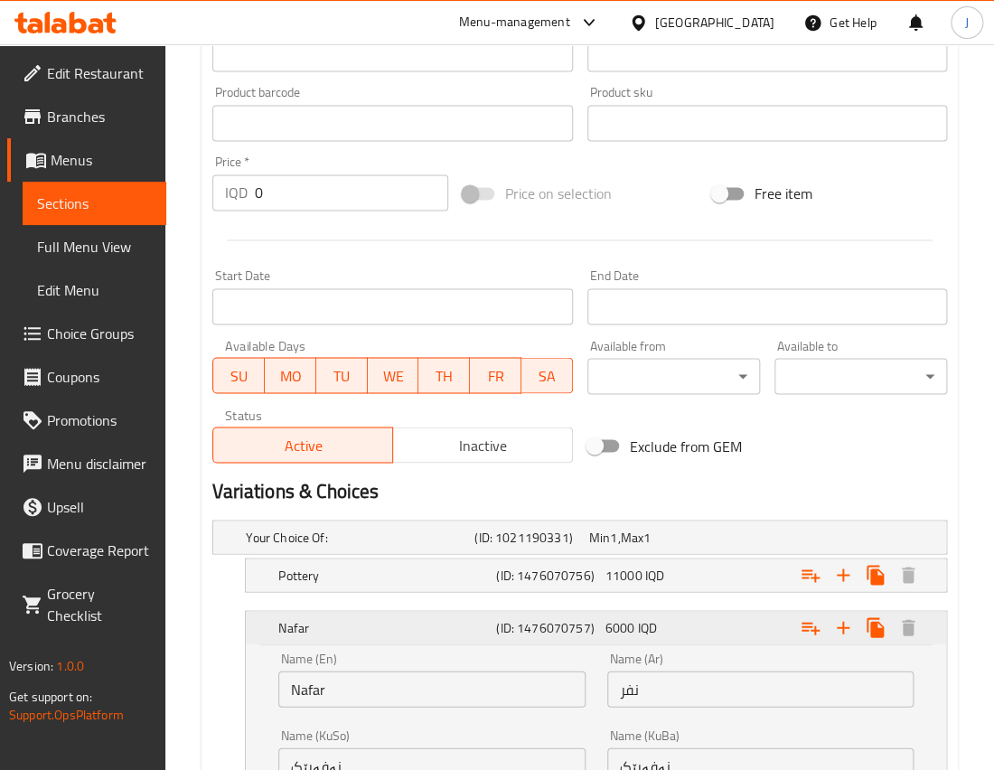
scroll to position [1012, 0]
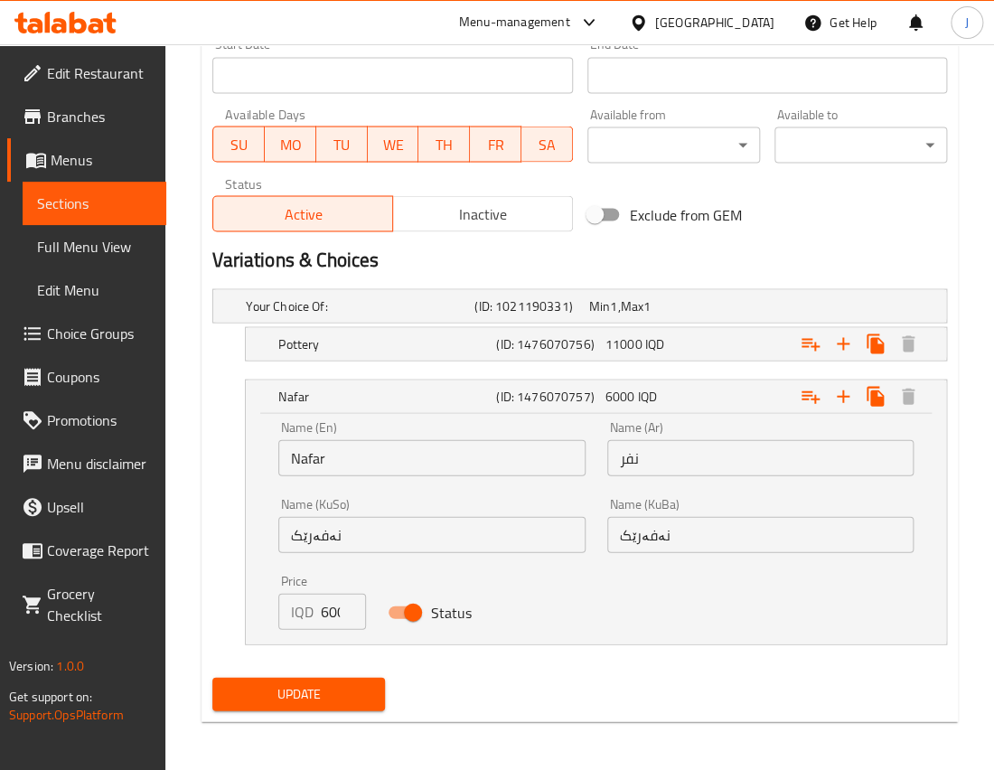
click at [402, 611] on input "Status" at bounding box center [413, 612] width 103 height 34
checkbox input "false"
click at [673, 344] on div "11000 IQD" at bounding box center [656, 343] width 101 height 18
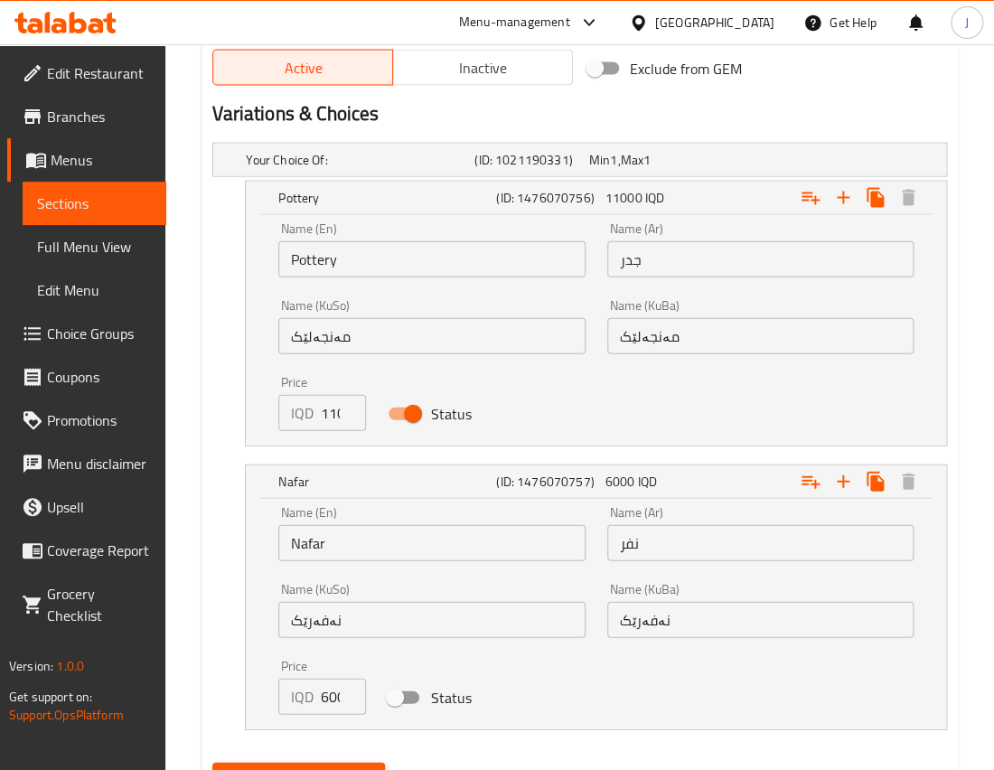
scroll to position [1158, 0]
click at [325, 422] on input "11000" at bounding box center [343, 412] width 45 height 36
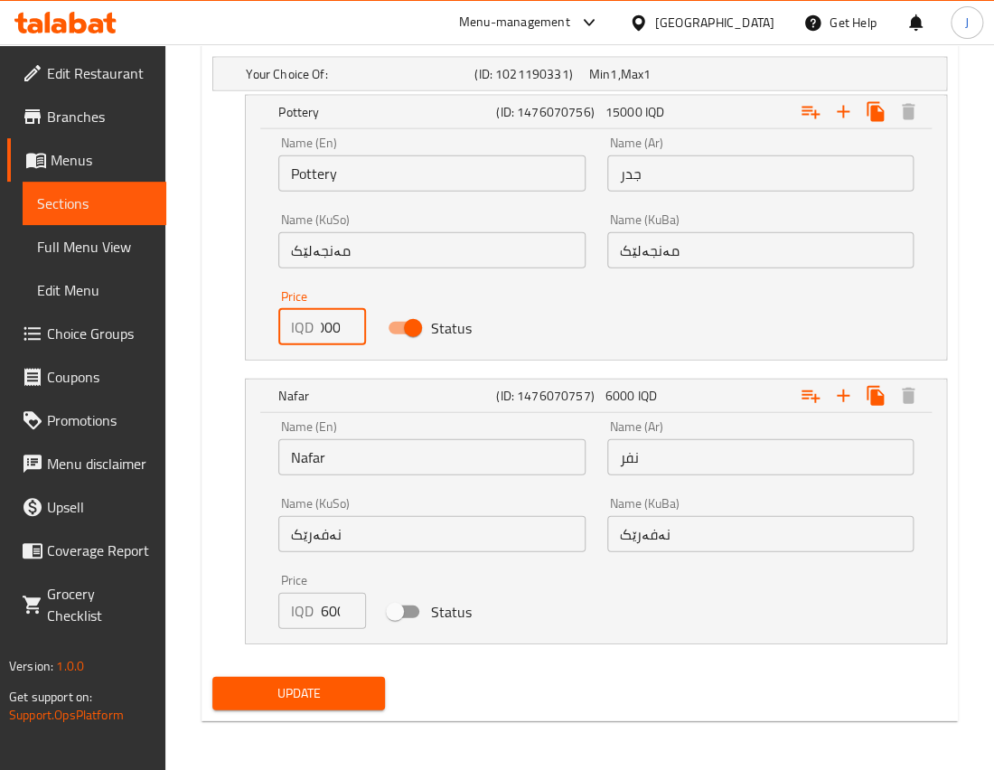
type input "15000"
click at [296, 705] on button "Update" at bounding box center [298, 693] width 173 height 33
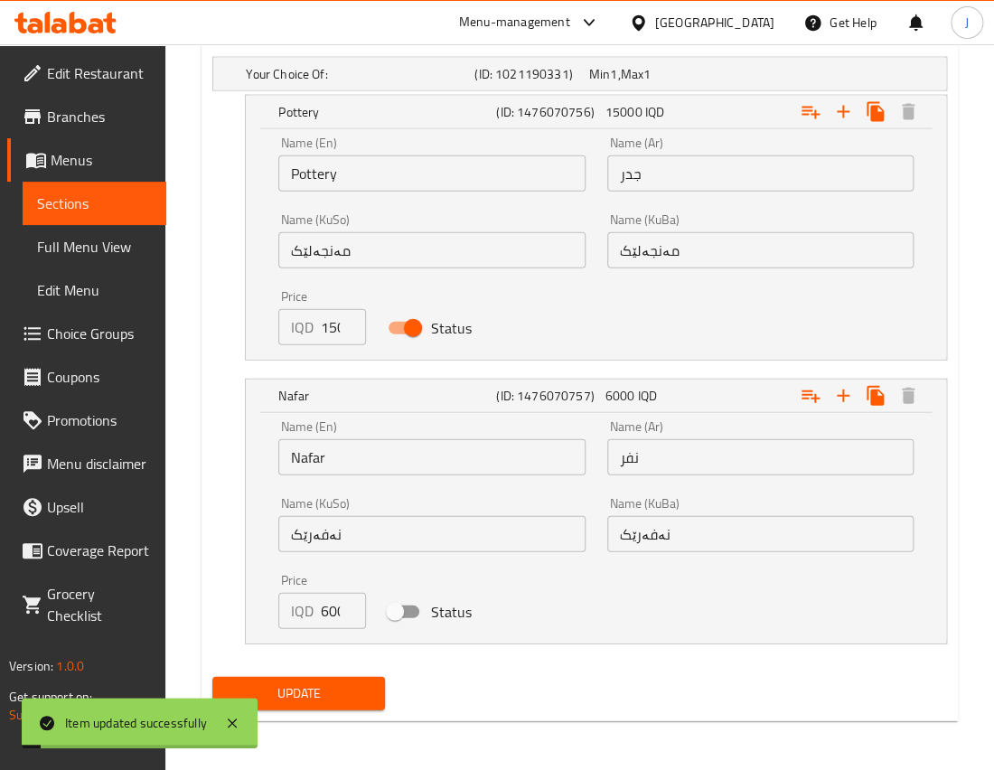
scroll to position [0, 0]
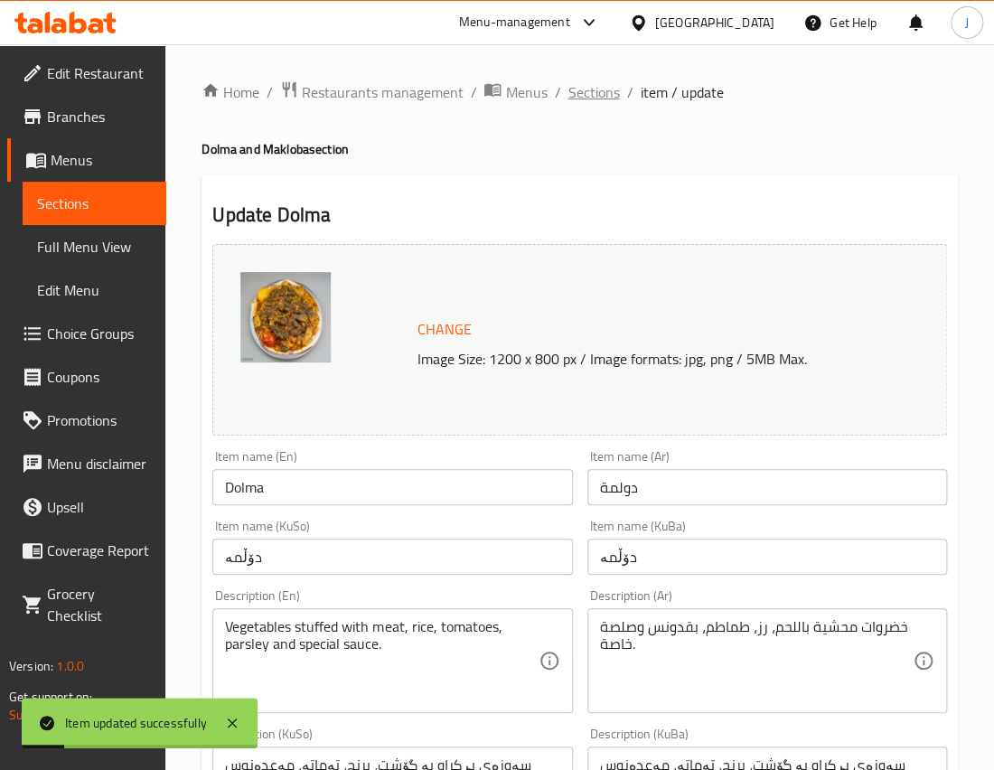
click at [581, 98] on span "Sections" at bounding box center [594, 92] width 52 height 22
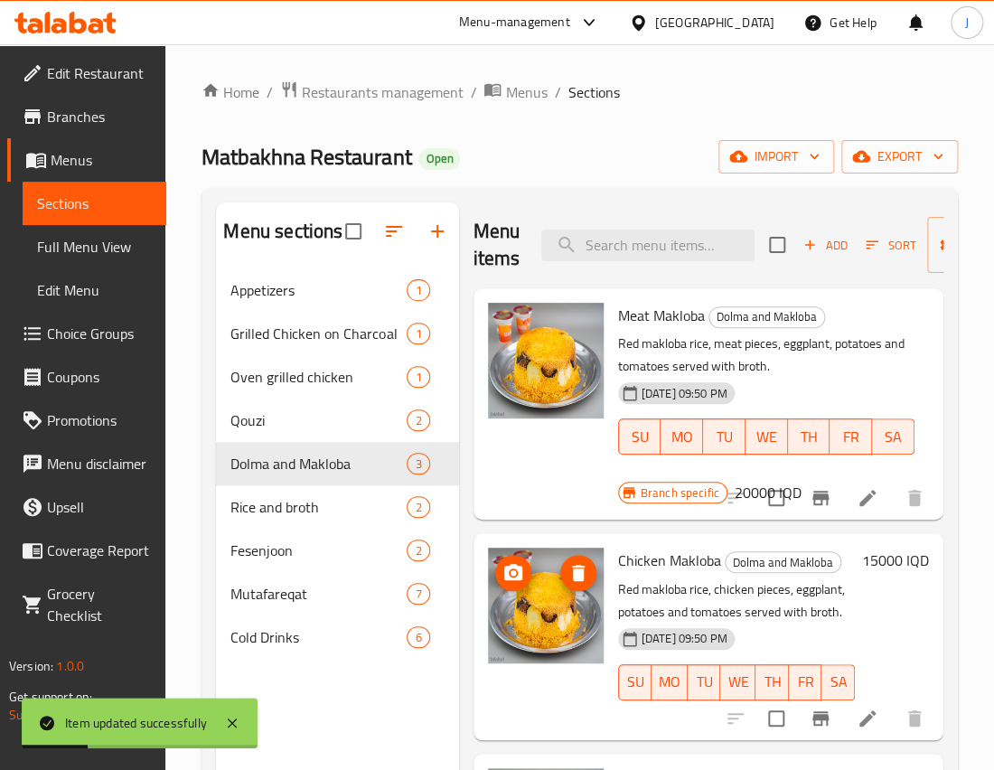
scroll to position [56, 0]
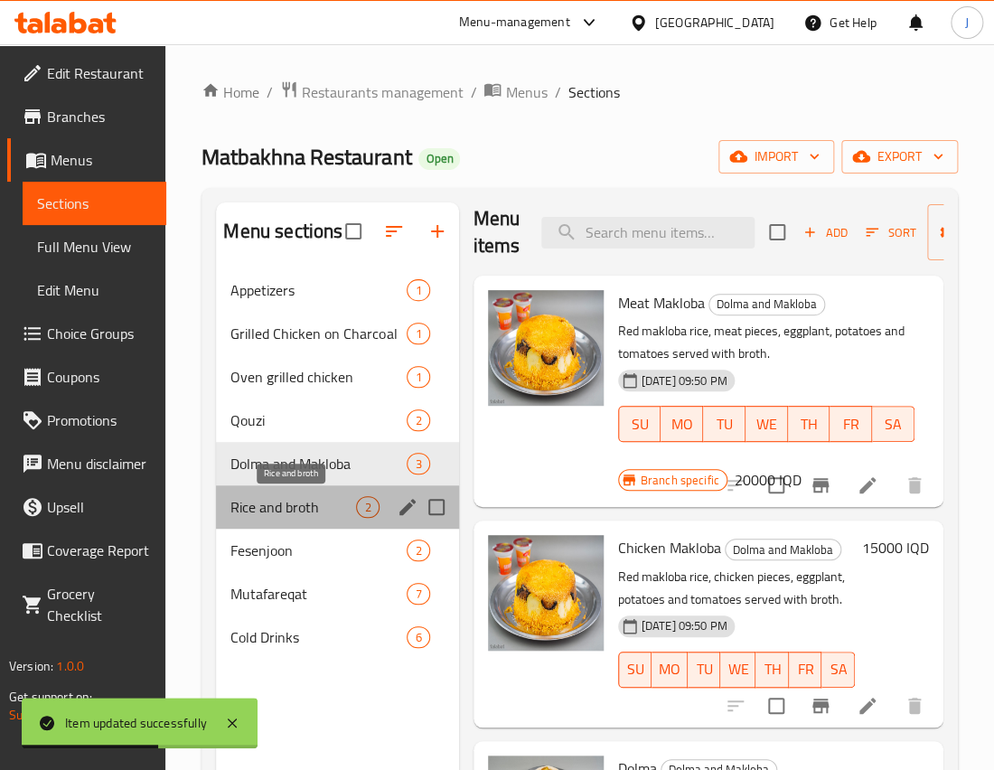
click at [306, 516] on span "Rice and broth" at bounding box center [294, 507] width 126 height 22
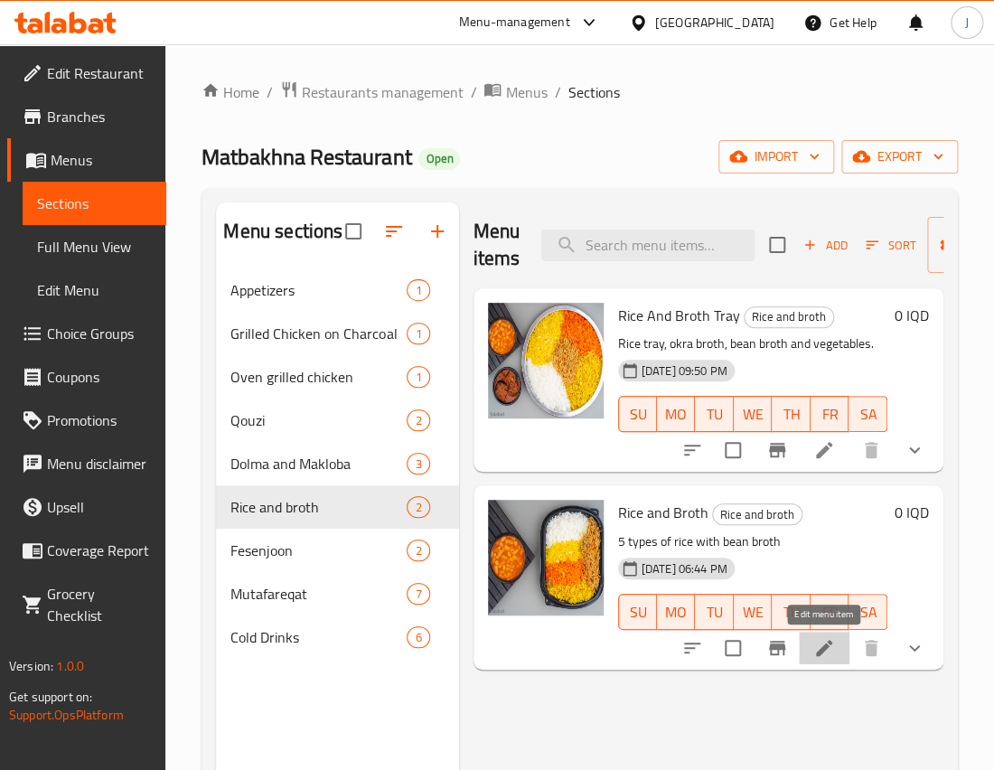
click at [832, 640] on icon at bounding box center [825, 648] width 22 height 22
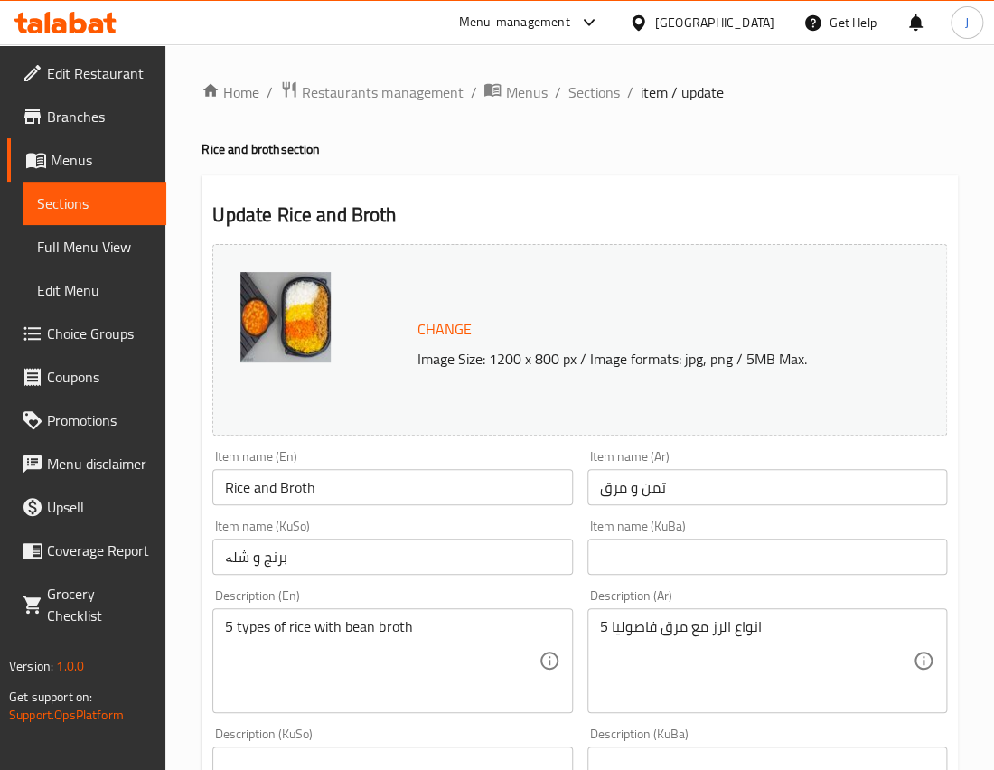
scroll to position [814, 0]
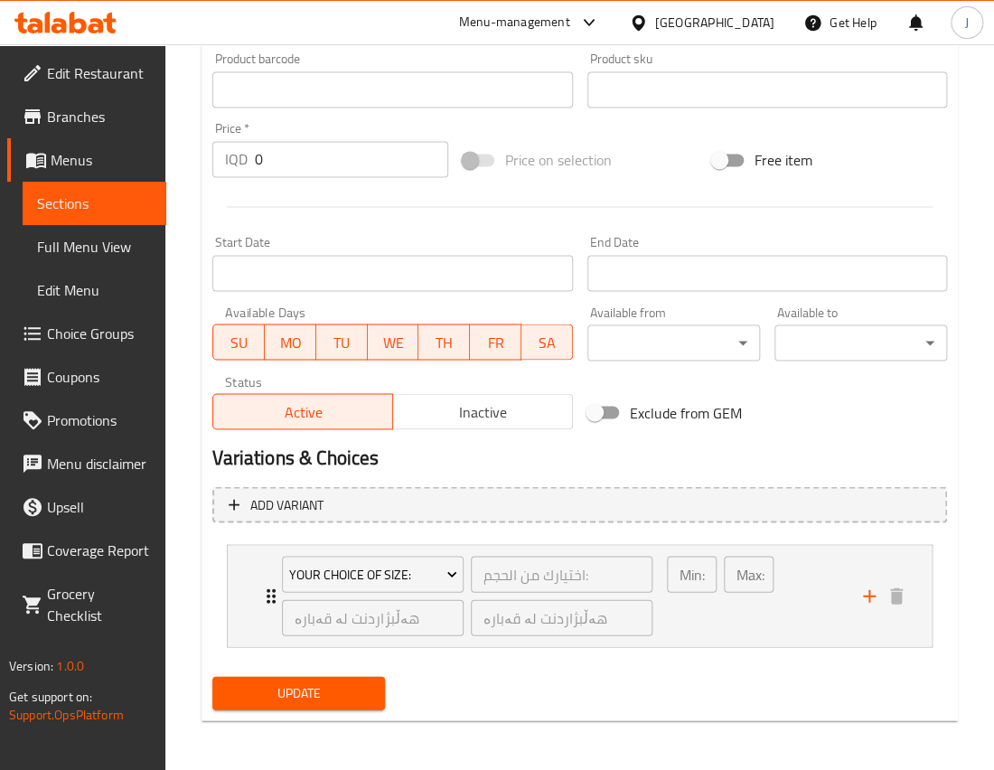
click at [478, 411] on span "Inactive" at bounding box center [482, 412] width 165 height 26
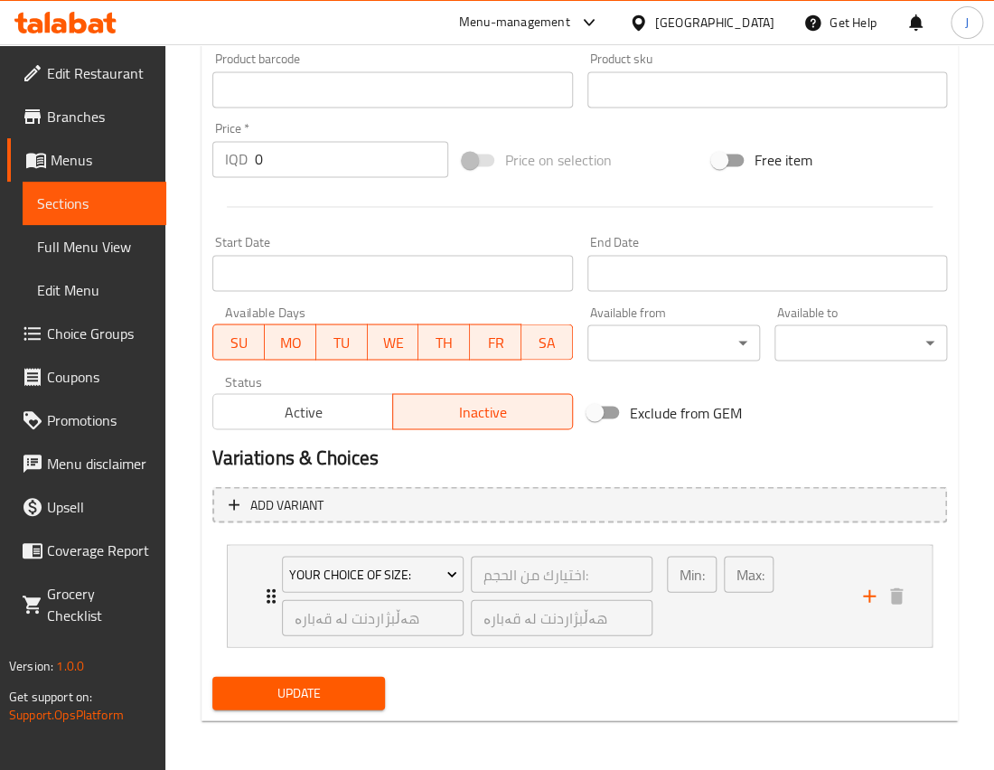
click at [311, 684] on span "Update" at bounding box center [299, 693] width 144 height 23
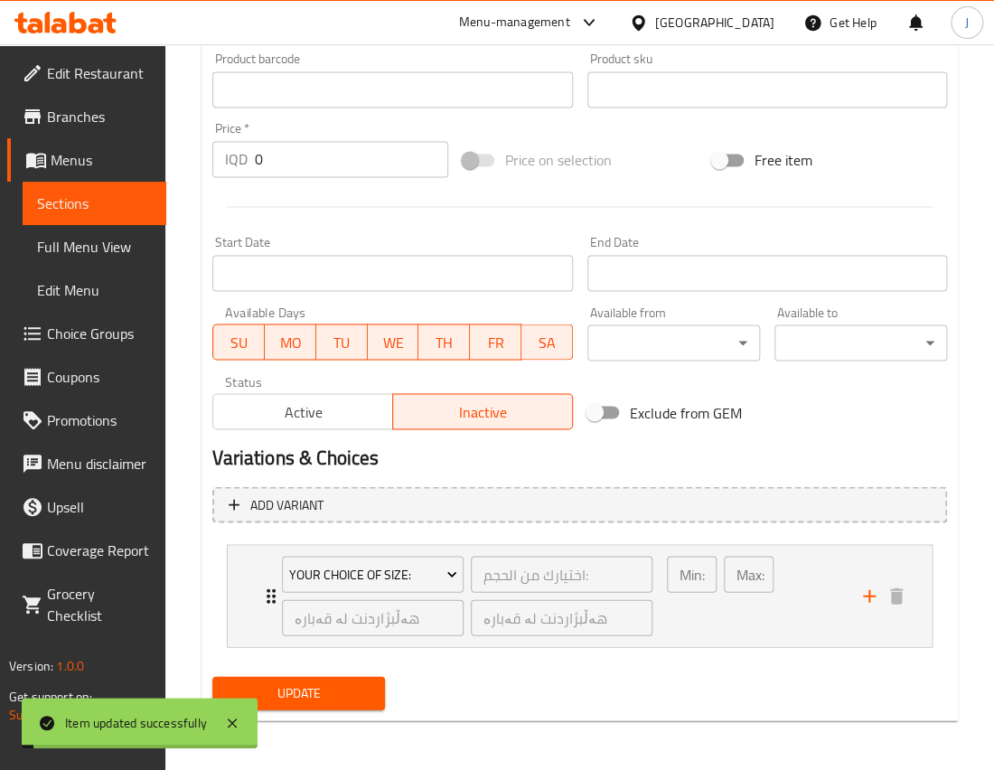
scroll to position [0, 0]
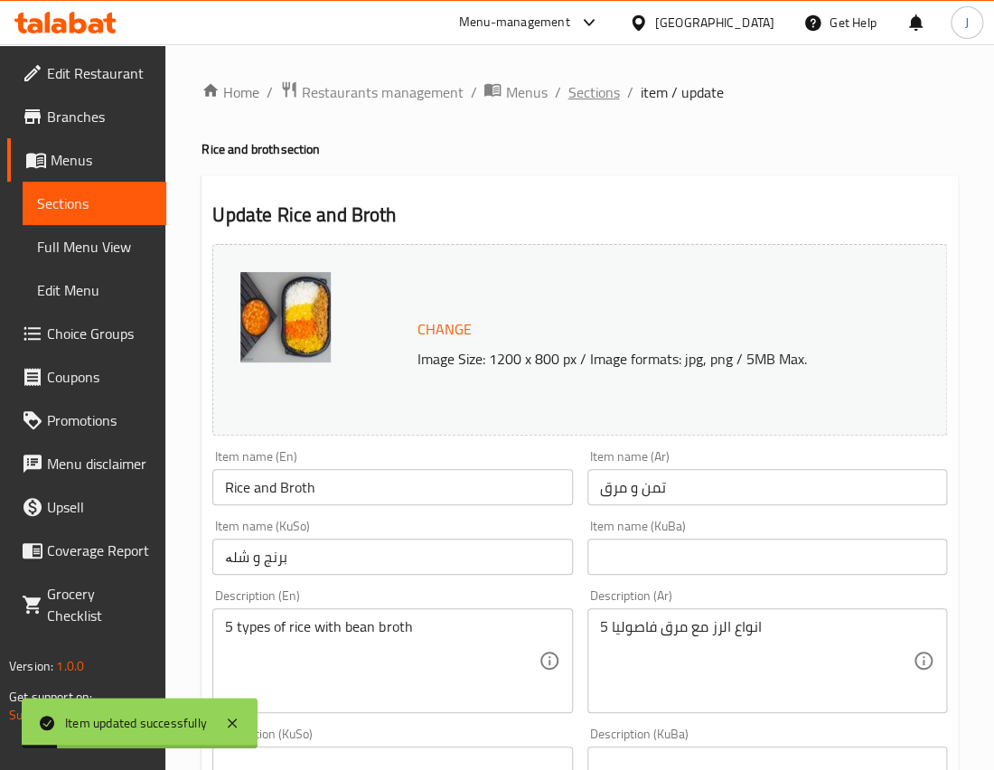
click at [597, 89] on span "Sections" at bounding box center [594, 92] width 52 height 22
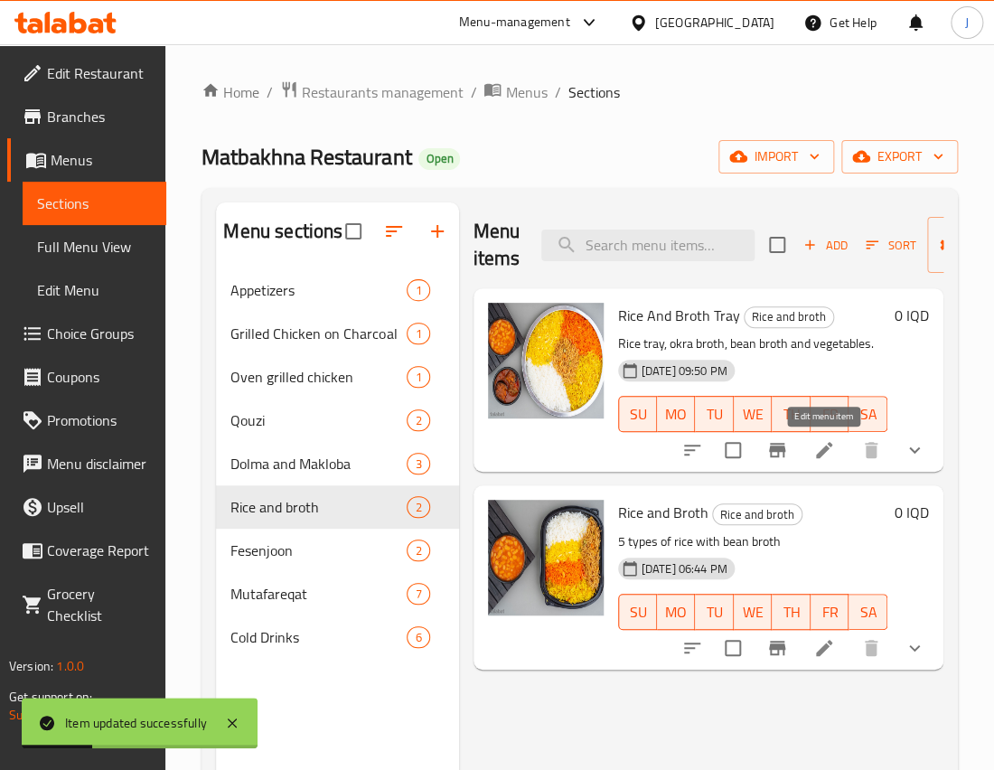
click at [818, 445] on icon at bounding box center [825, 450] width 22 height 22
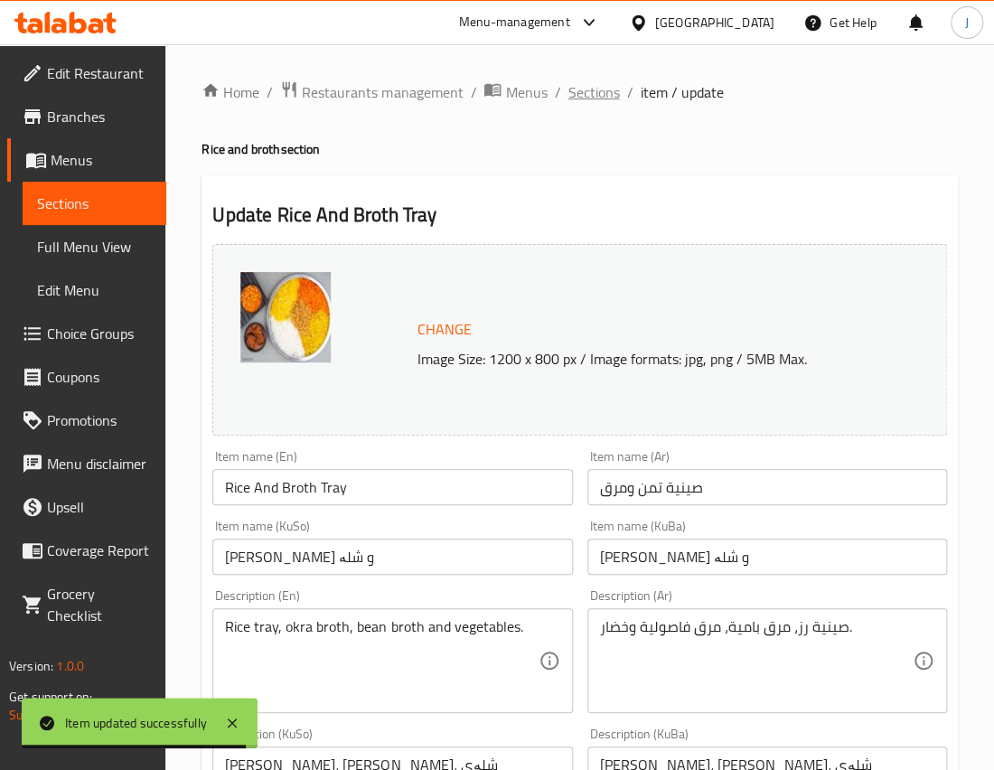
click at [590, 90] on span "Sections" at bounding box center [594, 92] width 52 height 22
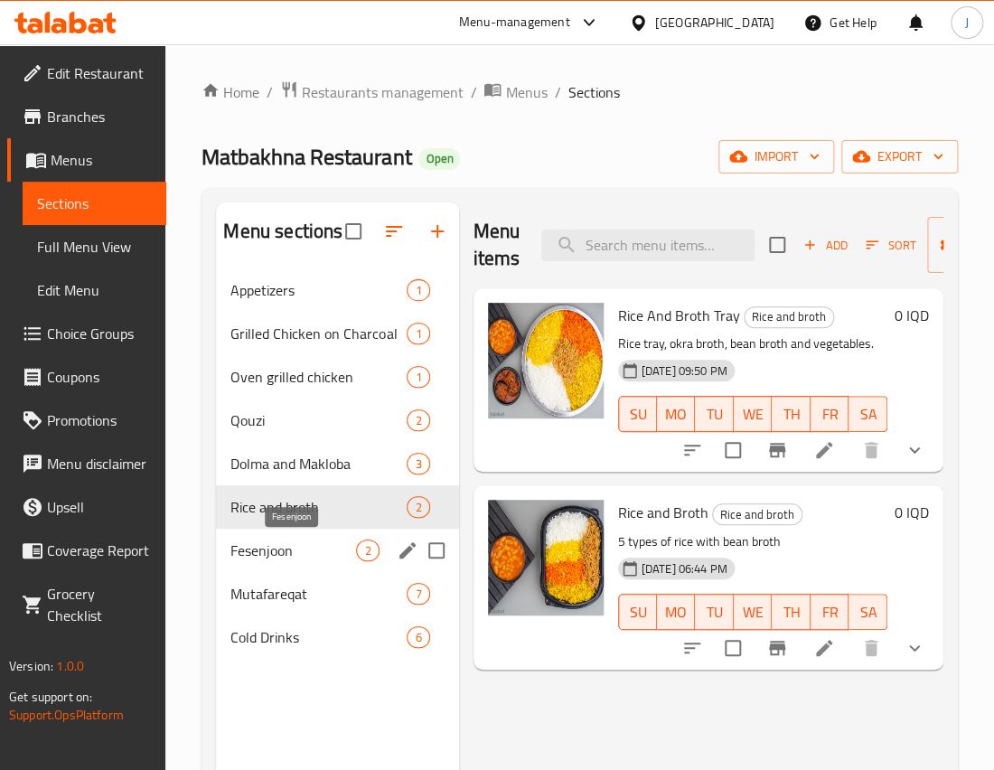
click at [263, 557] on span "Fesenjoon" at bounding box center [294, 551] width 126 height 22
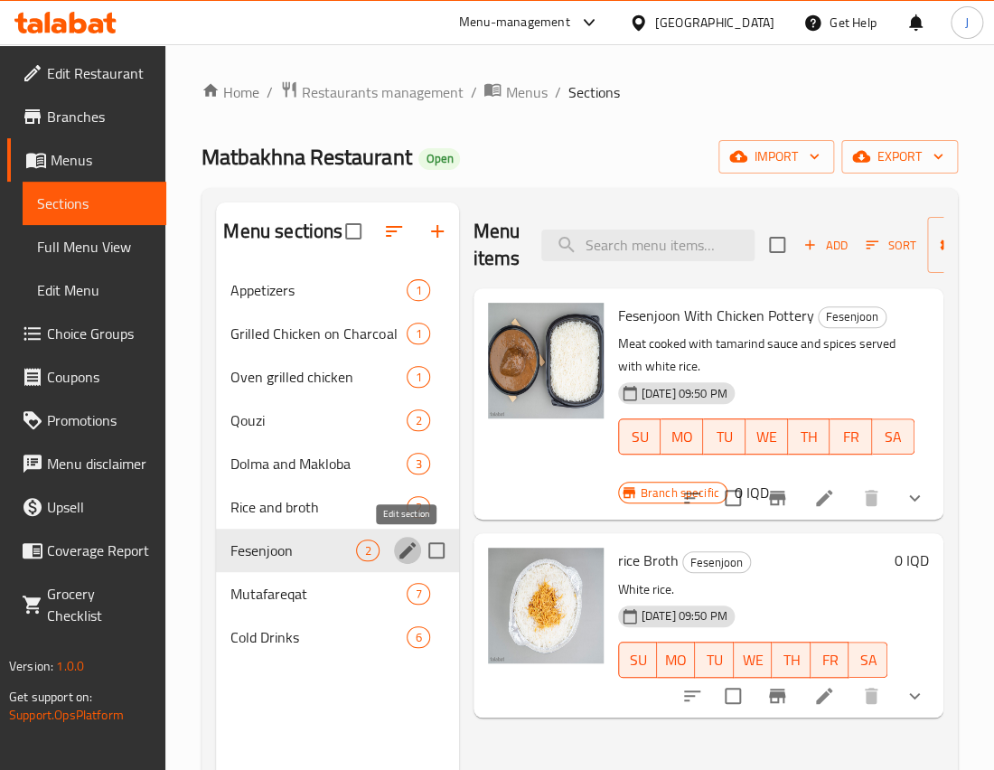
click at [403, 552] on icon "edit" at bounding box center [408, 550] width 16 height 16
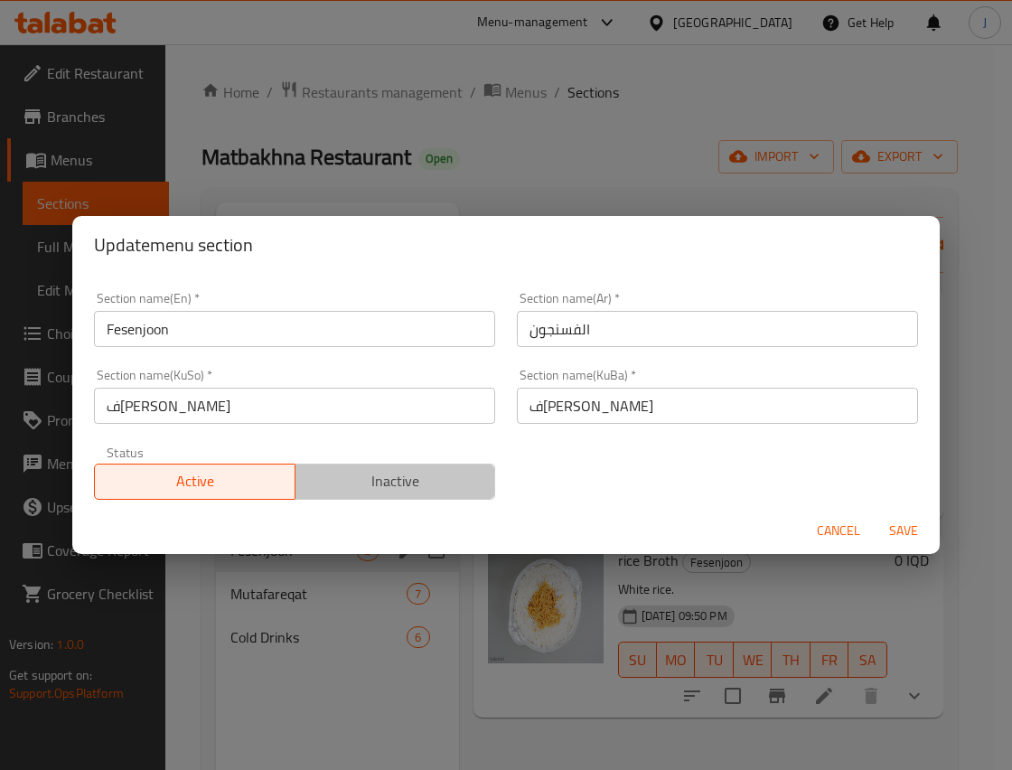
click at [404, 464] on button "Inactive" at bounding box center [396, 482] width 202 height 36
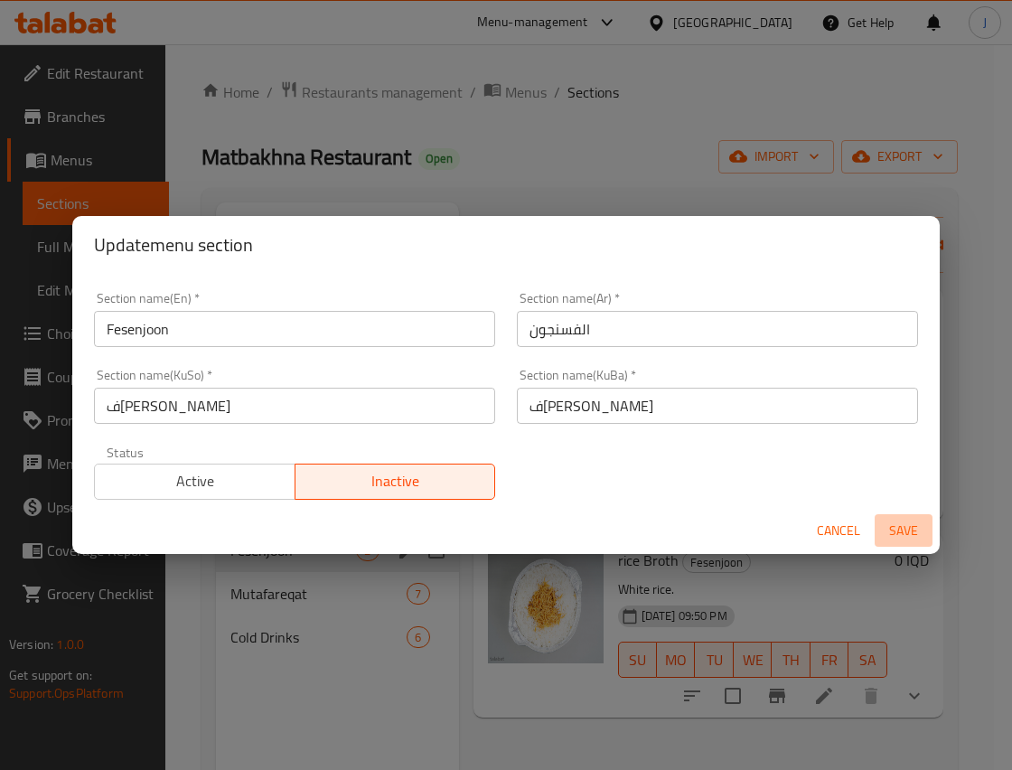
click at [900, 531] on span "Save" at bounding box center [903, 531] width 43 height 23
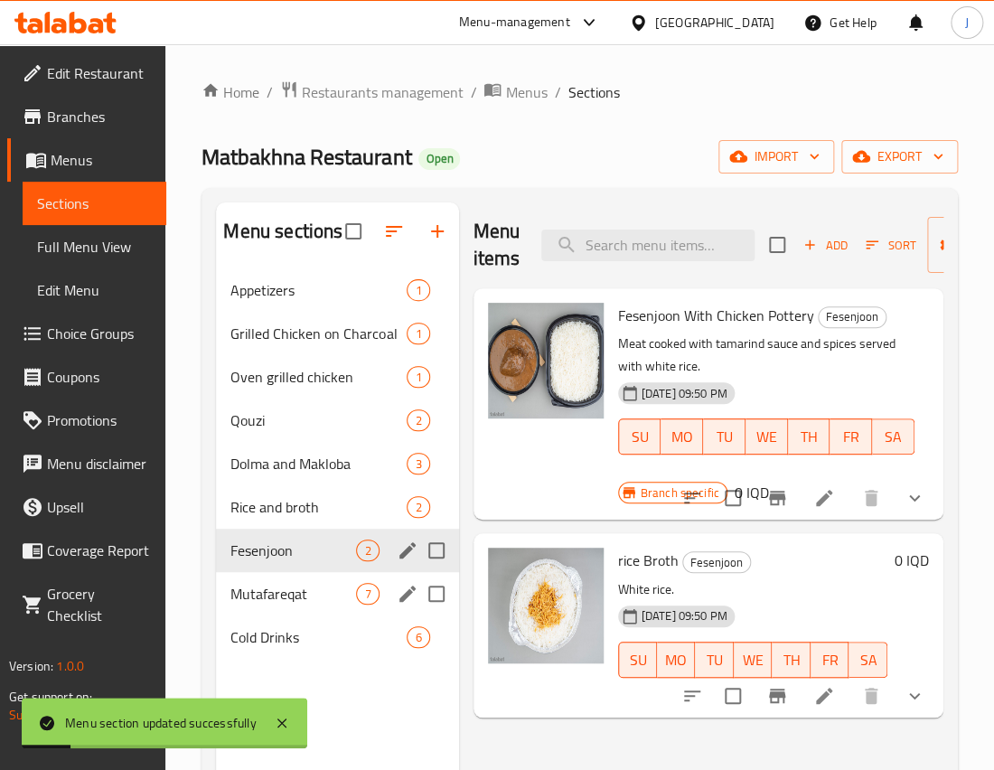
click at [315, 604] on div "Mutafareqat 7" at bounding box center [337, 593] width 242 height 43
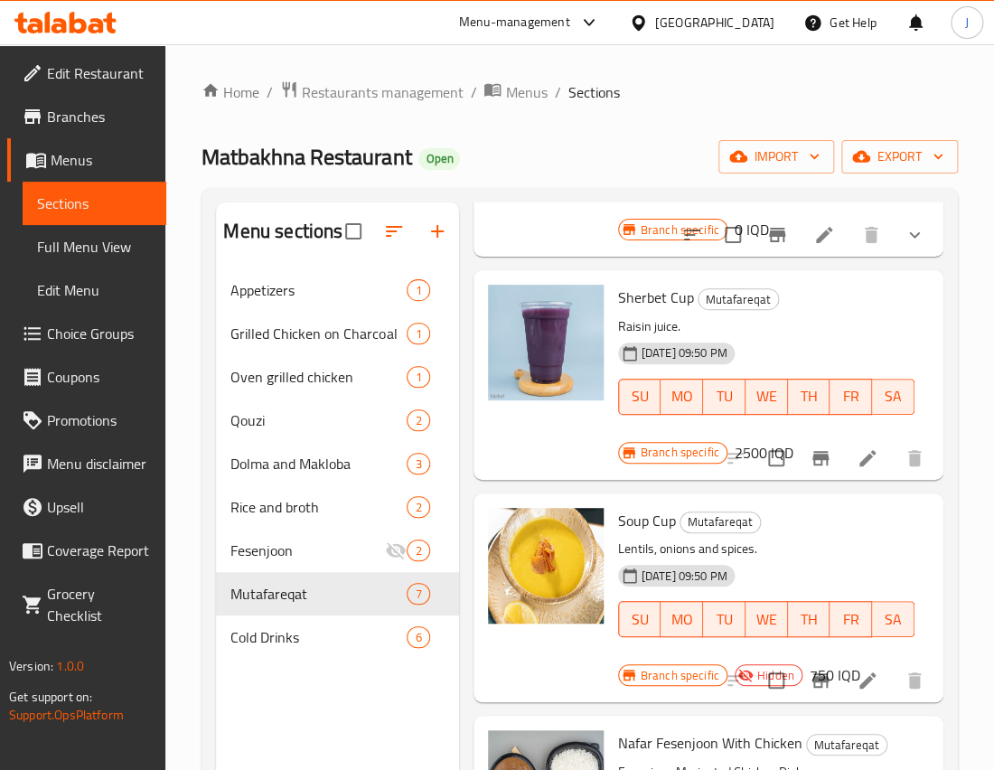
scroll to position [902, 0]
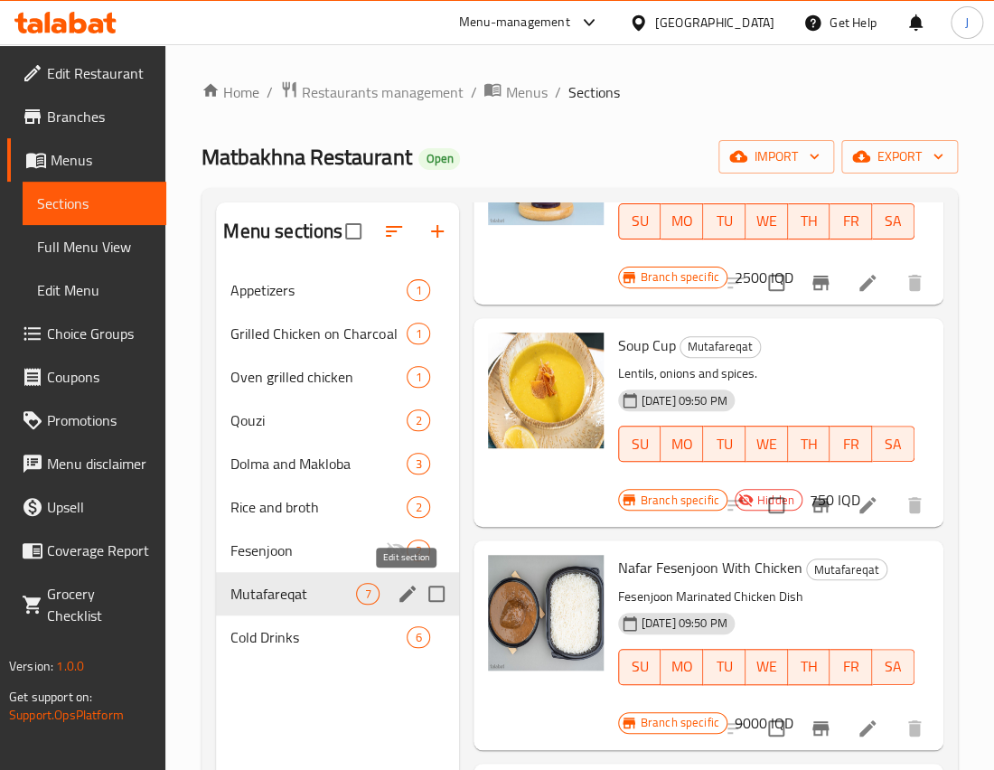
click at [405, 590] on icon "edit" at bounding box center [408, 594] width 22 height 22
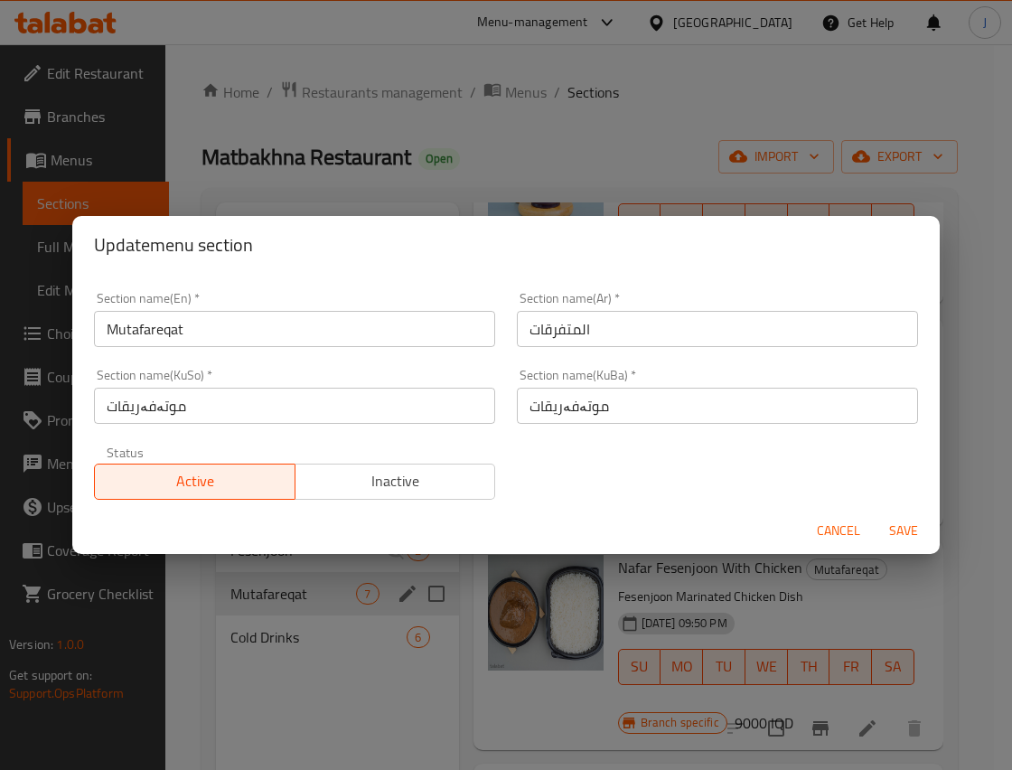
click at [380, 485] on span "Inactive" at bounding box center [396, 481] width 186 height 26
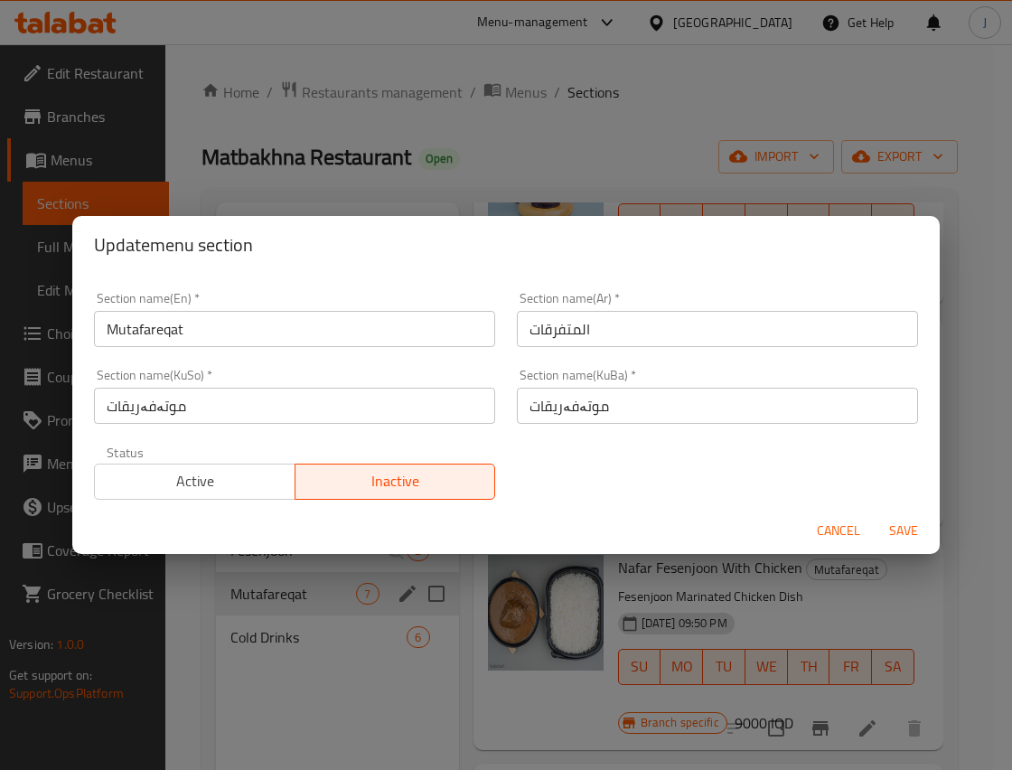
click at [896, 532] on span "Save" at bounding box center [903, 531] width 43 height 23
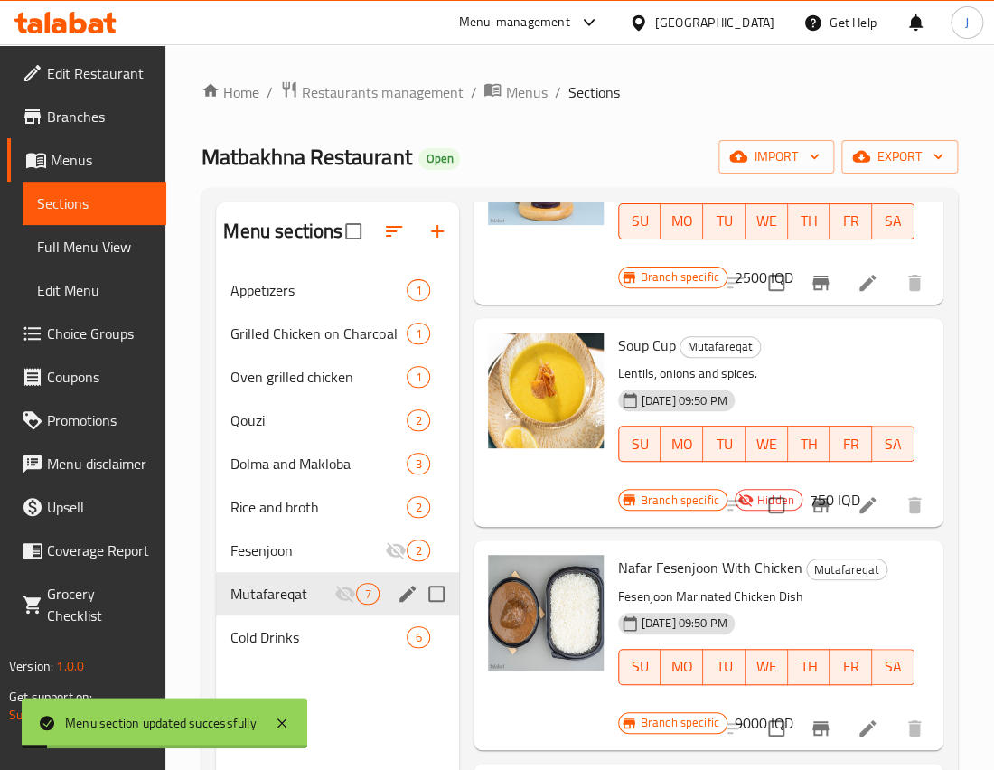
click at [353, 680] on div "Menu sections Appetizers 1 Grilled Chicken on Charcoal 1 Oven grilled chicken 1…" at bounding box center [337, 587] width 242 height 770
click at [340, 654] on div "Cold Drinks 6" at bounding box center [337, 637] width 242 height 43
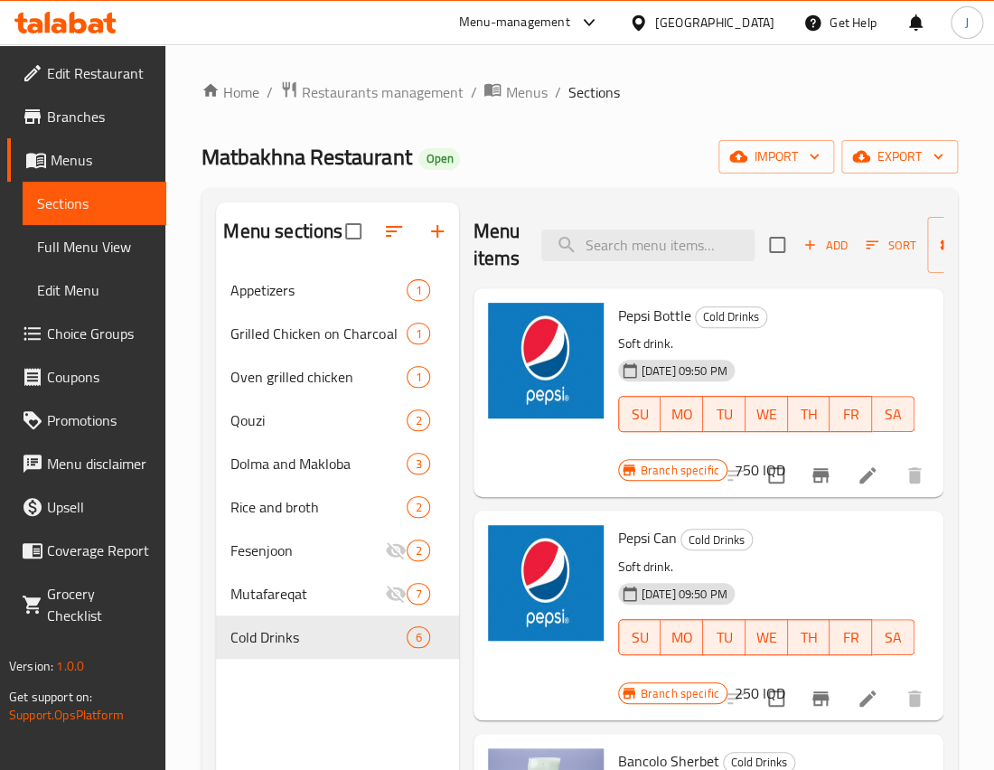
click at [592, 149] on div "Matbakhna Restaurant Open import export" at bounding box center [580, 156] width 757 height 33
click at [132, 72] on span "Edit Restaurant" at bounding box center [99, 73] width 105 height 22
